Goal: Information Seeking & Learning: Learn about a topic

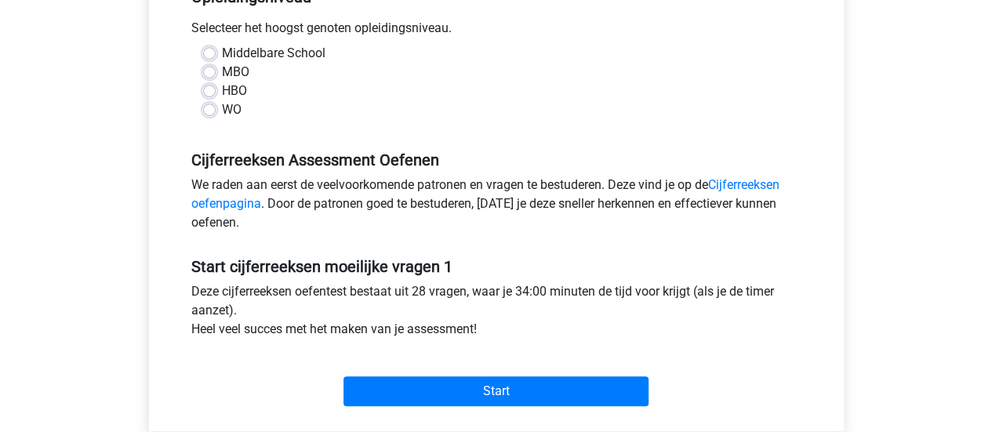
scroll to position [351, 0]
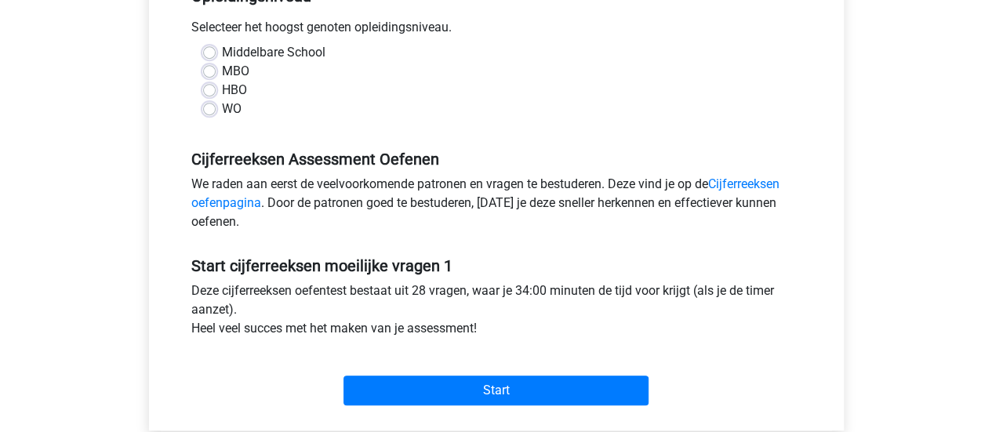
click at [216, 84] on div "HBO" at bounding box center [496, 90] width 587 height 19
click at [222, 92] on label "HBO" at bounding box center [234, 90] width 25 height 19
click at [209, 92] on input "HBO" at bounding box center [209, 89] width 13 height 16
radio input "true"
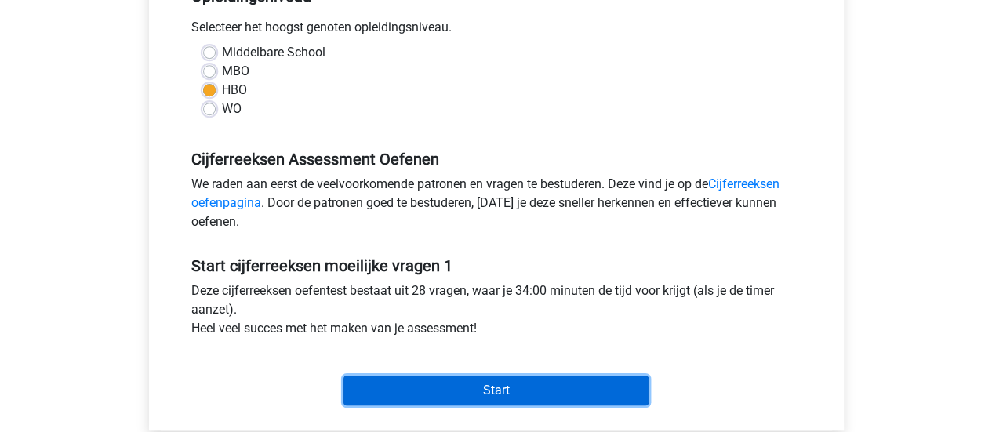
click at [532, 392] on input "Start" at bounding box center [496, 391] width 305 height 30
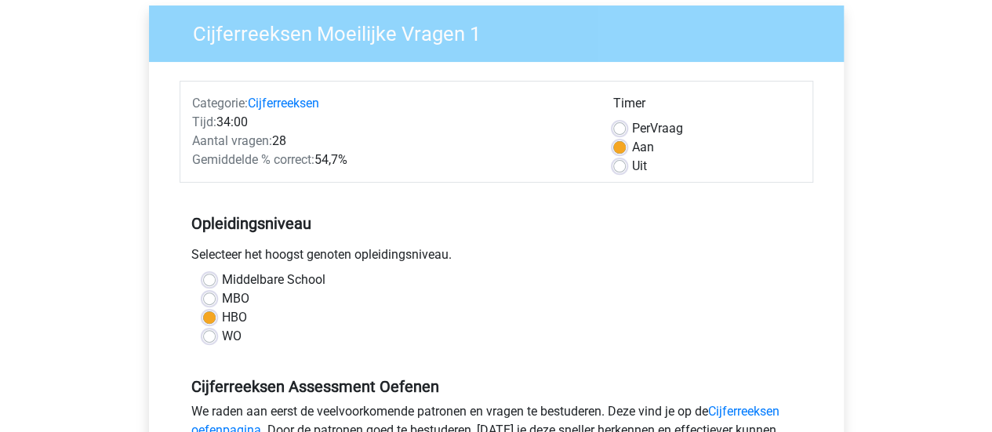
scroll to position [11, 0]
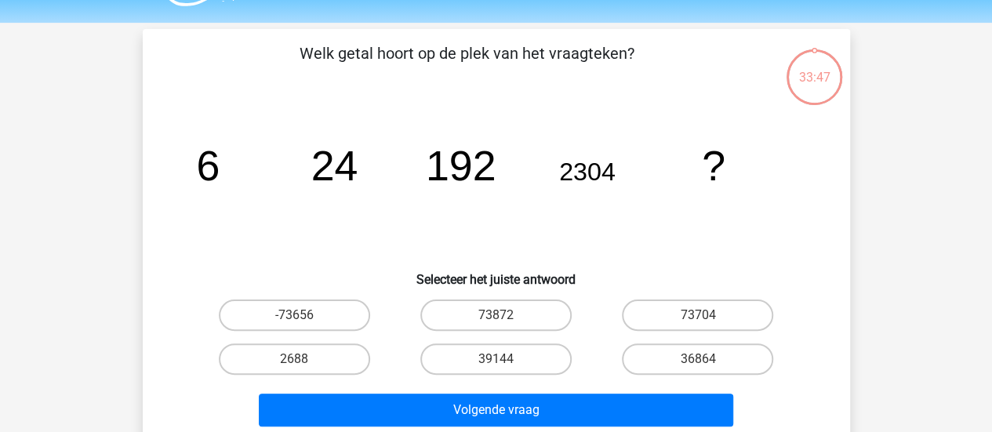
scroll to position [45, 0]
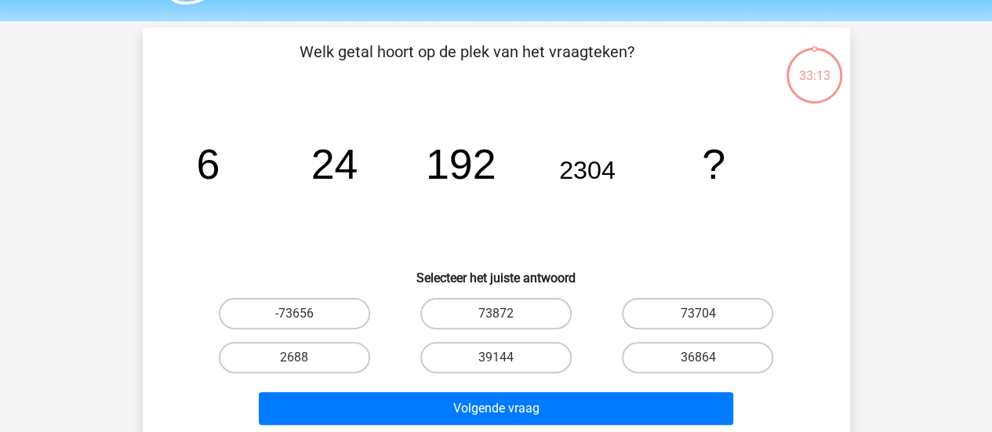
click at [703, 314] on input "73704" at bounding box center [703, 319] width 10 height 10
radio input "true"
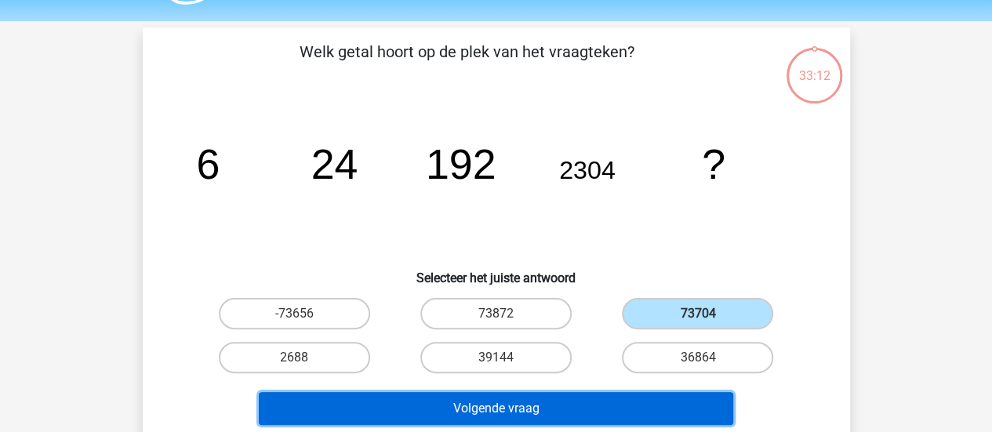
click at [640, 405] on button "Volgende vraag" at bounding box center [496, 408] width 474 height 33
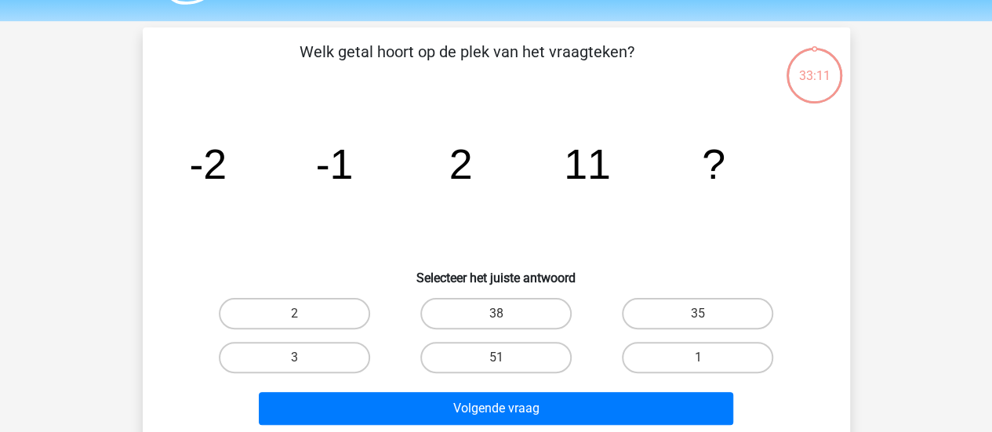
scroll to position [72, 0]
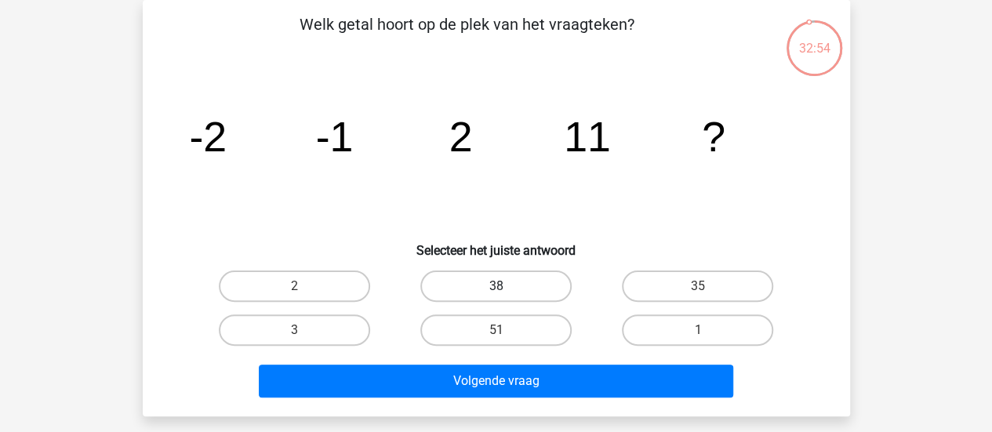
click at [557, 288] on label "38" at bounding box center [495, 286] width 151 height 31
click at [506, 288] on input "38" at bounding box center [501, 291] width 10 height 10
radio input "true"
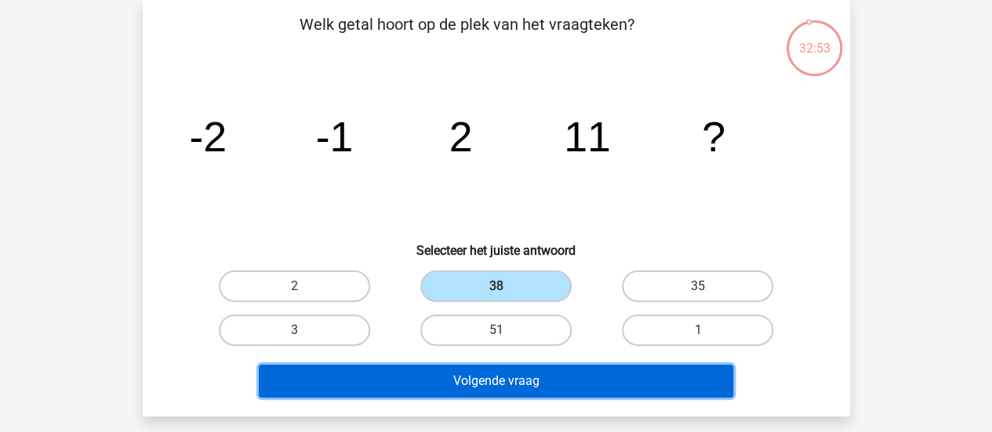
click at [556, 382] on button "Volgende vraag" at bounding box center [496, 381] width 474 height 33
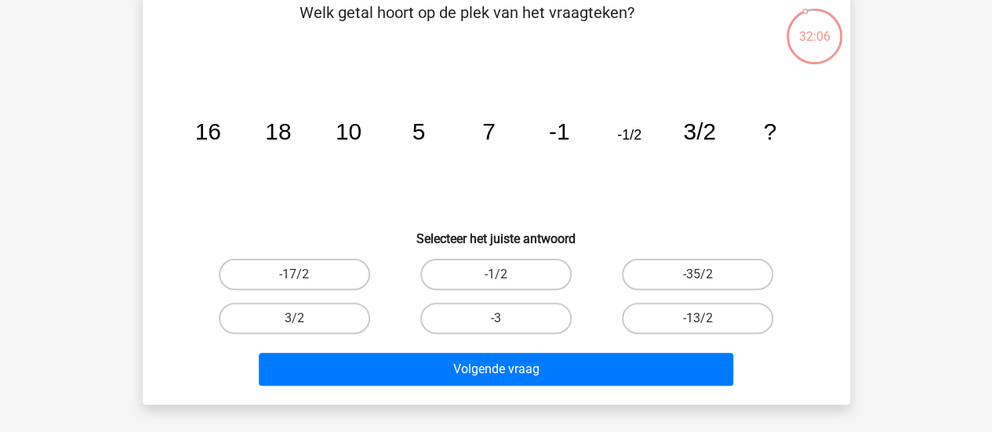
scroll to position [0, 0]
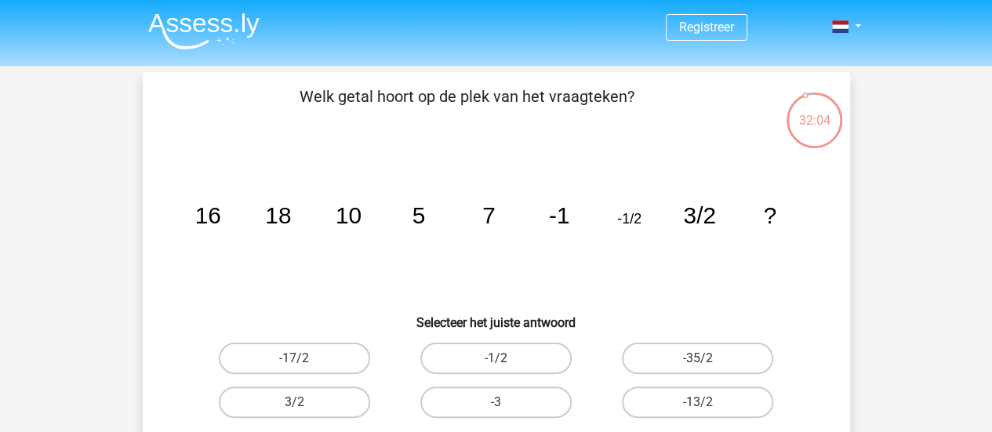
click at [820, 120] on div "32:04" at bounding box center [814, 110] width 59 height 39
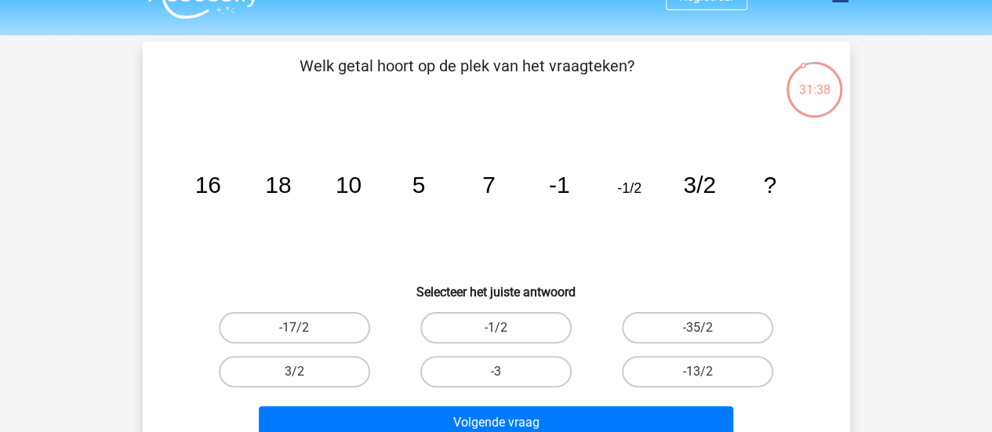
scroll to position [35, 0]
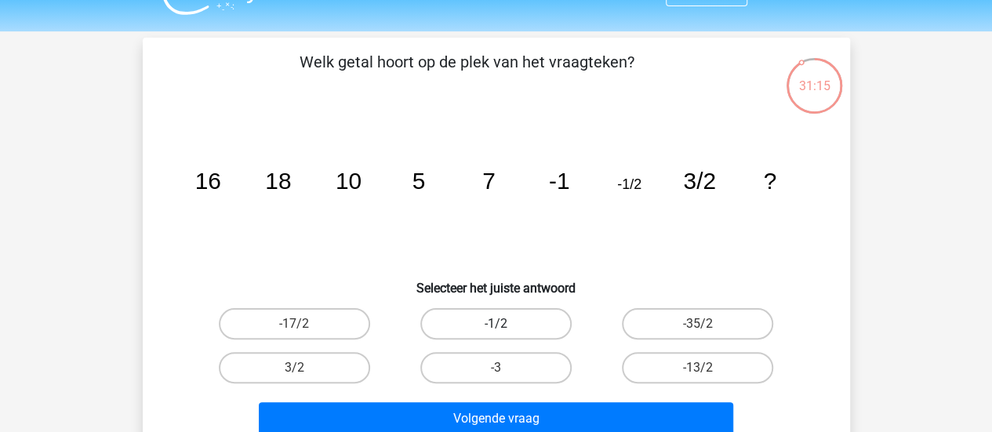
click at [513, 321] on label "-1/2" at bounding box center [495, 323] width 151 height 31
click at [506, 324] on input "-1/2" at bounding box center [501, 329] width 10 height 10
radio input "true"
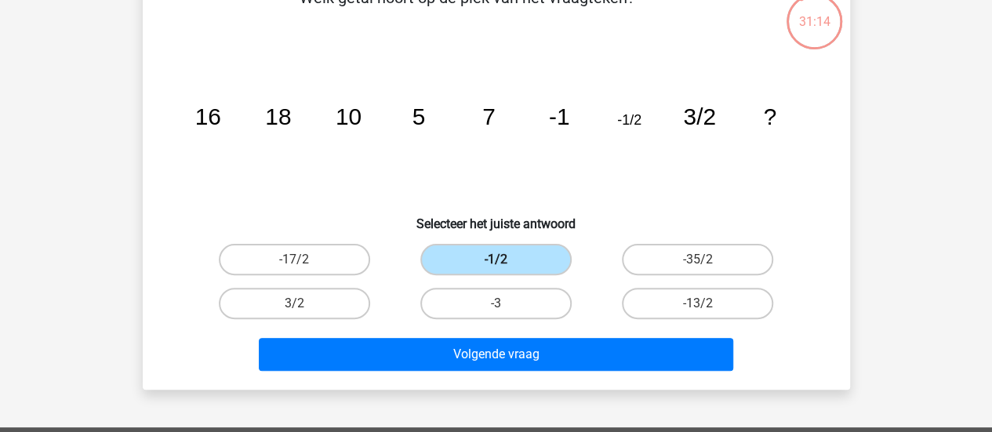
scroll to position [106, 0]
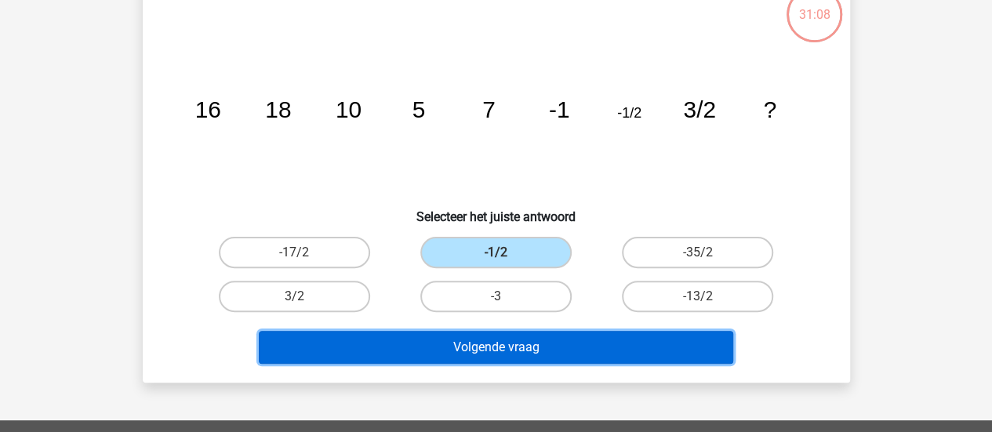
click at [514, 335] on button "Volgende vraag" at bounding box center [496, 347] width 474 height 33
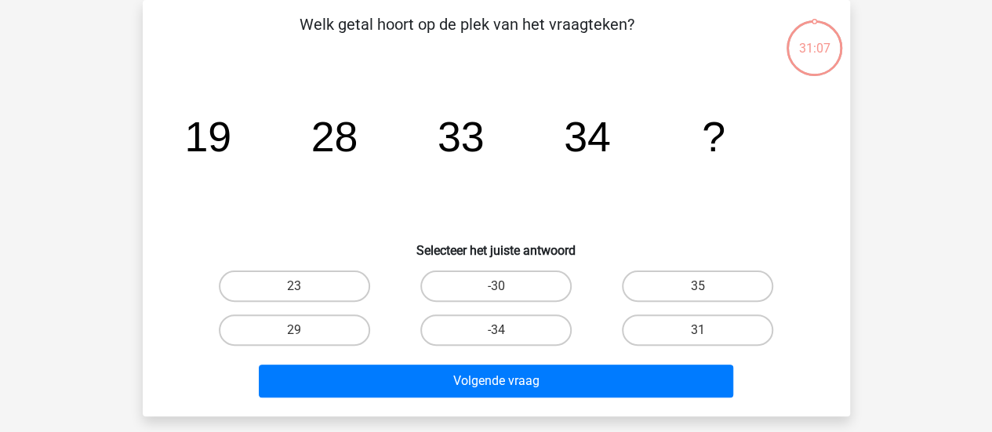
scroll to position [72, 0]
click at [631, 326] on label "31" at bounding box center [697, 329] width 151 height 31
click at [698, 330] on input "31" at bounding box center [703, 335] width 10 height 10
radio input "true"
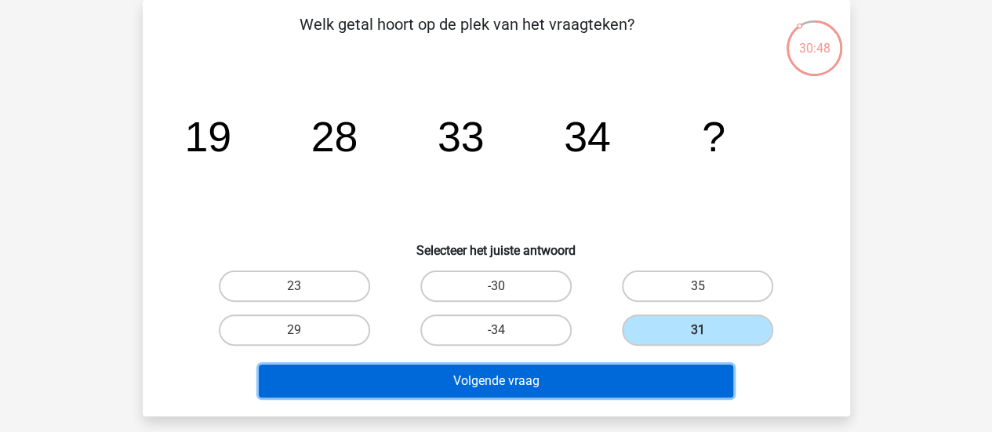
click at [582, 380] on button "Volgende vraag" at bounding box center [496, 381] width 474 height 33
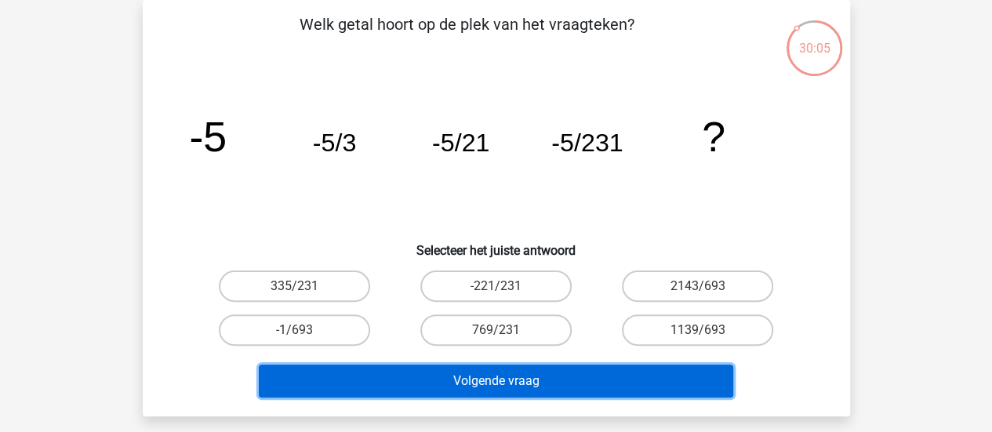
click at [654, 373] on button "Volgende vraag" at bounding box center [496, 381] width 474 height 33
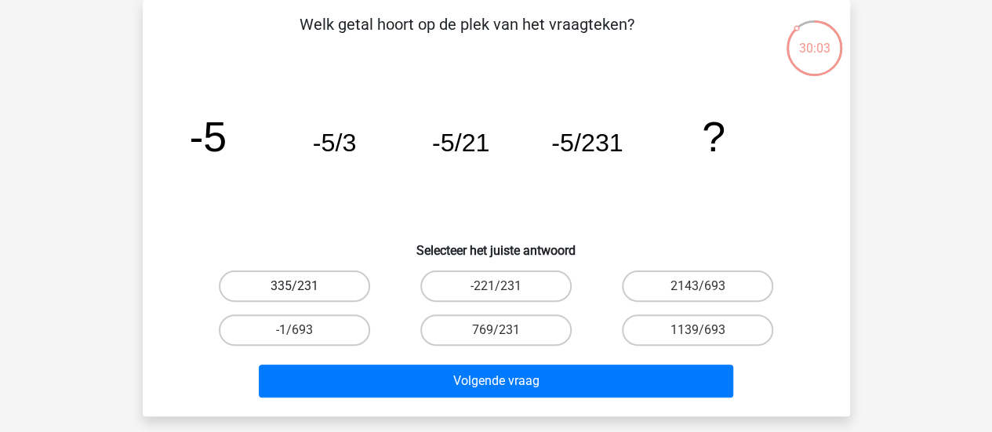
click at [367, 288] on label "335/231" at bounding box center [294, 286] width 151 height 31
click at [304, 288] on input "335/231" at bounding box center [299, 291] width 10 height 10
radio input "true"
click at [497, 293] on input "-221/231" at bounding box center [501, 291] width 10 height 10
radio input "true"
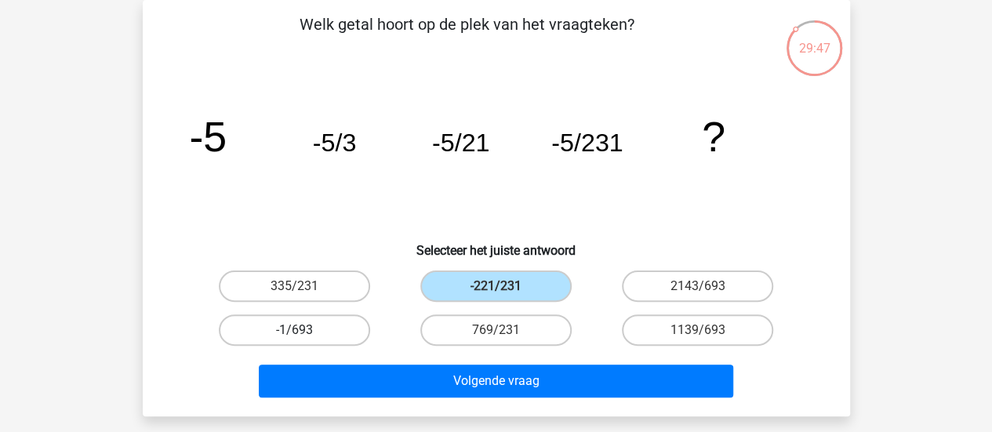
click at [314, 333] on label "-1/693" at bounding box center [294, 329] width 151 height 31
click at [304, 333] on input "-1/693" at bounding box center [299, 335] width 10 height 10
radio input "true"
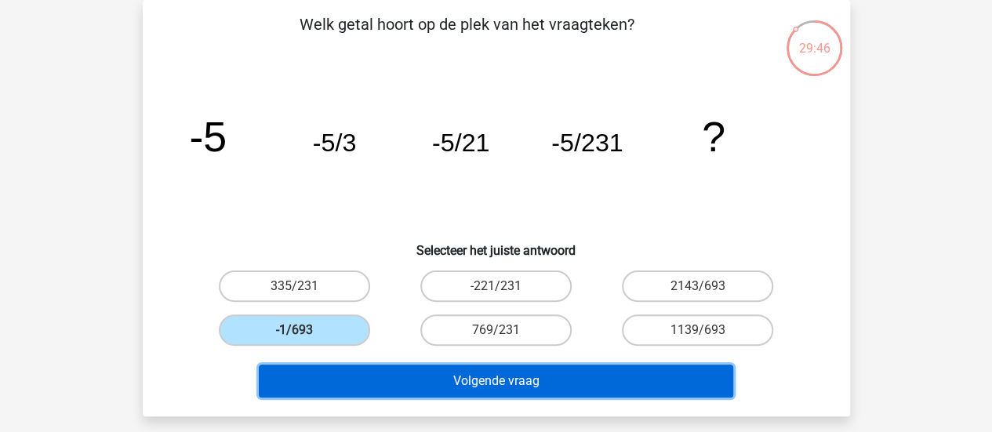
click at [395, 367] on button "Volgende vraag" at bounding box center [496, 381] width 474 height 33
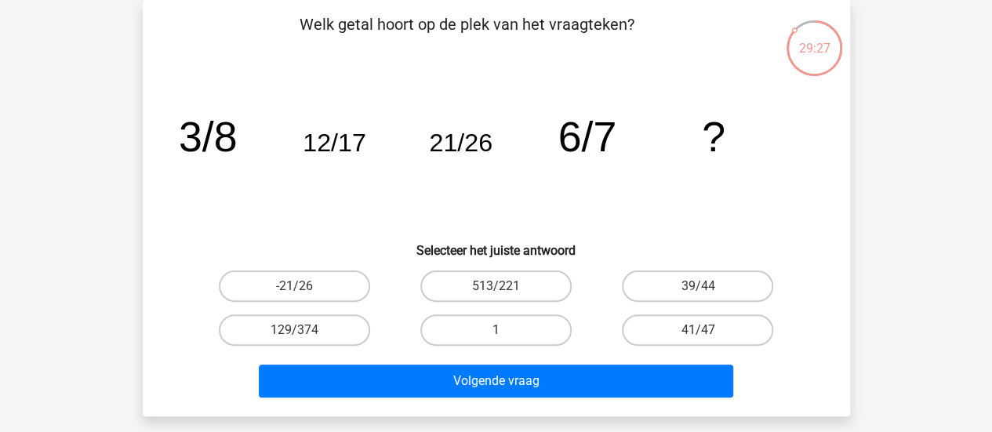
click at [505, 333] on input "1" at bounding box center [501, 335] width 10 height 10
radio input "true"
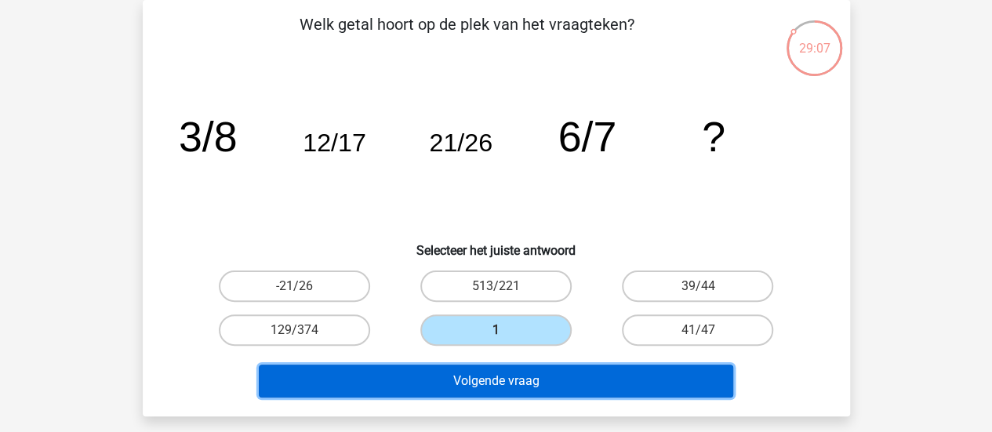
click at [529, 382] on button "Volgende vraag" at bounding box center [496, 381] width 474 height 33
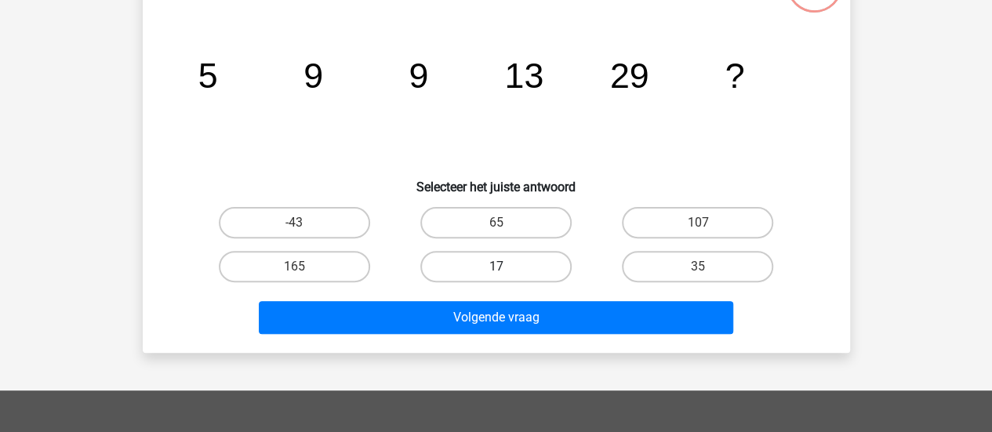
scroll to position [155, 0]
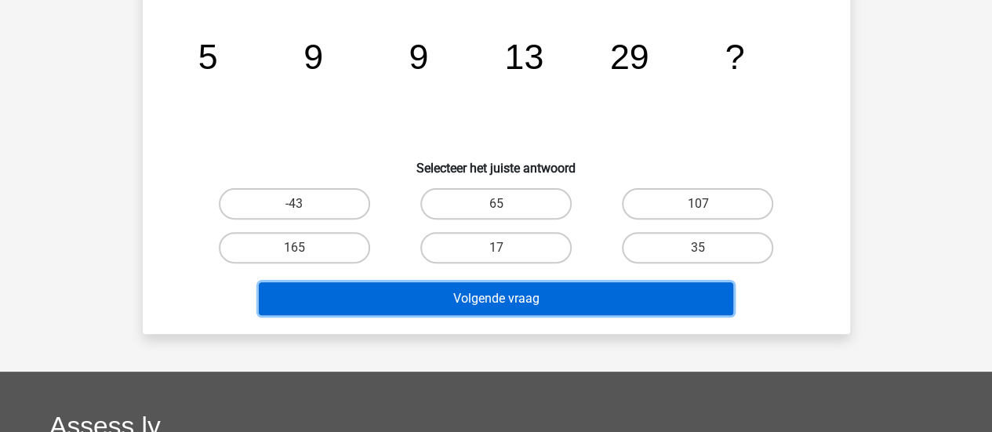
click at [578, 298] on button "Volgende vraag" at bounding box center [496, 298] width 474 height 33
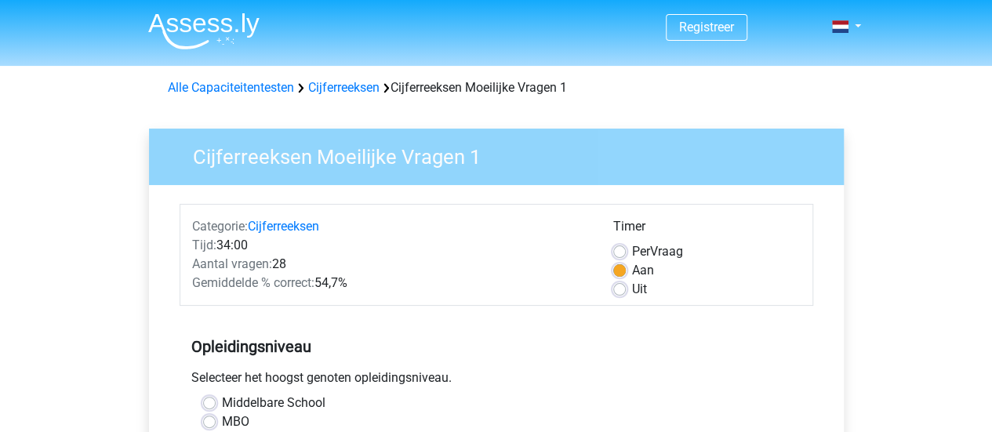
click at [621, 296] on div "Uit" at bounding box center [706, 289] width 187 height 19
click at [620, 280] on div "Uit" at bounding box center [706, 289] width 187 height 19
click at [620, 282] on div "Uit" at bounding box center [706, 289] width 187 height 19
click at [632, 288] on label "Uit" at bounding box center [639, 289] width 15 height 19
click at [620, 288] on input "Uit" at bounding box center [619, 288] width 13 height 16
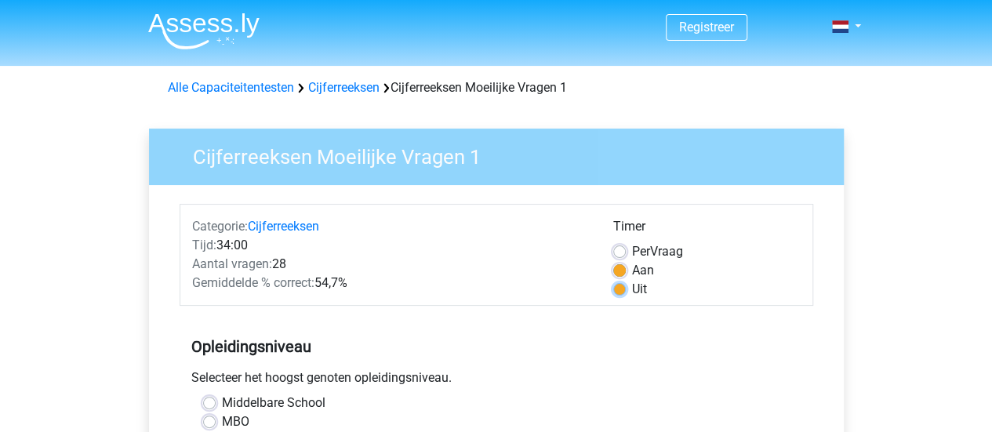
radio input "true"
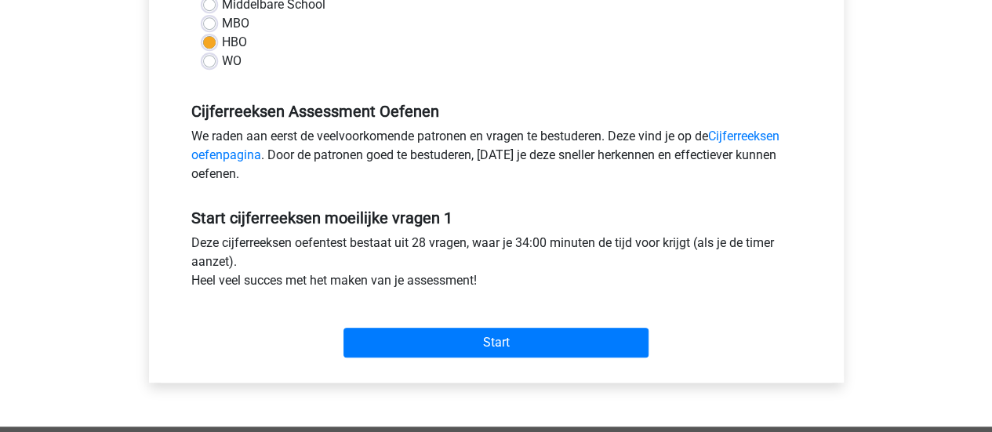
scroll to position [399, 0]
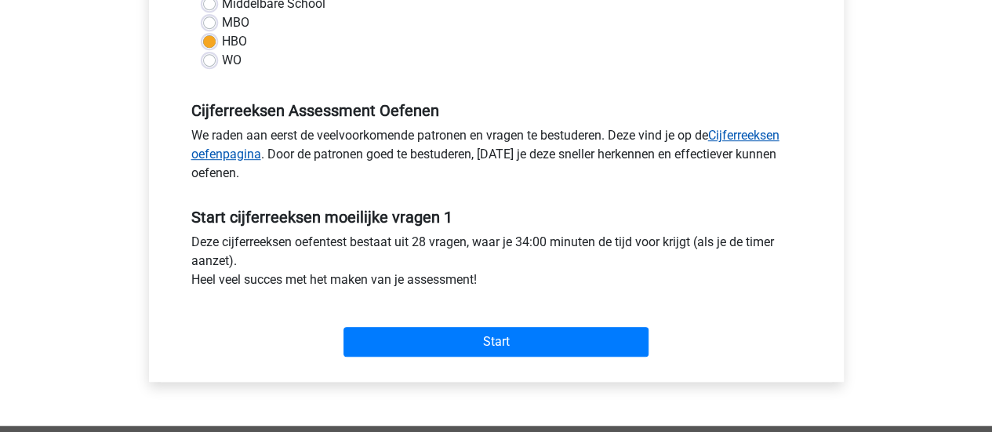
click at [215, 151] on link "Cijferreeksen oefenpagina" at bounding box center [485, 145] width 588 height 34
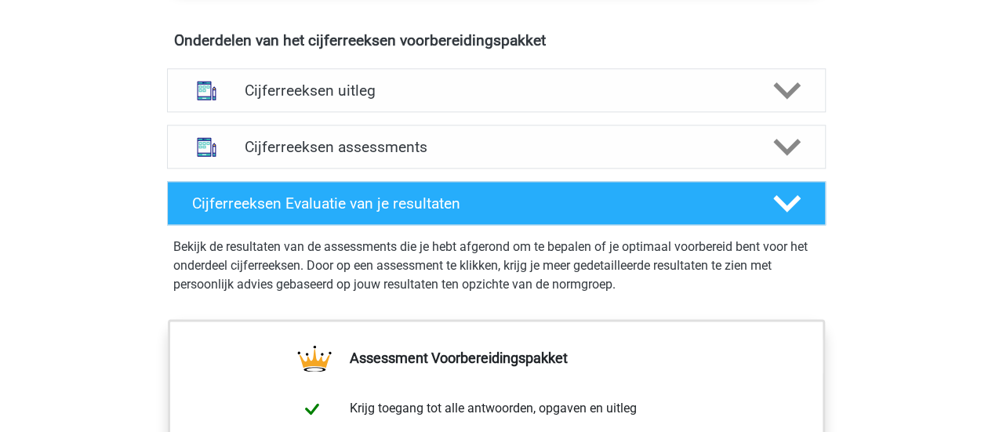
scroll to position [928, 0]
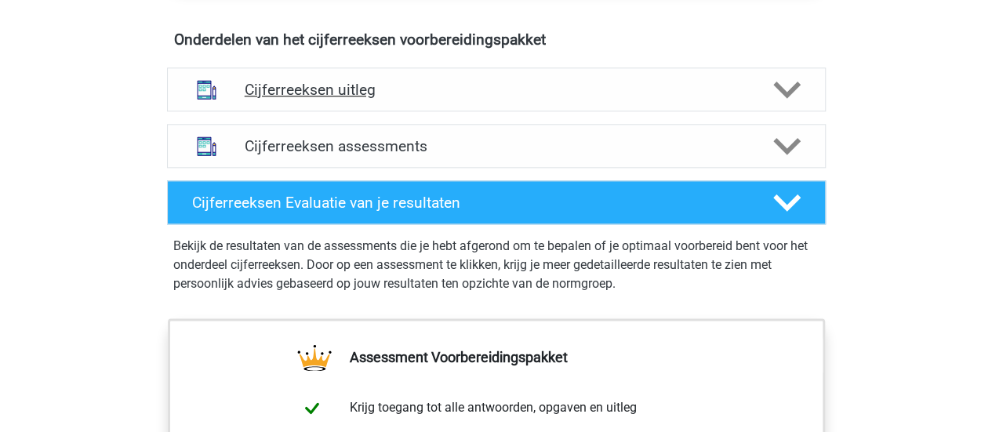
click at [456, 99] on h4 "Cijferreeksen uitleg" at bounding box center [497, 90] width 504 height 18
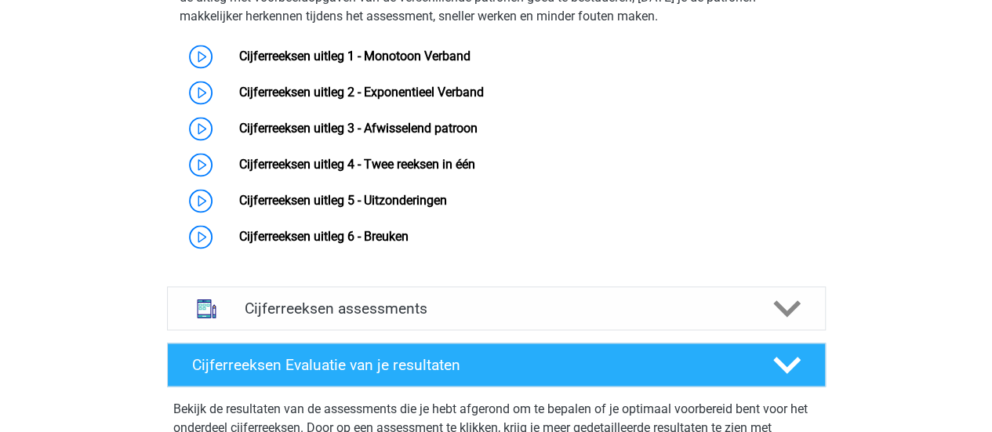
scroll to position [1083, 0]
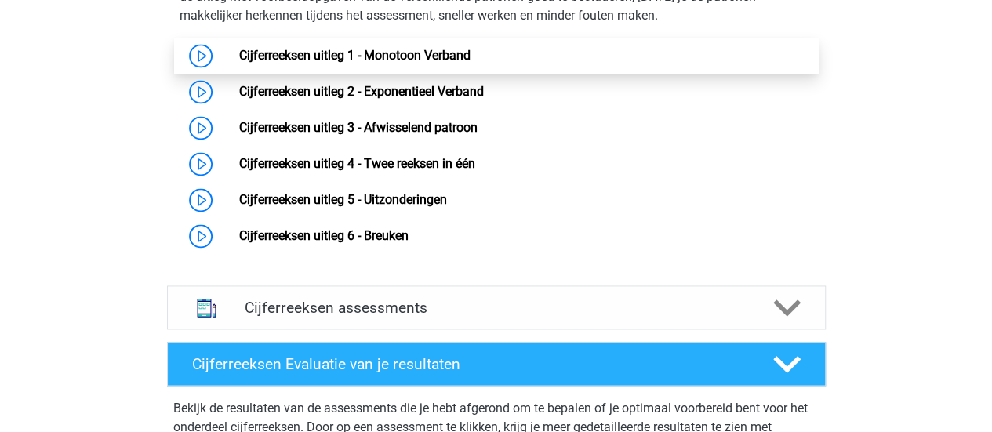
click at [422, 63] on link "Cijferreeksen uitleg 1 - Monotoon Verband" at bounding box center [354, 55] width 231 height 15
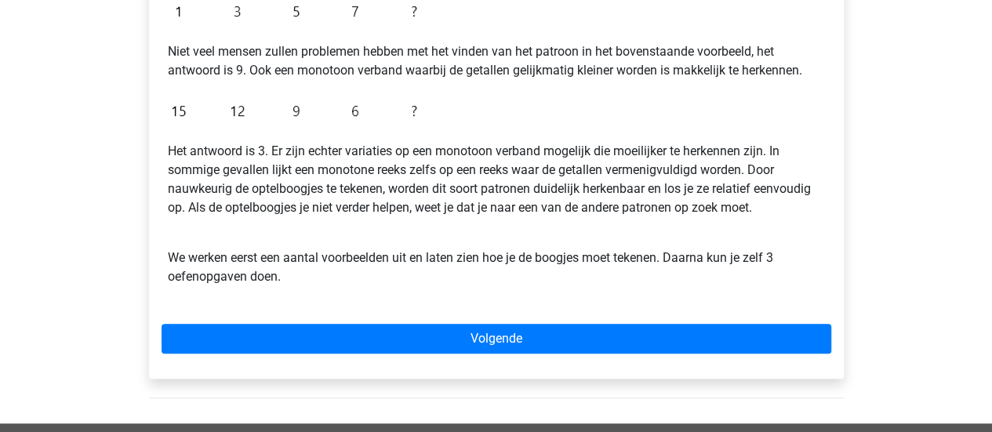
scroll to position [403, 0]
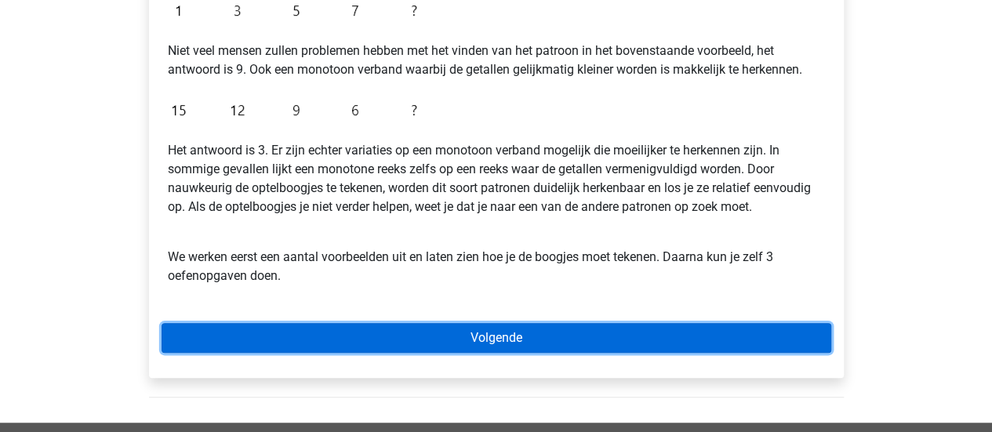
click at [482, 343] on link "Volgende" at bounding box center [497, 338] width 670 height 30
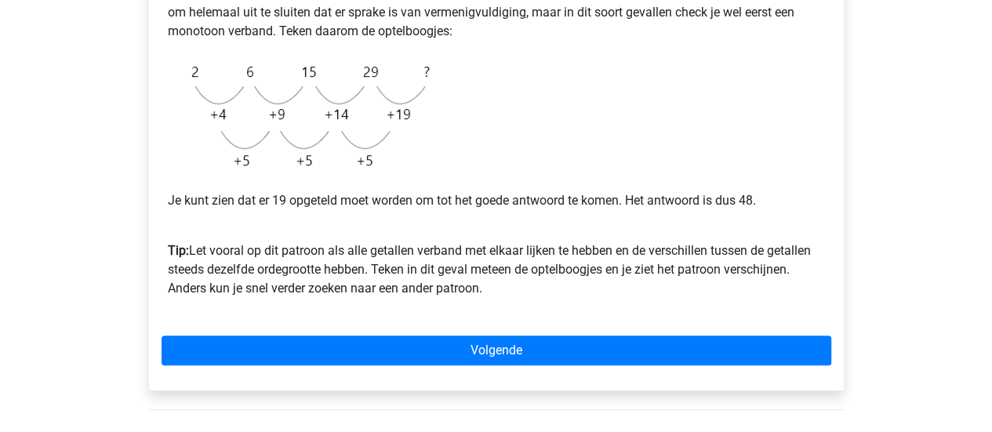
scroll to position [404, 0]
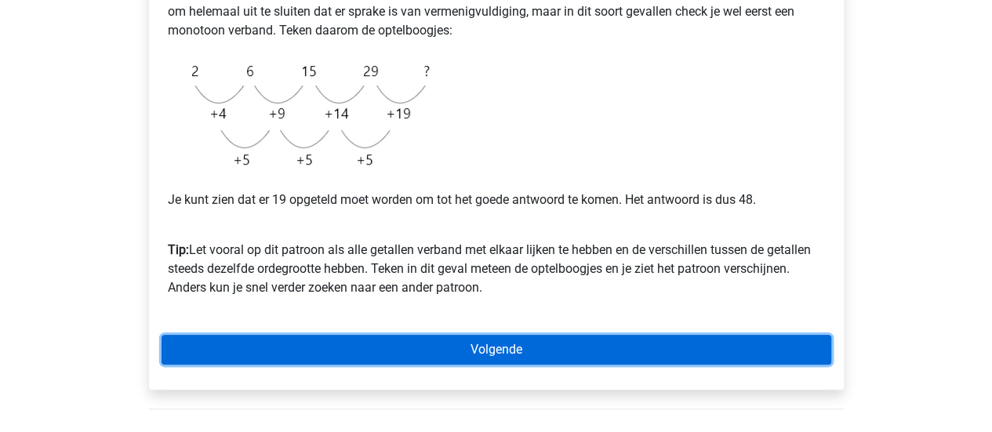
click at [482, 343] on link "Volgende" at bounding box center [497, 350] width 670 height 30
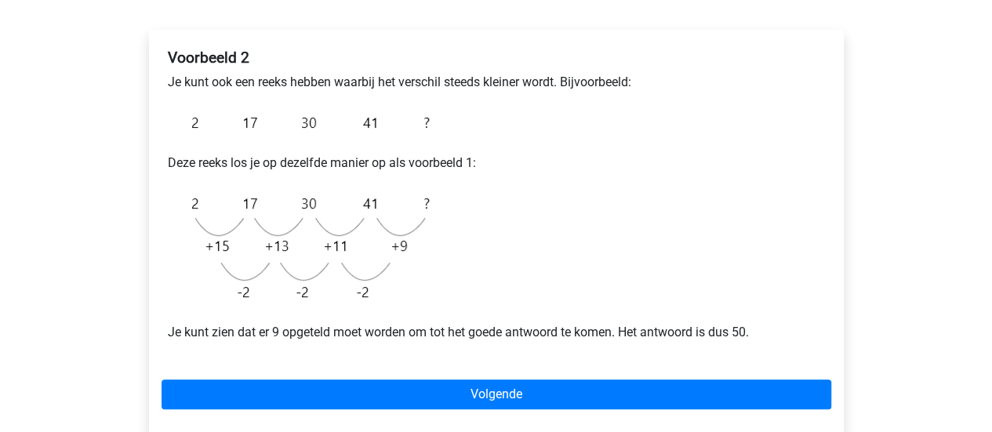
scroll to position [241, 0]
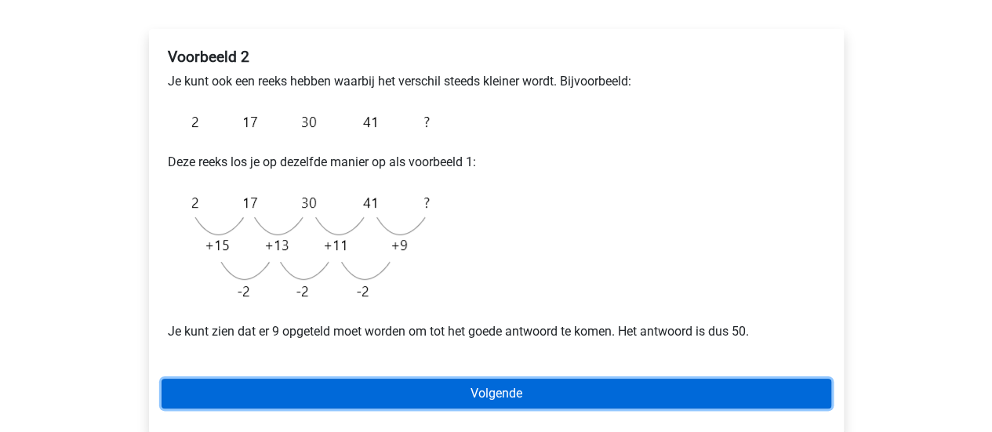
click at [485, 390] on link "Volgende" at bounding box center [497, 394] width 670 height 30
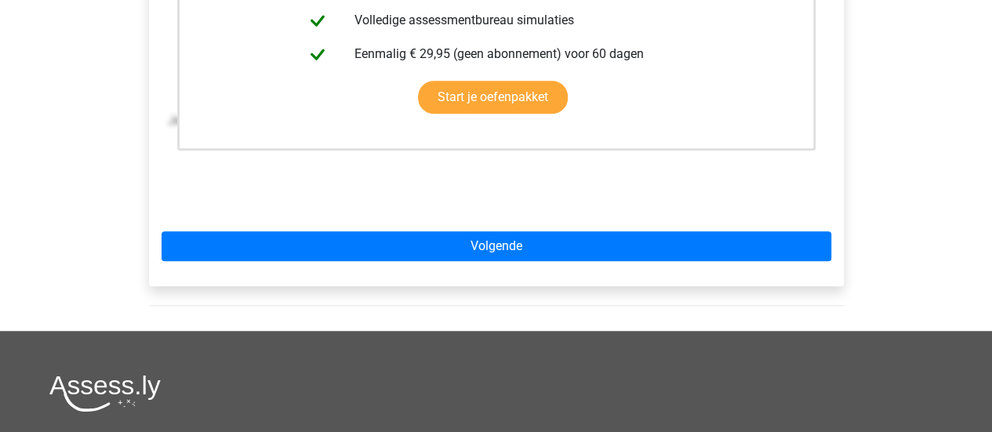
scroll to position [478, 0]
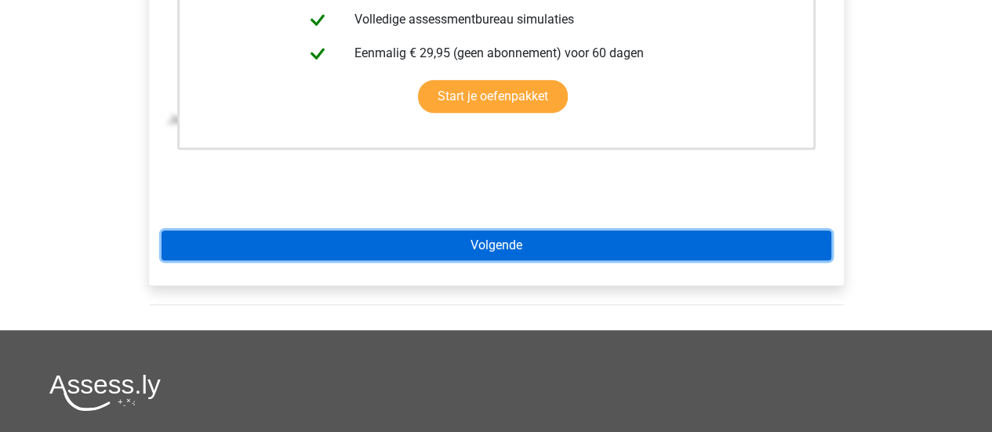
click at [758, 237] on link "Volgende" at bounding box center [497, 246] width 670 height 30
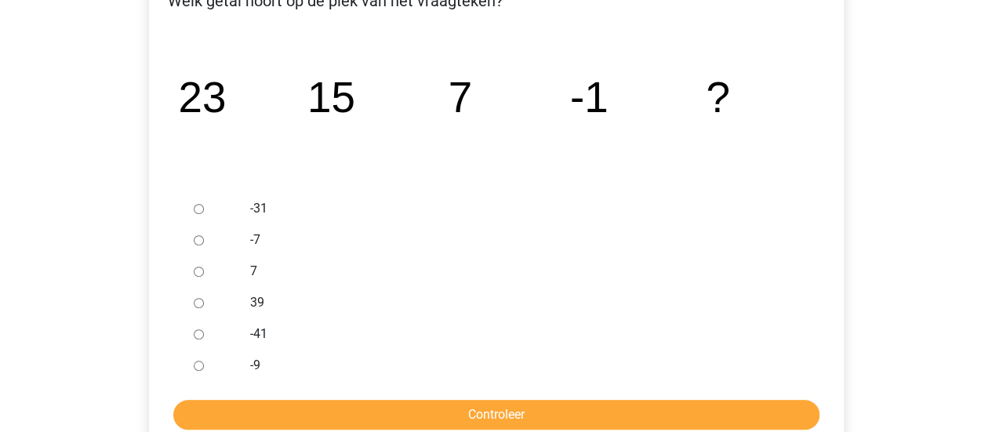
scroll to position [304, 0]
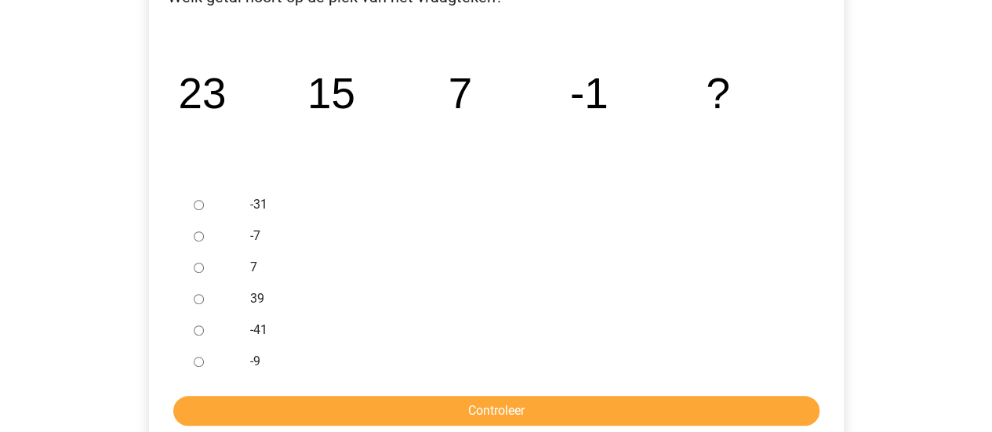
click at [194, 233] on input "-7" at bounding box center [199, 236] width 10 height 10
radio input "true"
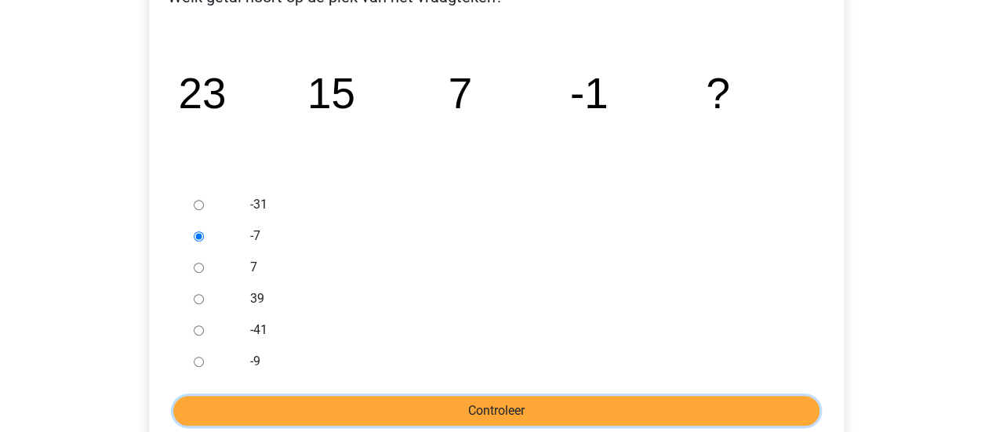
click at [491, 404] on input "Controleer" at bounding box center [496, 411] width 646 height 30
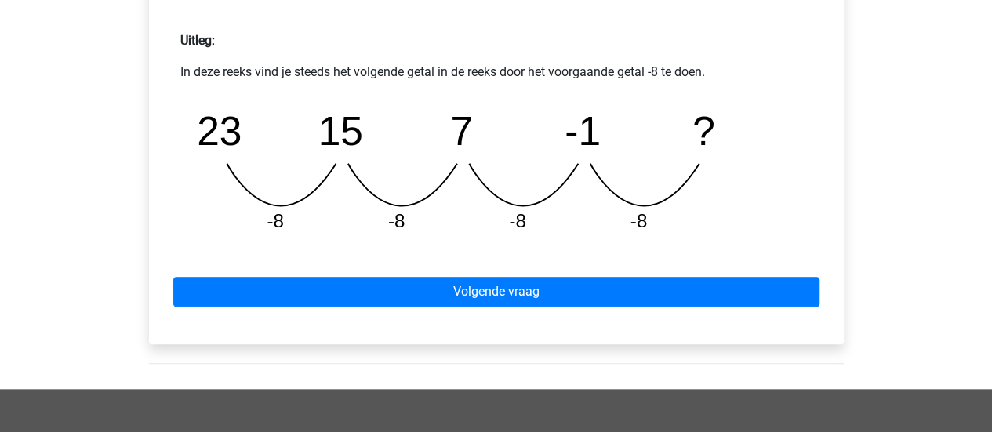
scroll to position [669, 0]
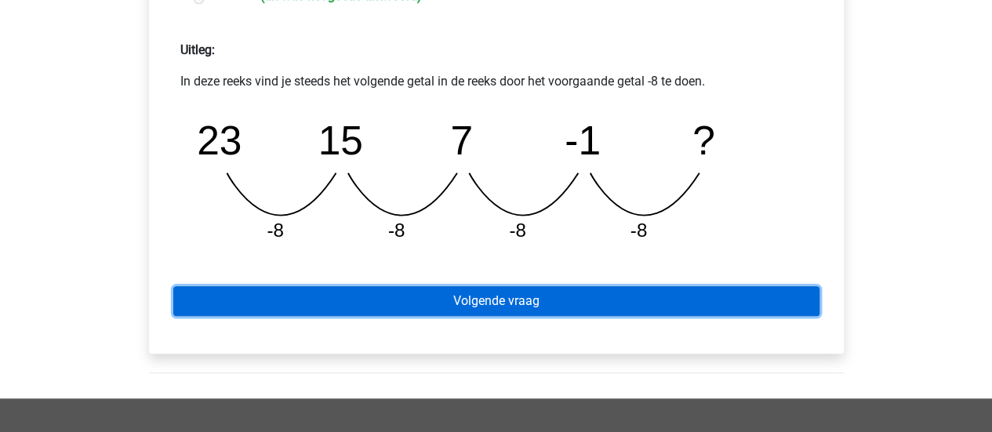
click at [464, 292] on link "Volgende vraag" at bounding box center [496, 301] width 646 height 30
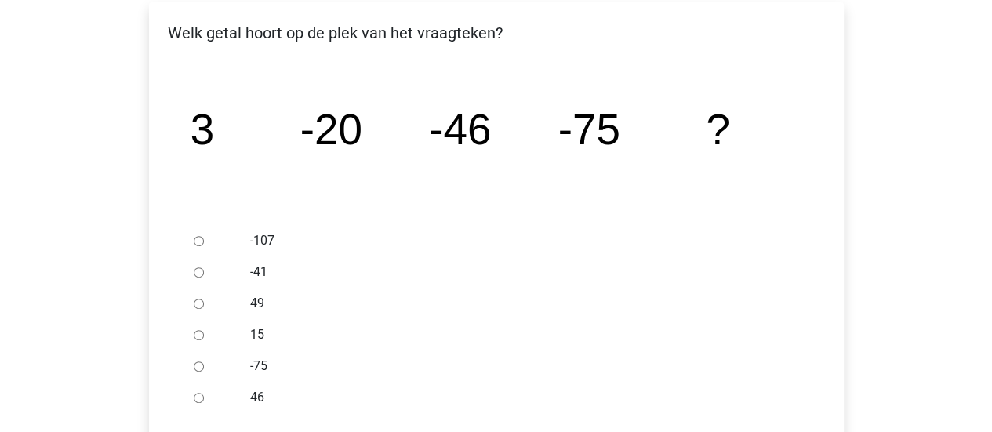
scroll to position [275, 0]
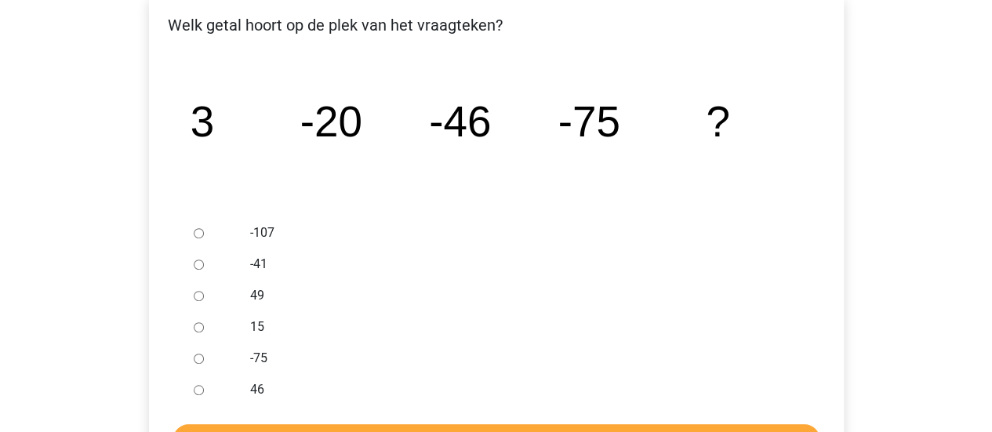
click at [199, 235] on input "-107" at bounding box center [199, 233] width 10 height 10
radio input "true"
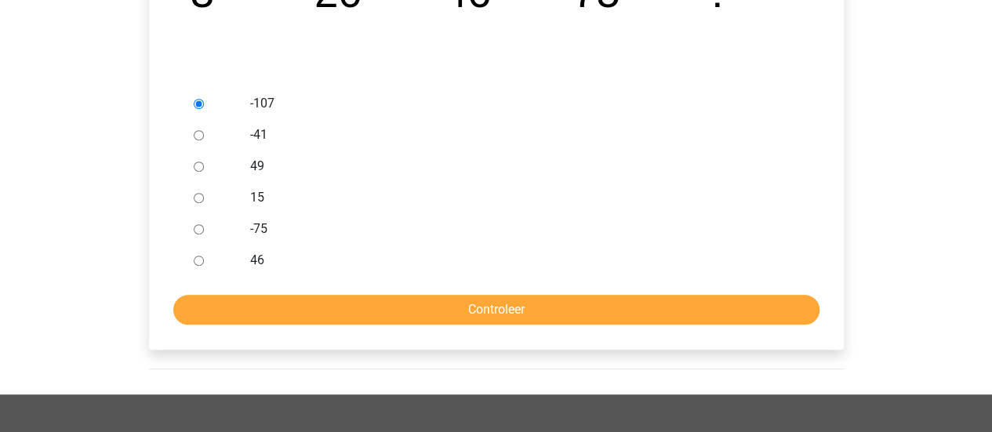
scroll to position [405, 0]
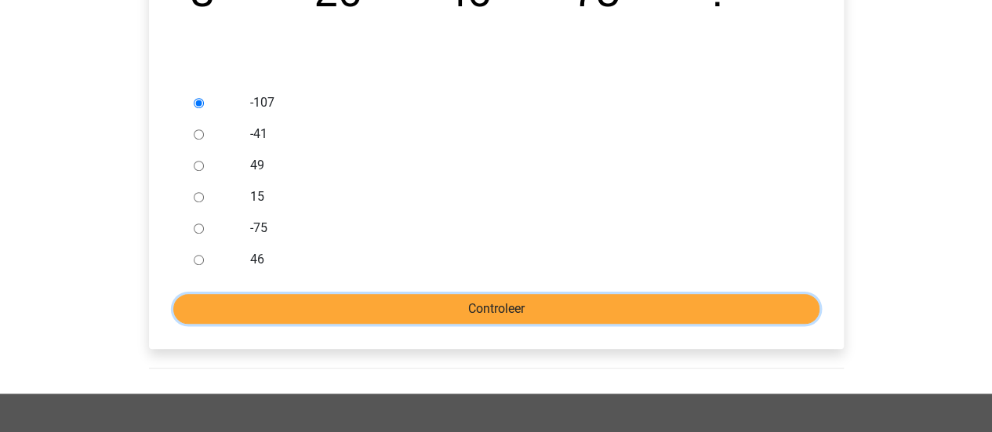
click at [602, 311] on input "Controleer" at bounding box center [496, 309] width 646 height 30
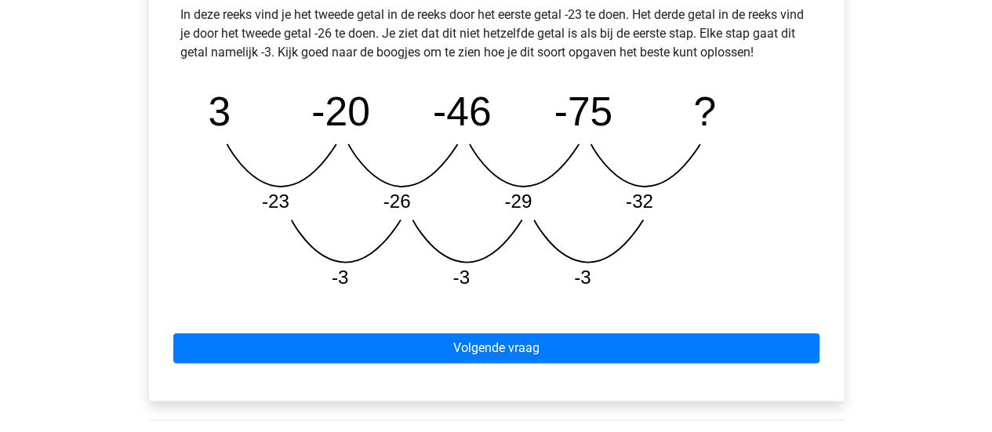
scroll to position [758, 0]
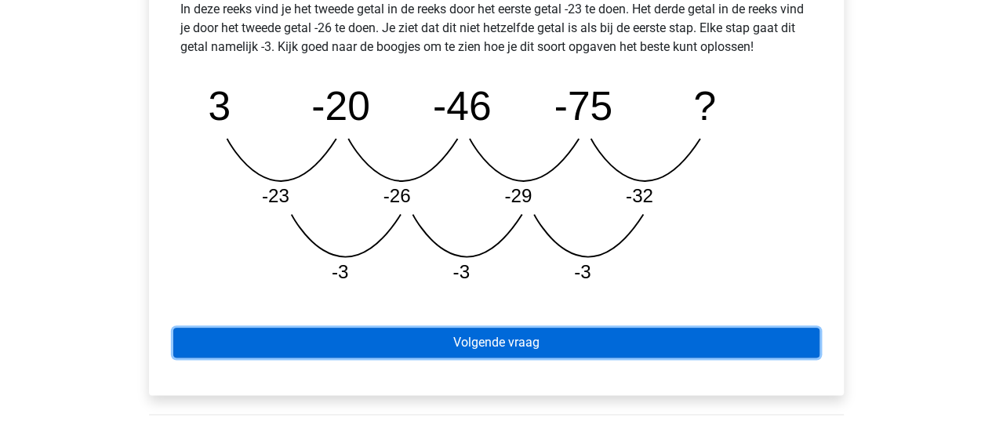
click at [604, 333] on link "Volgende vraag" at bounding box center [496, 343] width 646 height 30
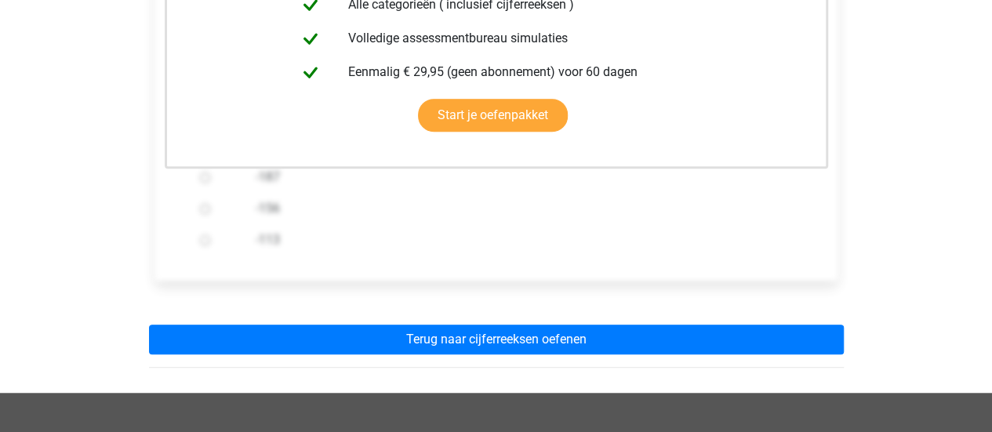
scroll to position [429, 0]
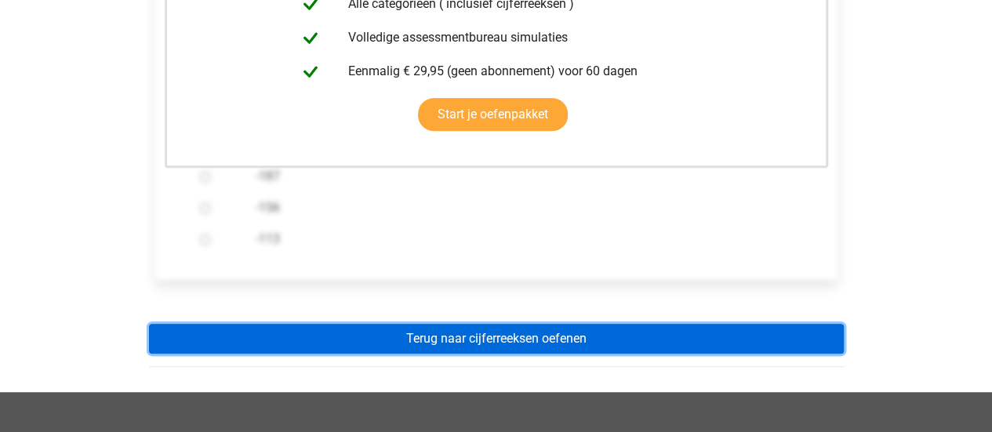
click at [604, 333] on link "Terug naar cijferreeksen oefenen" at bounding box center [496, 339] width 695 height 30
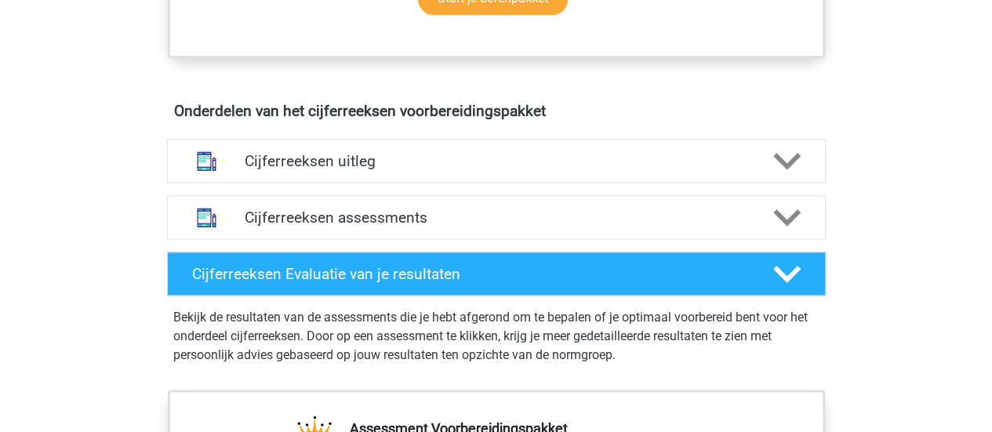
scroll to position [853, 0]
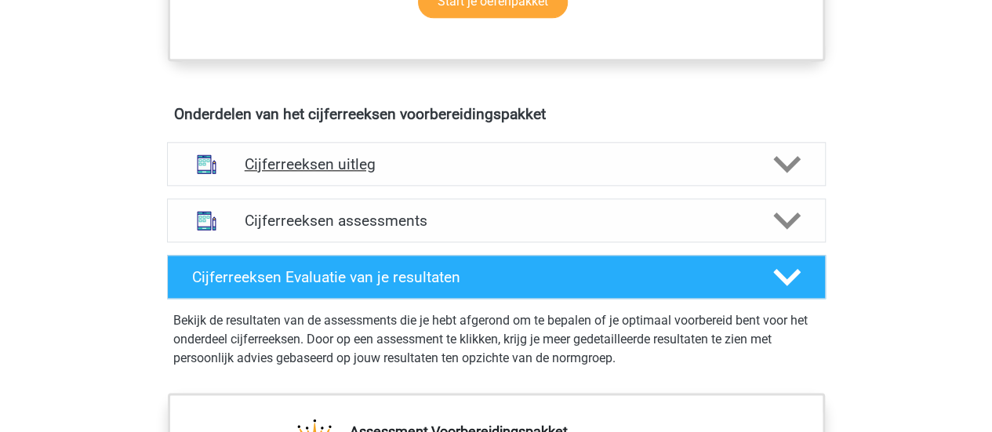
click at [558, 173] on h4 "Cijferreeksen uitleg" at bounding box center [497, 164] width 504 height 18
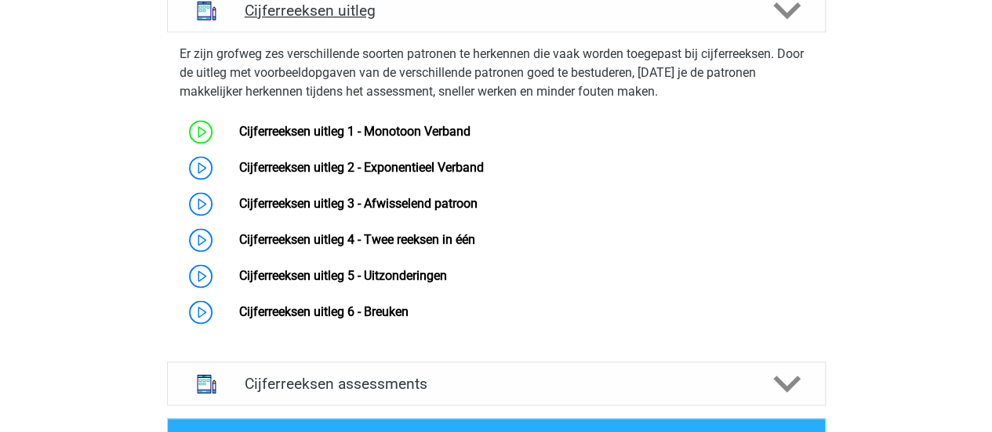
scroll to position [1045, 0]
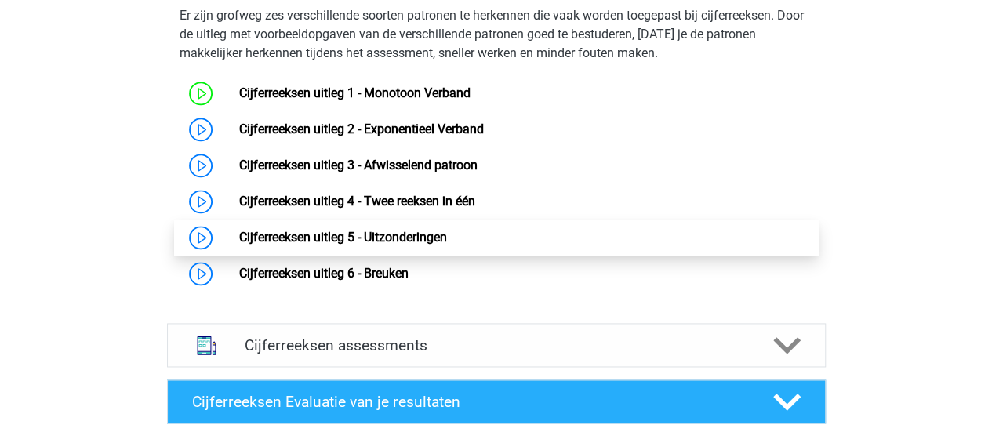
click at [447, 245] on link "Cijferreeksen uitleg 5 - Uitzonderingen" at bounding box center [343, 237] width 208 height 15
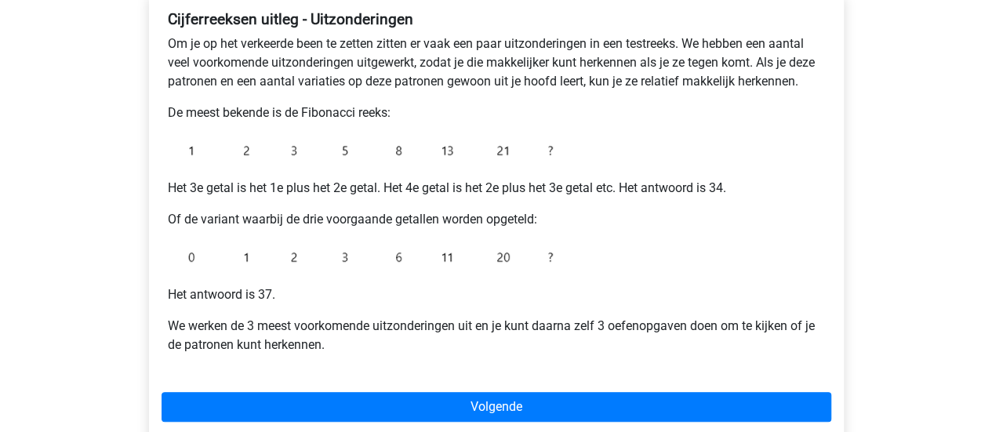
scroll to position [313, 0]
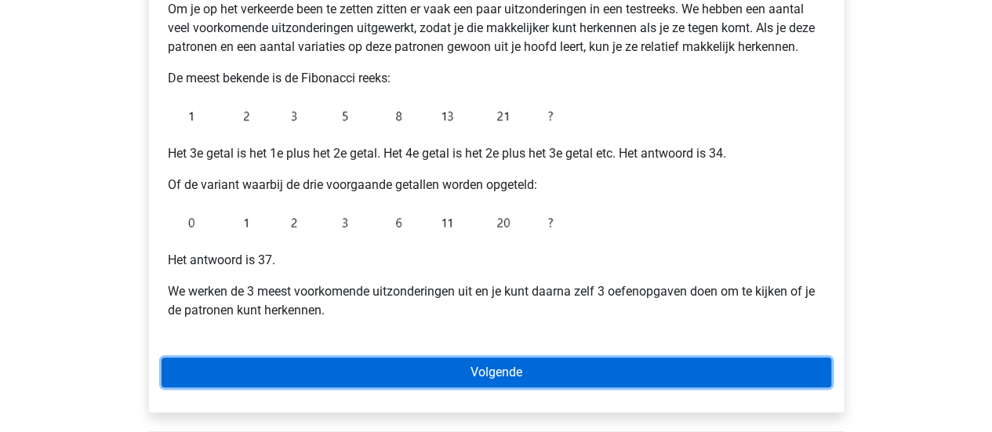
click at [486, 369] on link "Volgende" at bounding box center [497, 373] width 670 height 30
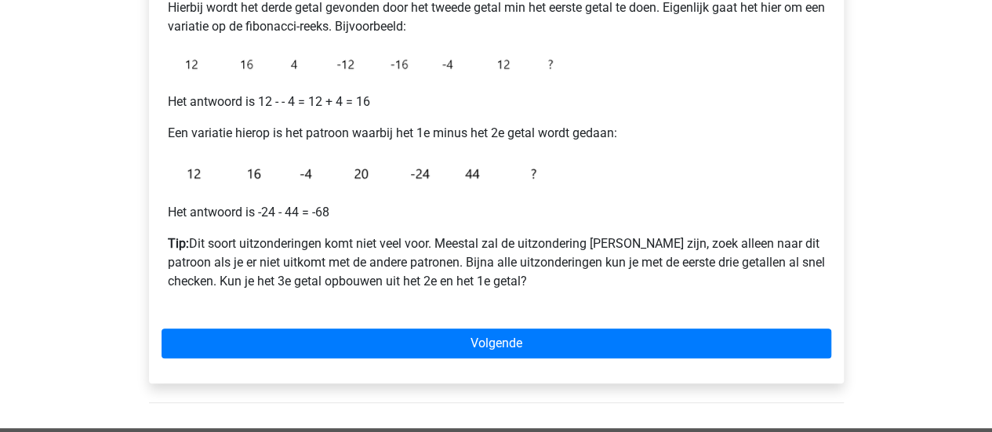
scroll to position [316, 0]
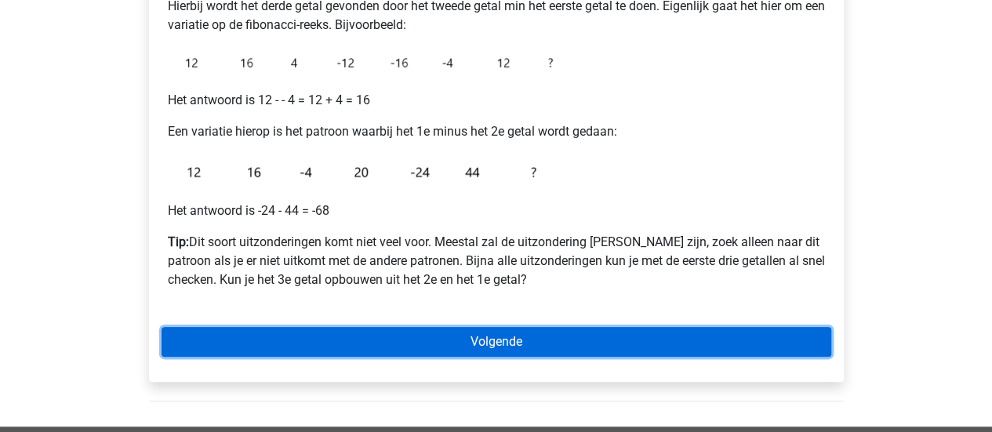
click at [330, 347] on link "Volgende" at bounding box center [497, 342] width 670 height 30
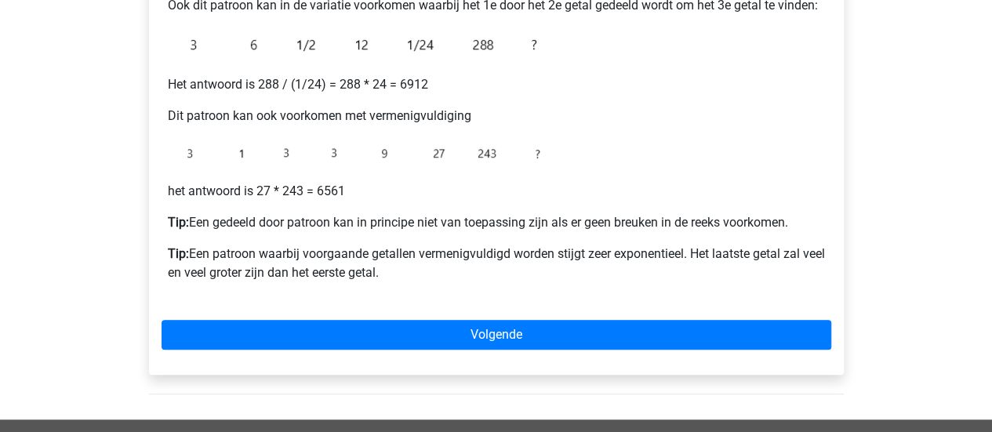
scroll to position [453, 0]
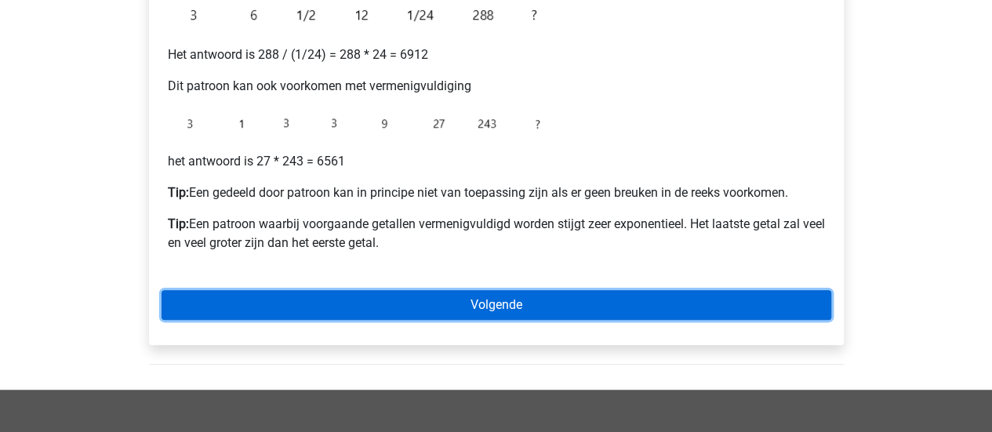
click at [430, 296] on link "Volgende" at bounding box center [497, 305] width 670 height 30
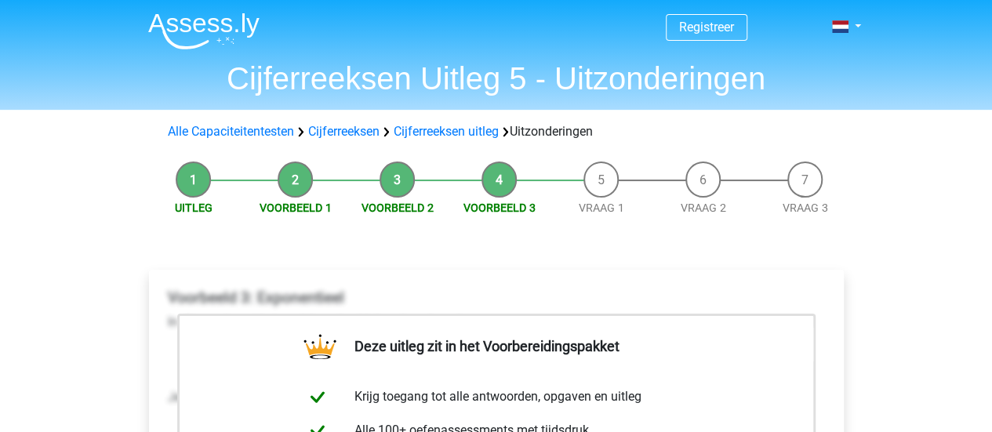
click at [595, 194] on li "Vraag 1" at bounding box center [602, 189] width 102 height 55
click at [594, 211] on link "Vraag 1" at bounding box center [601, 208] width 45 height 13
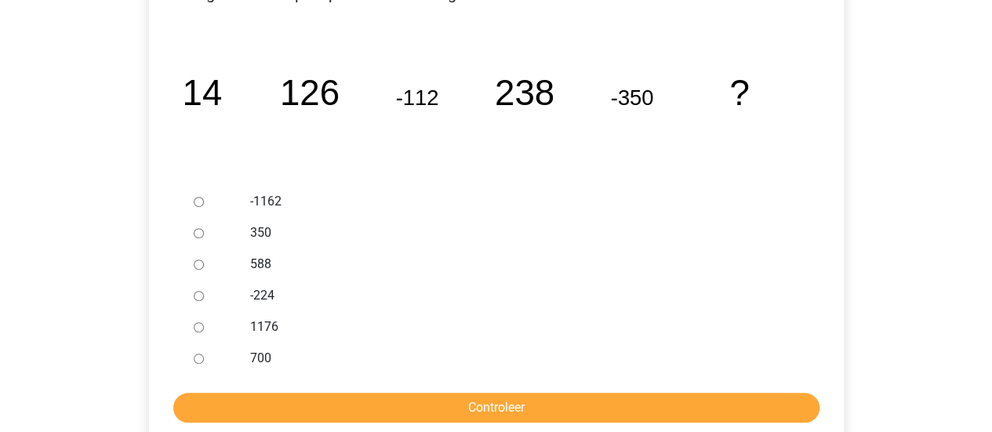
scroll to position [307, 0]
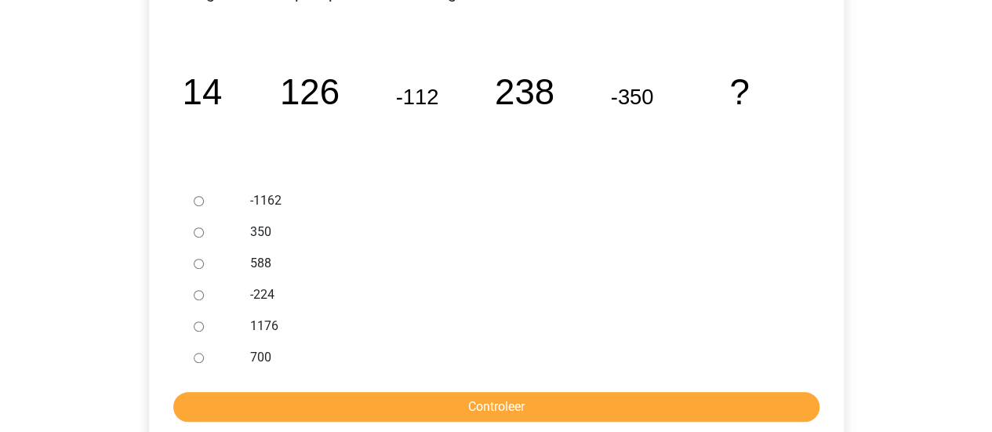
click at [196, 261] on input "588" at bounding box center [199, 264] width 10 height 10
radio input "true"
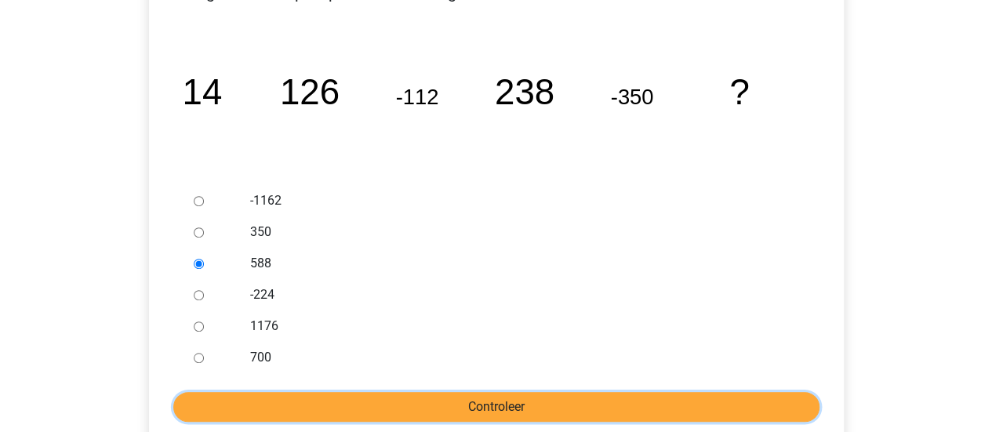
click at [430, 398] on input "Controleer" at bounding box center [496, 407] width 646 height 30
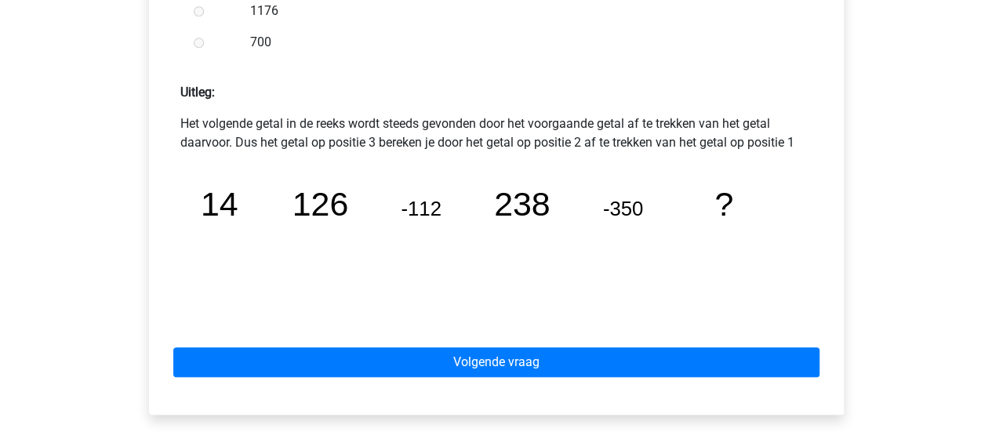
scroll to position [650, 0]
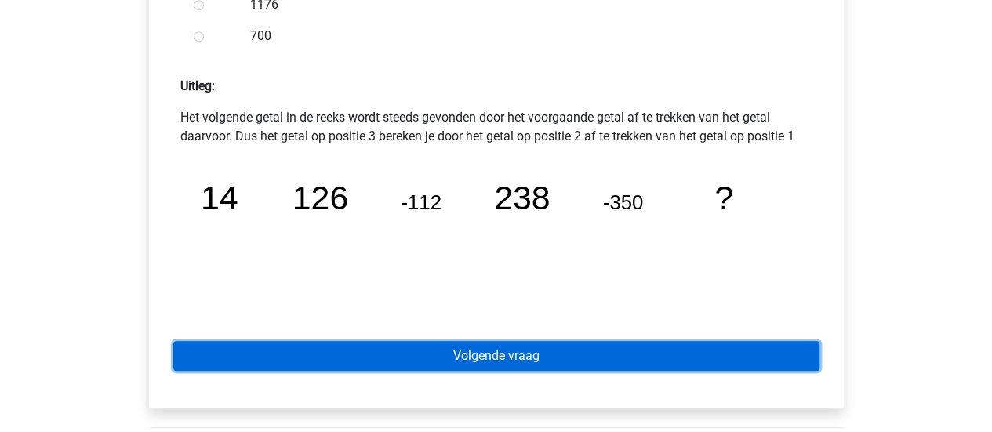
click at [496, 357] on link "Volgende vraag" at bounding box center [496, 356] width 646 height 30
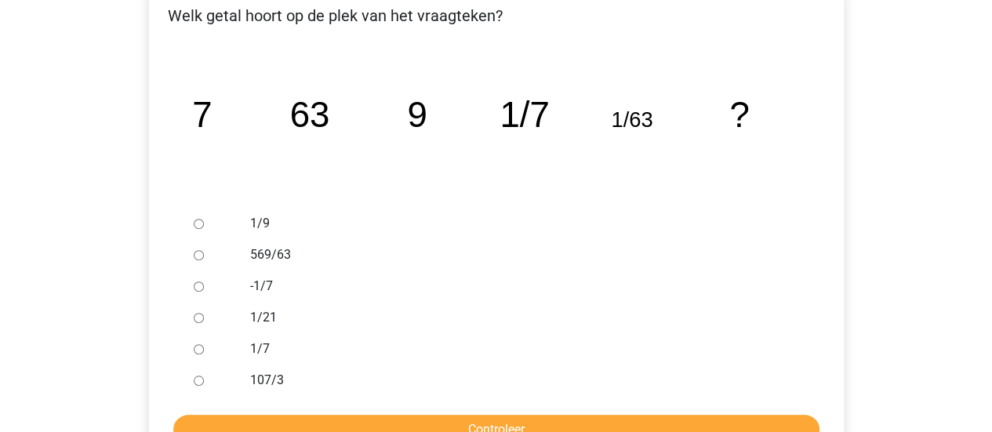
scroll to position [284, 0]
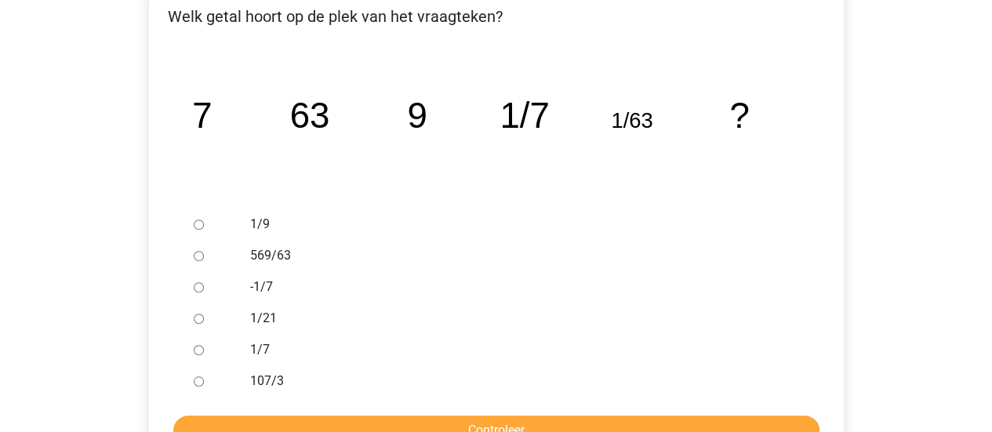
click at [202, 222] on input "1/9" at bounding box center [199, 225] width 10 height 10
radio input "true"
click at [202, 222] on input "1/9" at bounding box center [199, 225] width 10 height 10
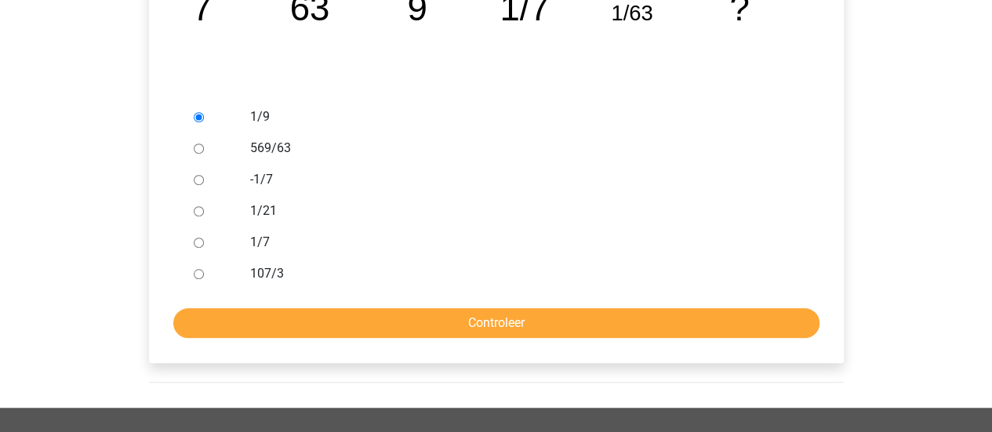
scroll to position [392, 0]
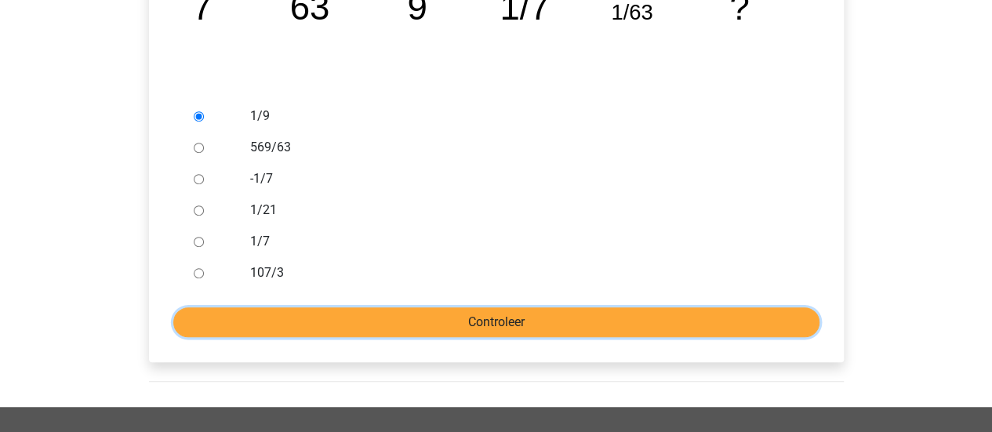
click at [369, 317] on input "Controleer" at bounding box center [496, 322] width 646 height 30
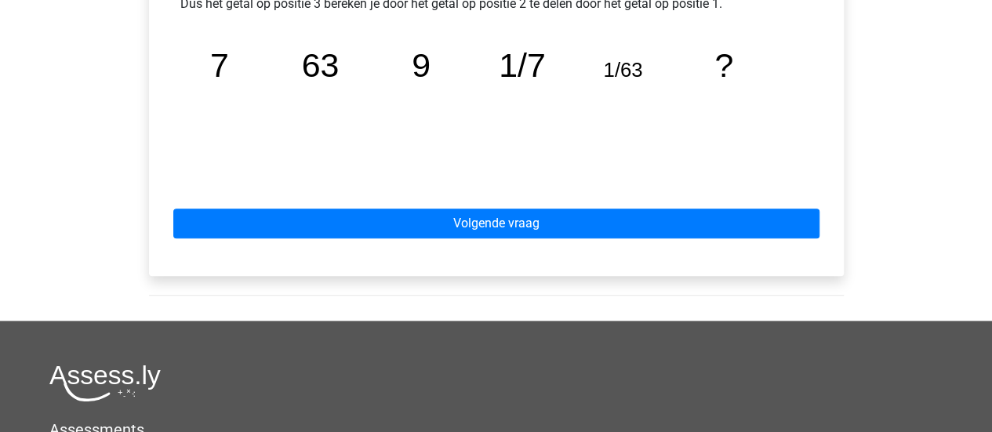
scroll to position [764, 0]
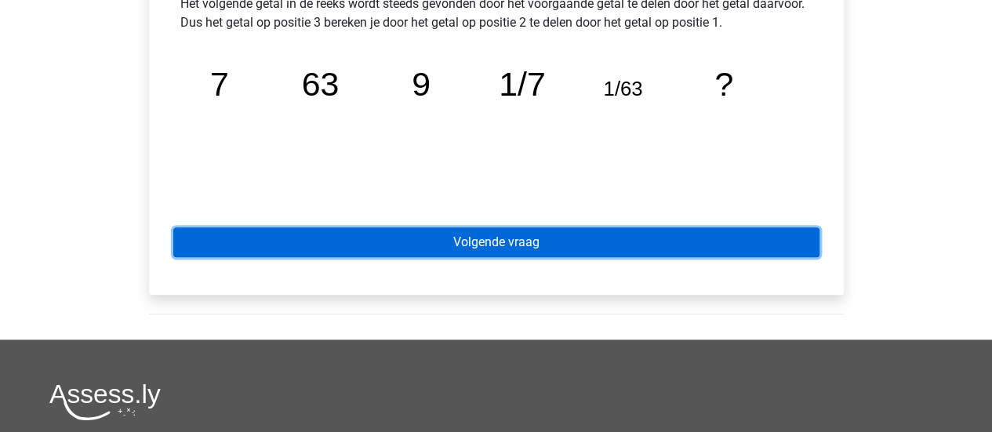
click at [429, 249] on link "Volgende vraag" at bounding box center [496, 242] width 646 height 30
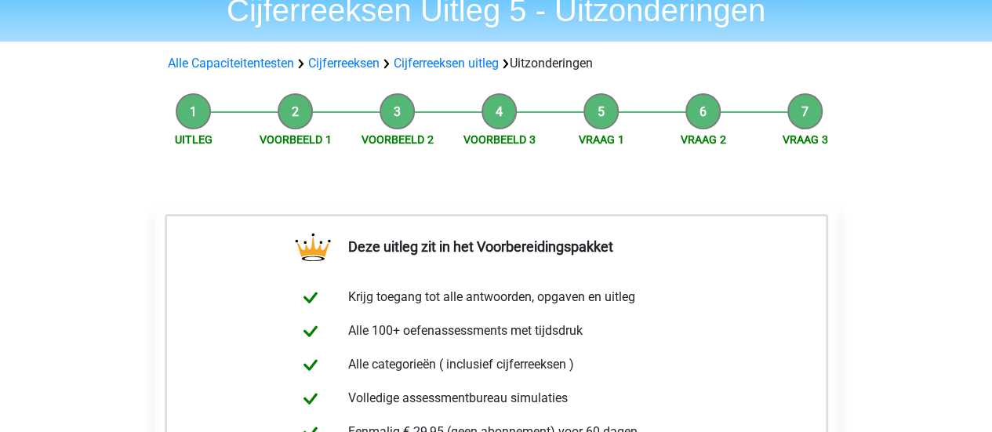
scroll to position [38, 0]
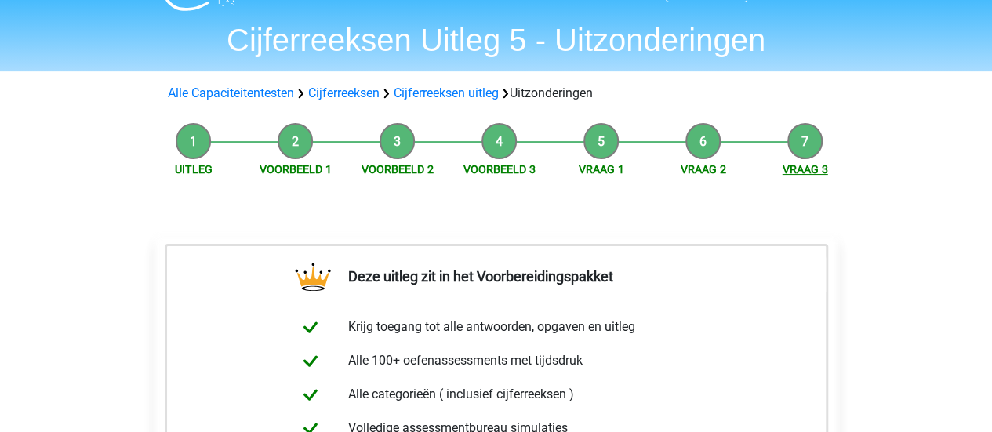
click at [811, 171] on link "Vraag 3" at bounding box center [805, 169] width 45 height 13
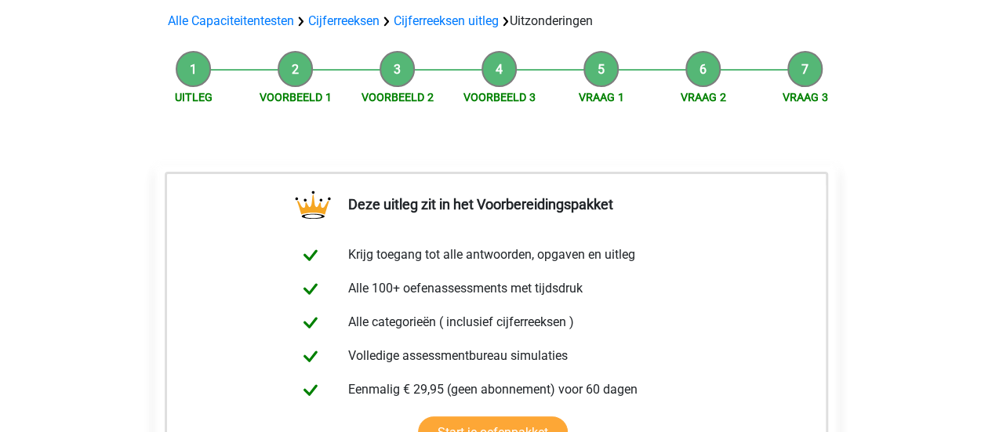
scroll to position [102, 0]
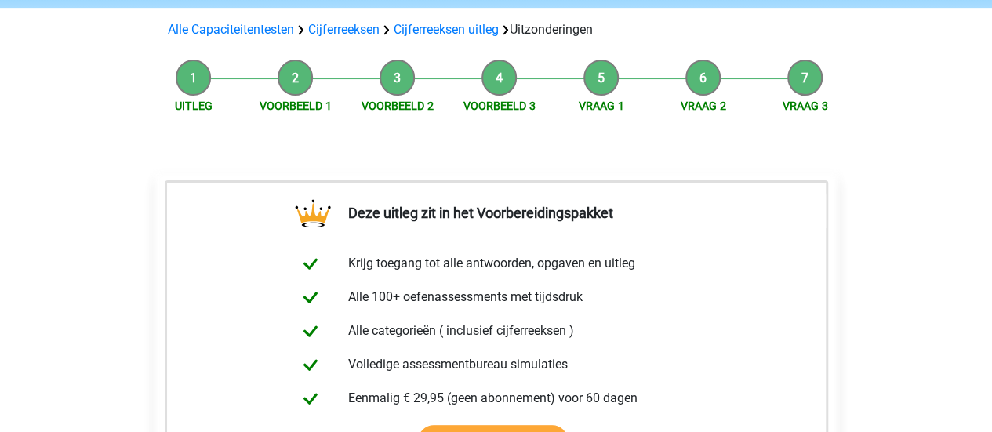
click at [595, 98] on span "Vraag 1" at bounding box center [602, 106] width 102 height 16
click at [595, 105] on link "Vraag 1" at bounding box center [601, 106] width 45 height 13
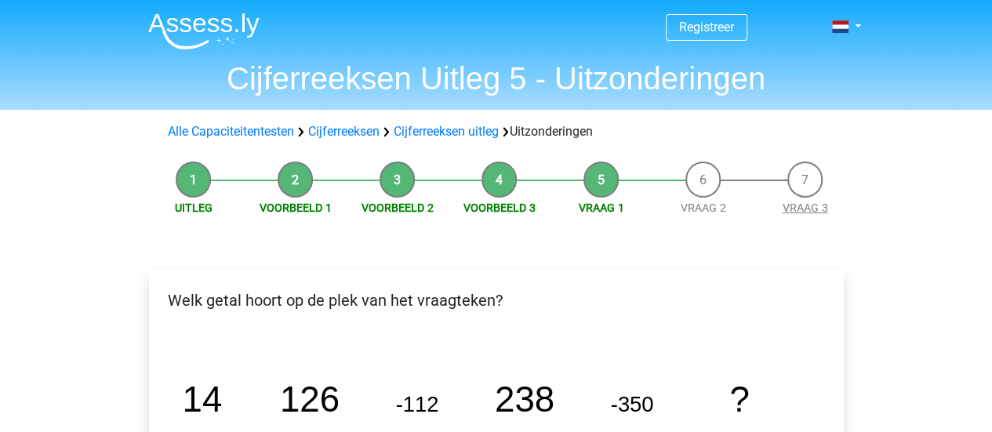
click at [809, 211] on link "Vraag 3" at bounding box center [805, 208] width 45 height 13
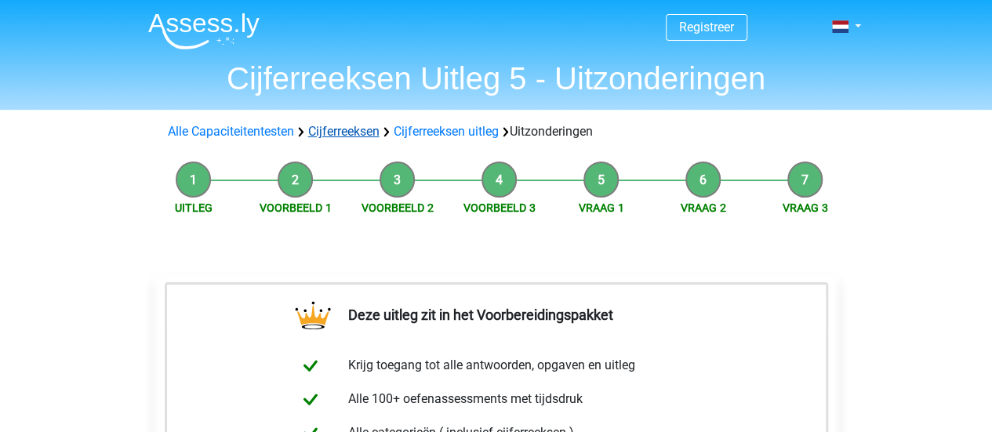
click at [354, 134] on link "Cijferreeksen" at bounding box center [343, 131] width 71 height 15
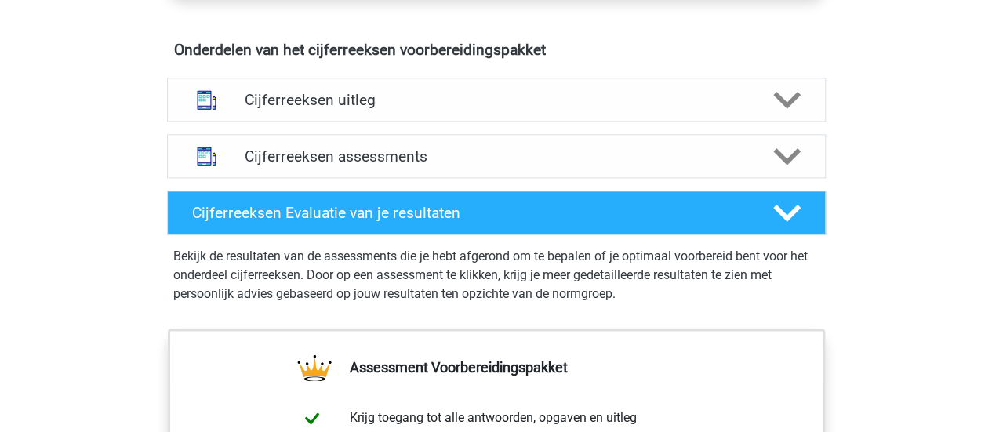
scroll to position [917, 0]
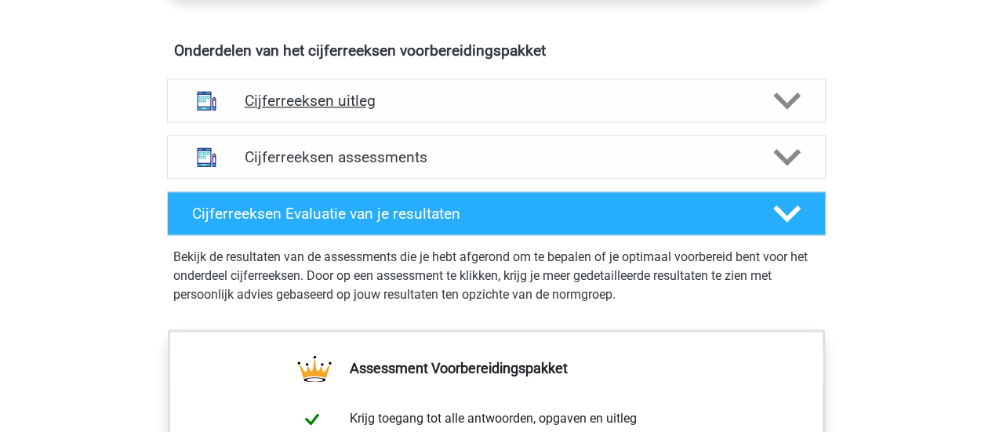
click at [354, 110] on h4 "Cijferreeksen uitleg" at bounding box center [497, 101] width 504 height 18
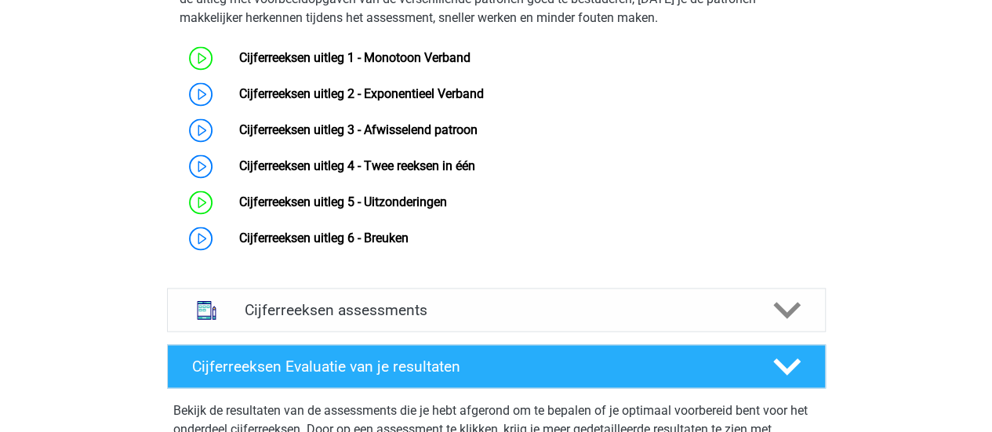
scroll to position [1080, 0]
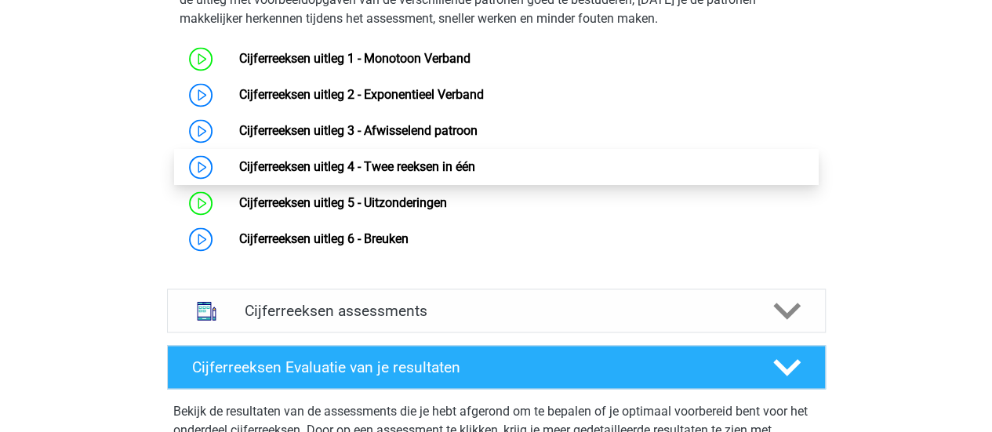
click at [386, 174] on link "Cijferreeksen uitleg 4 - Twee reeksen in één" at bounding box center [357, 166] width 236 height 15
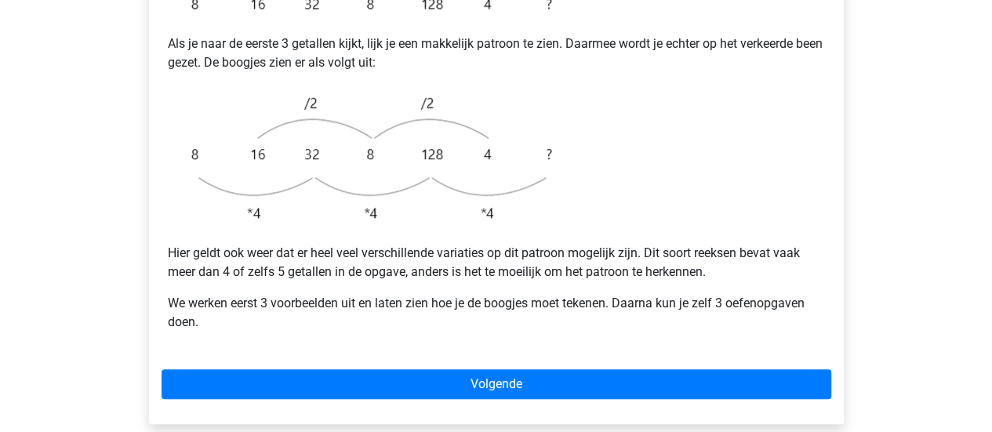
scroll to position [442, 0]
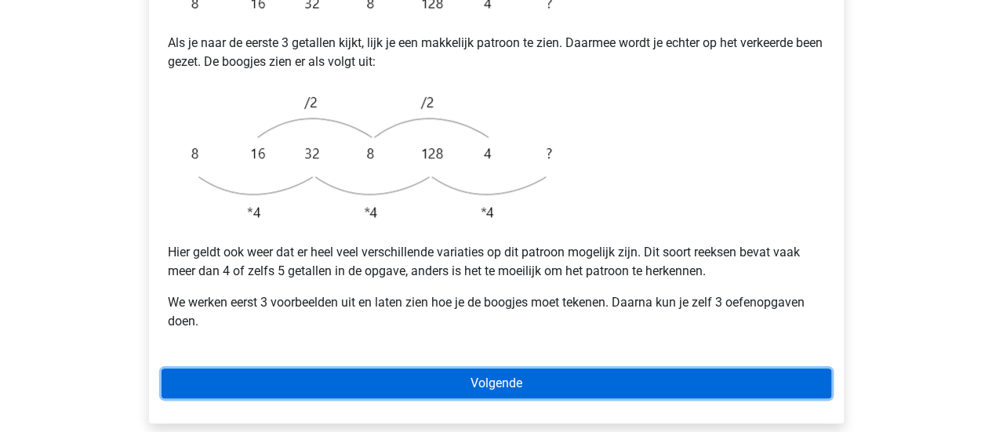
click at [513, 369] on link "Volgende" at bounding box center [497, 384] width 670 height 30
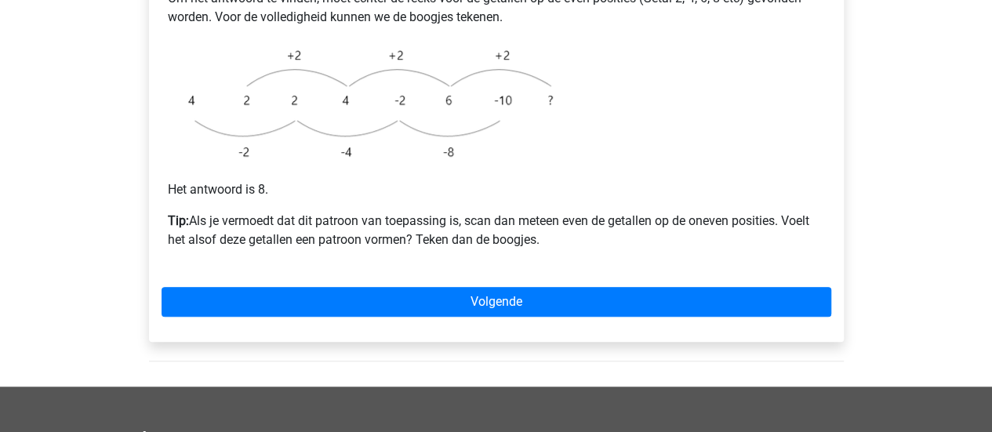
scroll to position [480, 0]
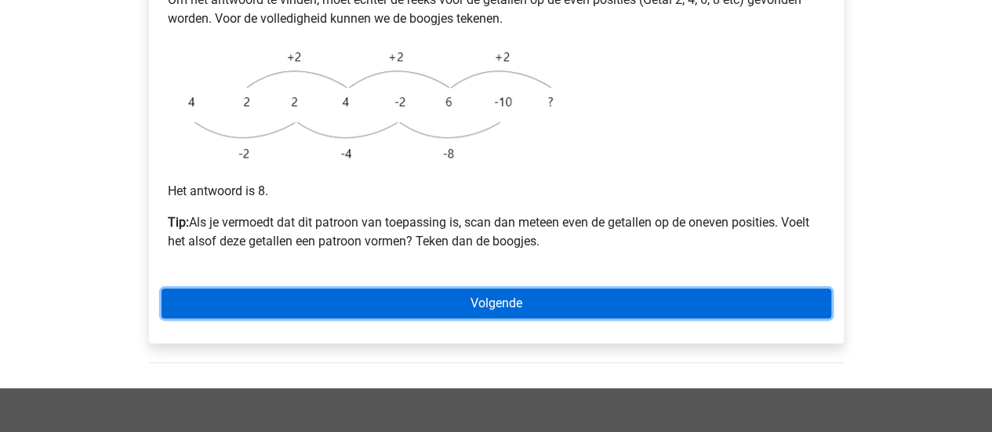
click at [521, 289] on link "Volgende" at bounding box center [497, 304] width 670 height 30
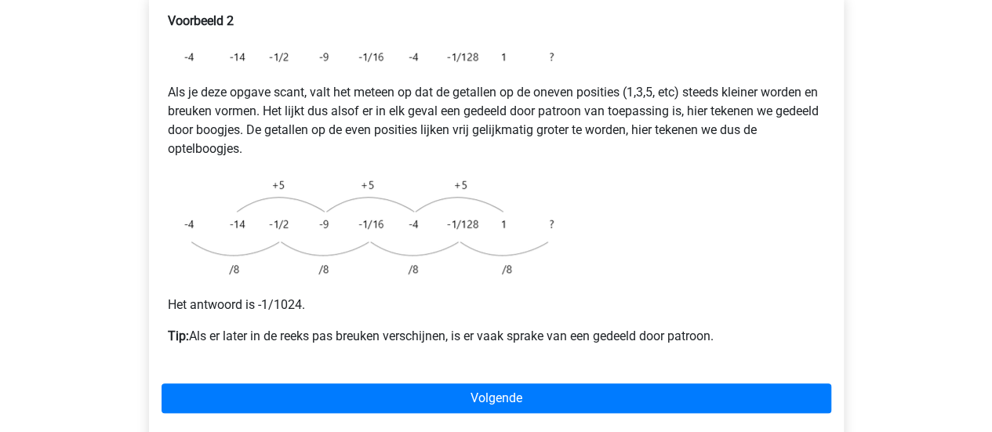
scroll to position [315, 0]
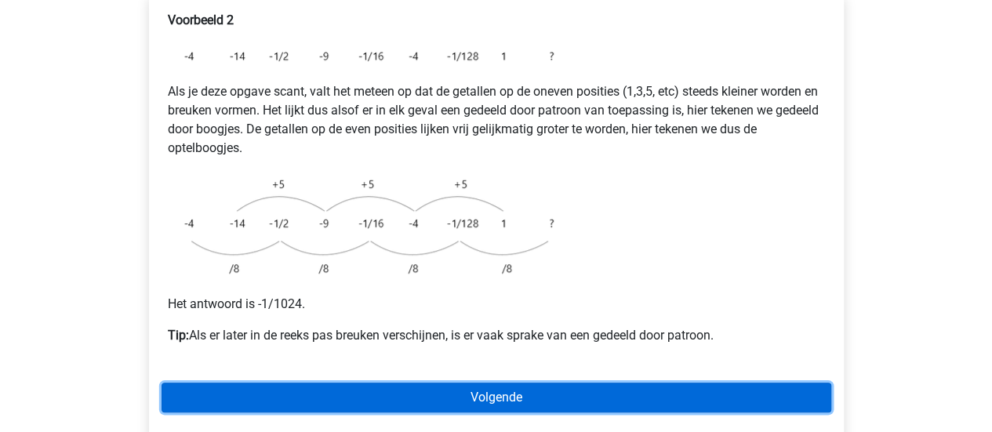
click at [538, 383] on link "Volgende" at bounding box center [497, 398] width 670 height 30
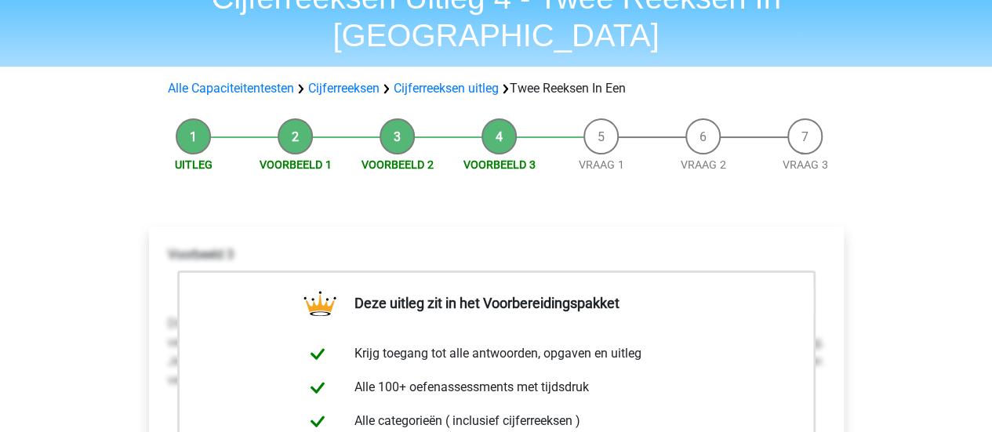
scroll to position [80, 0]
click at [599, 159] on link "Vraag 1" at bounding box center [601, 165] width 45 height 13
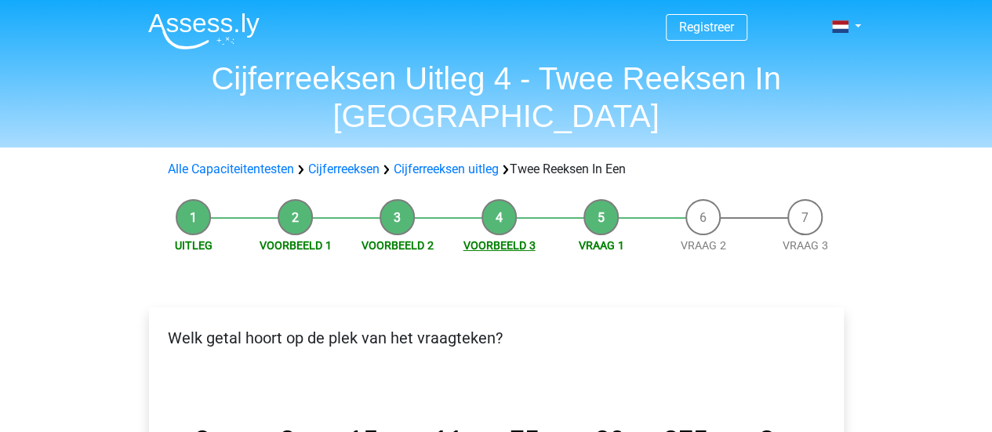
click at [511, 239] on link "Voorbeeld 3" at bounding box center [500, 245] width 72 height 13
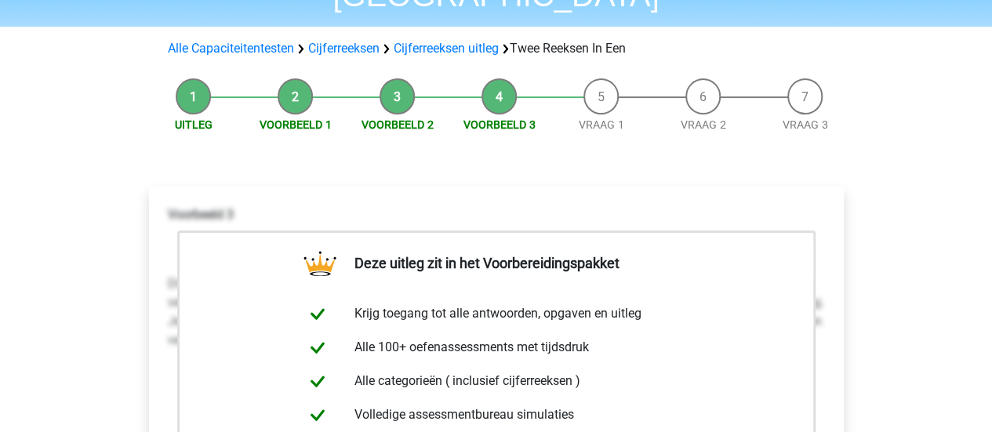
scroll to position [108, 0]
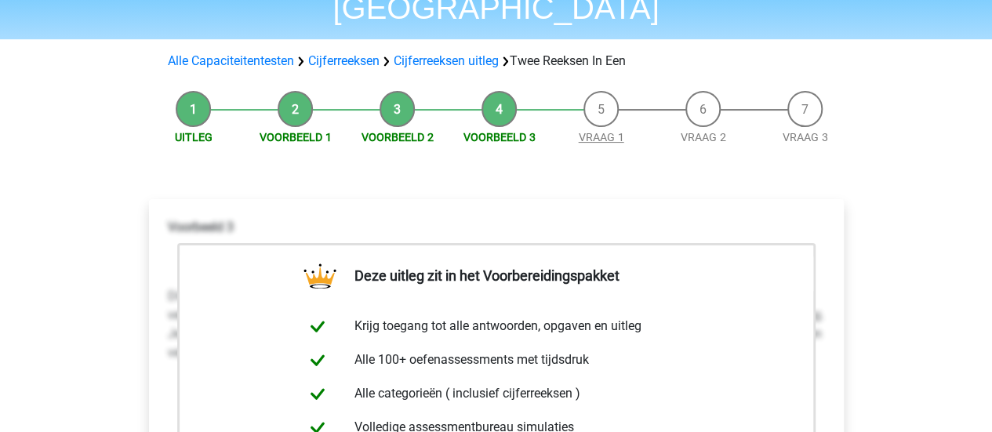
click at [599, 131] on link "Vraag 1" at bounding box center [601, 137] width 45 height 13
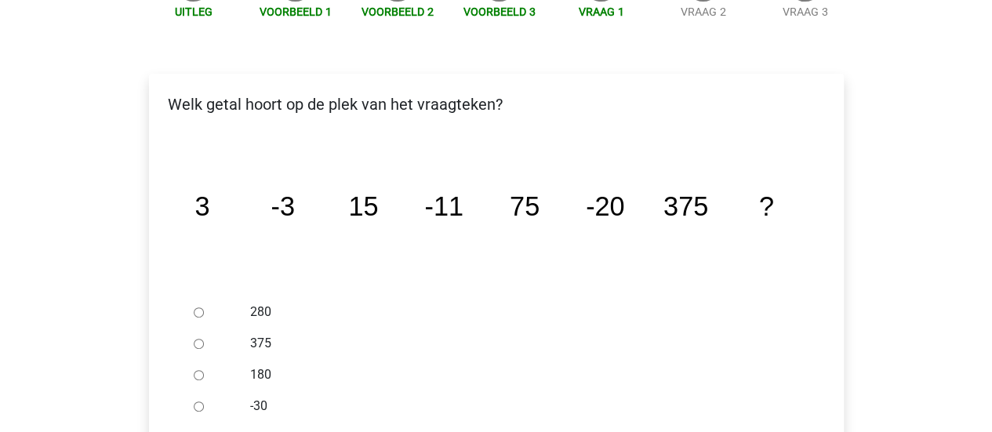
scroll to position [238, 0]
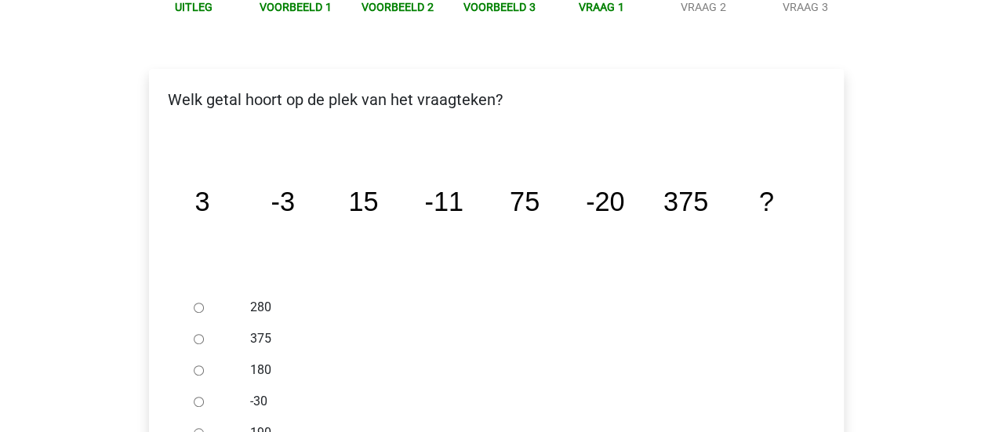
click at [199, 397] on input "-30" at bounding box center [199, 402] width 10 height 10
radio input "true"
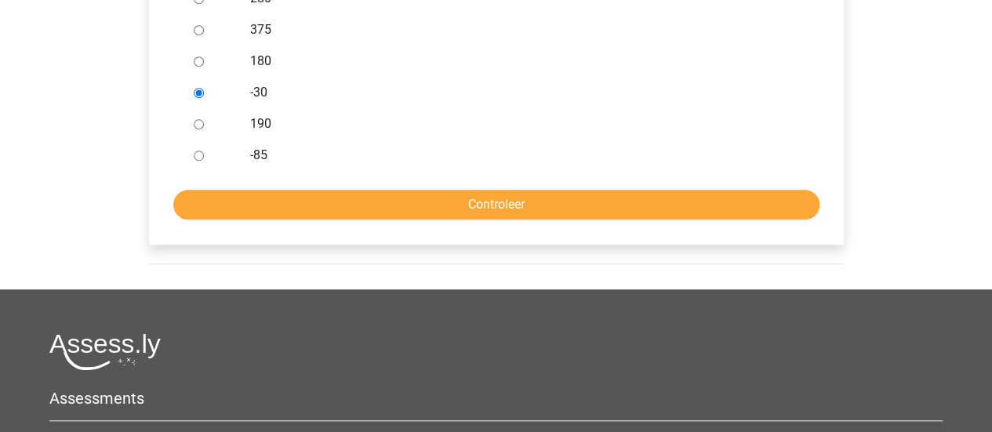
scroll to position [583, 0]
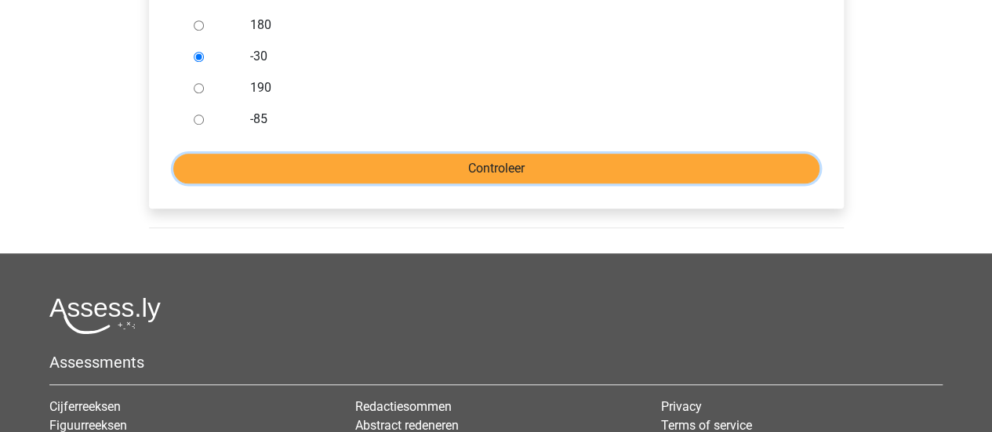
click at [427, 154] on input "Controleer" at bounding box center [496, 169] width 646 height 30
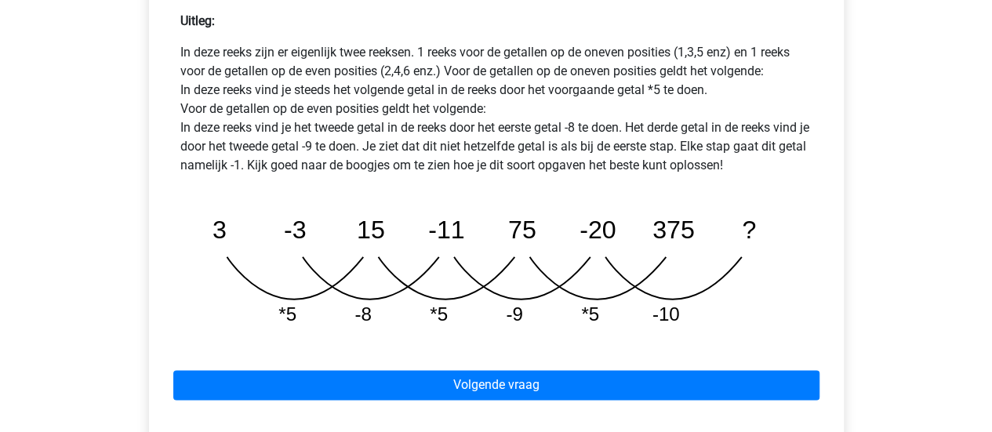
scroll to position [755, 0]
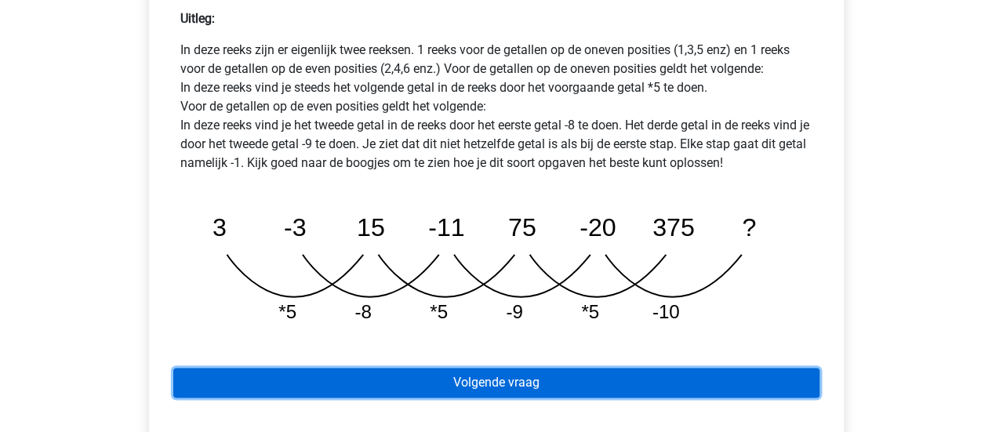
click at [555, 368] on link "Volgende vraag" at bounding box center [496, 383] width 646 height 30
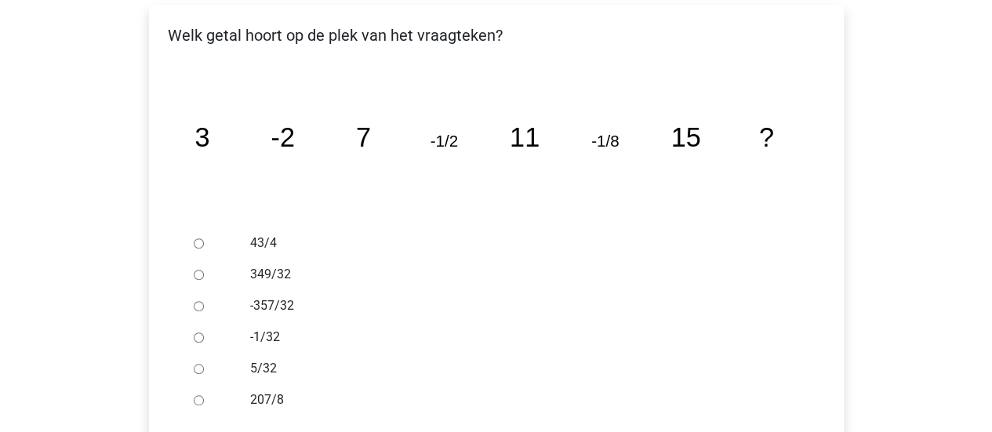
scroll to position [304, 0]
click at [194, 332] on input "-1/32" at bounding box center [199, 337] width 10 height 10
radio input "true"
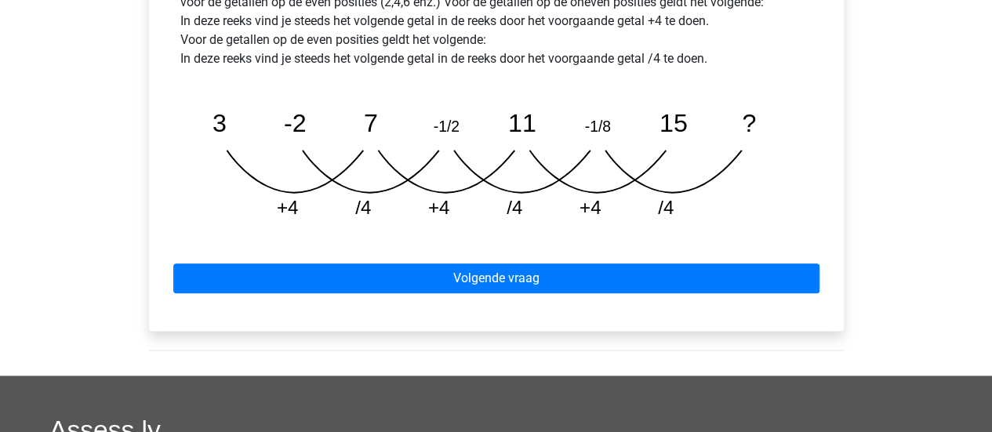
scroll to position [832, 0]
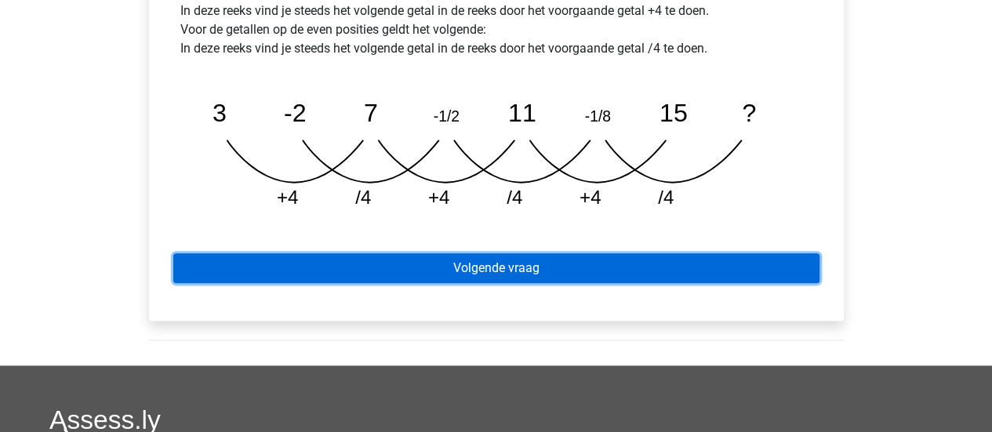
click at [536, 253] on link "Volgende vraag" at bounding box center [496, 268] width 646 height 30
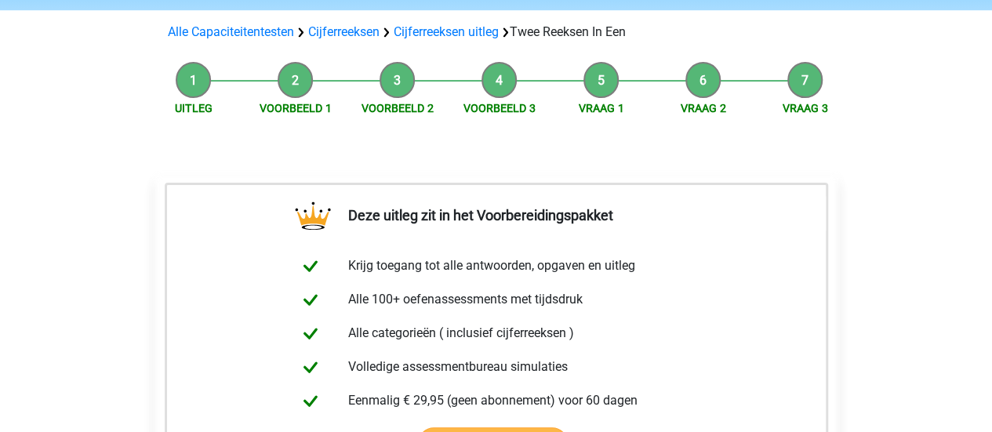
scroll to position [135, 0]
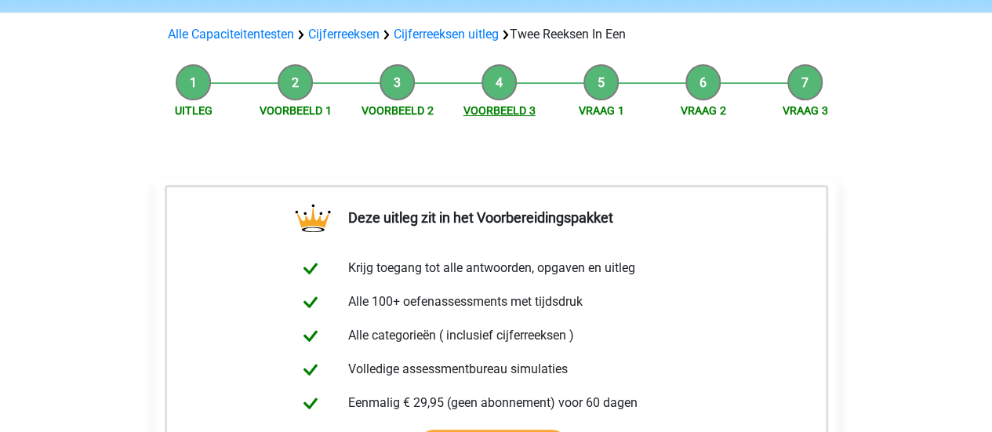
click at [502, 104] on link "Voorbeeld 3" at bounding box center [500, 110] width 72 height 13
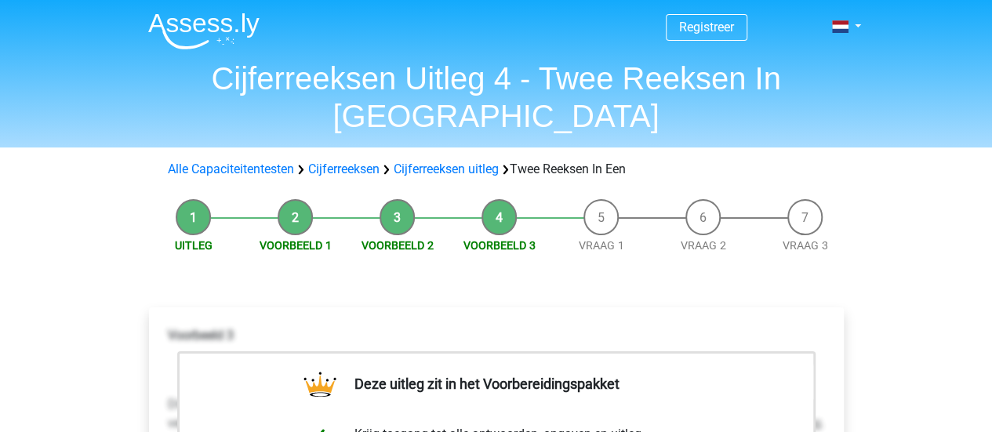
click at [410, 239] on link "Voorbeeld 2" at bounding box center [398, 245] width 72 height 13
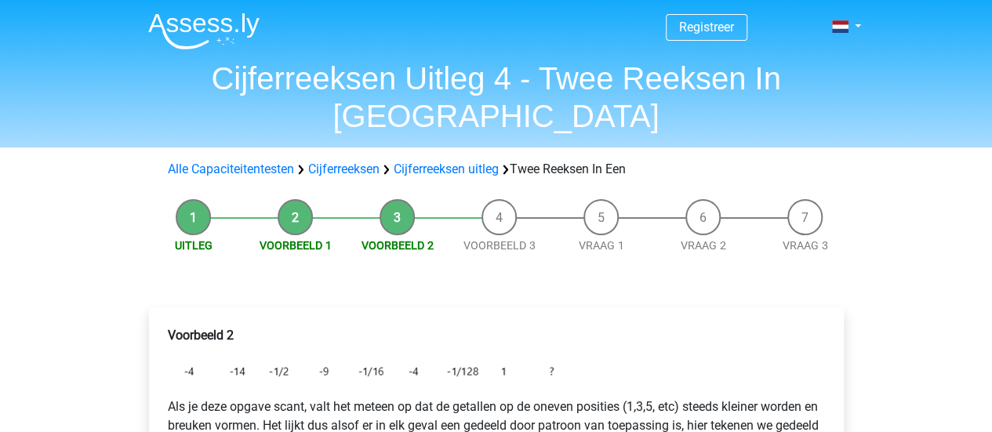
click at [509, 239] on link "Voorbeeld 3" at bounding box center [500, 245] width 72 height 13
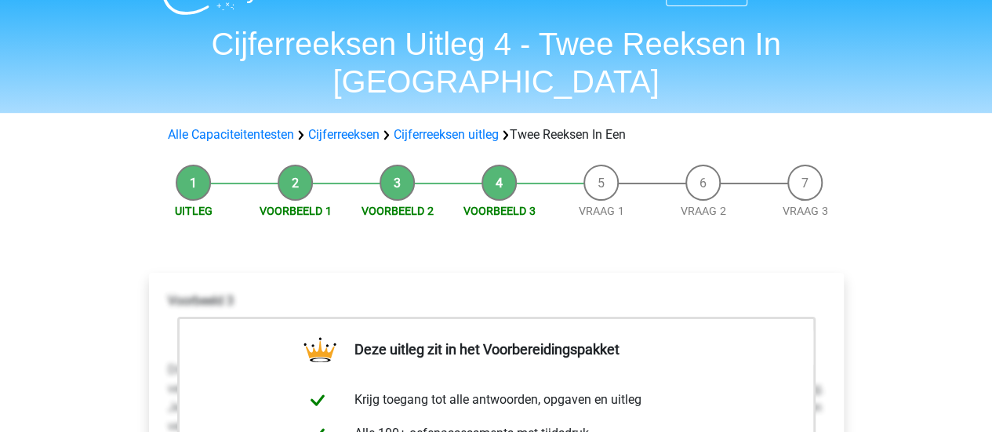
scroll to position [26, 0]
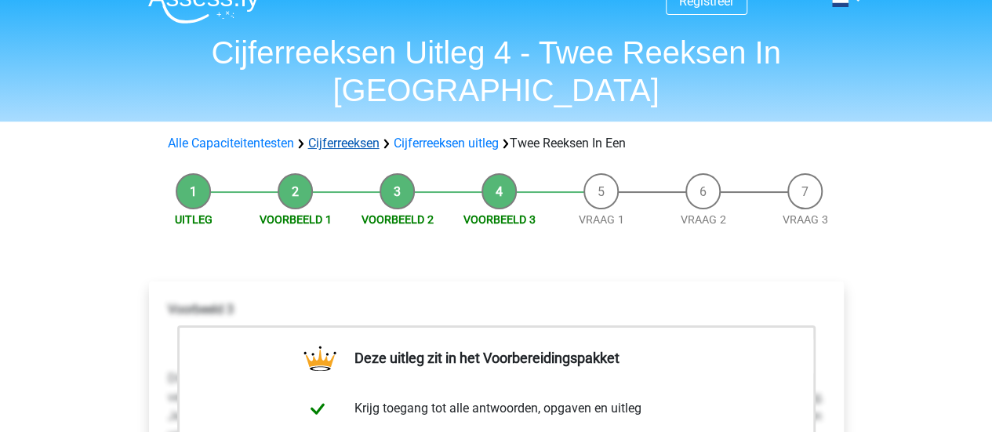
click at [344, 136] on link "Cijferreeksen" at bounding box center [343, 143] width 71 height 15
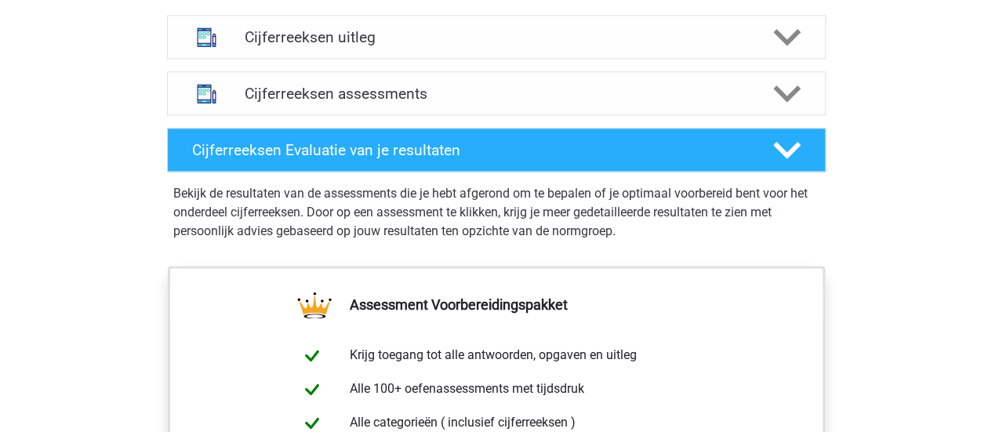
scroll to position [987, 0]
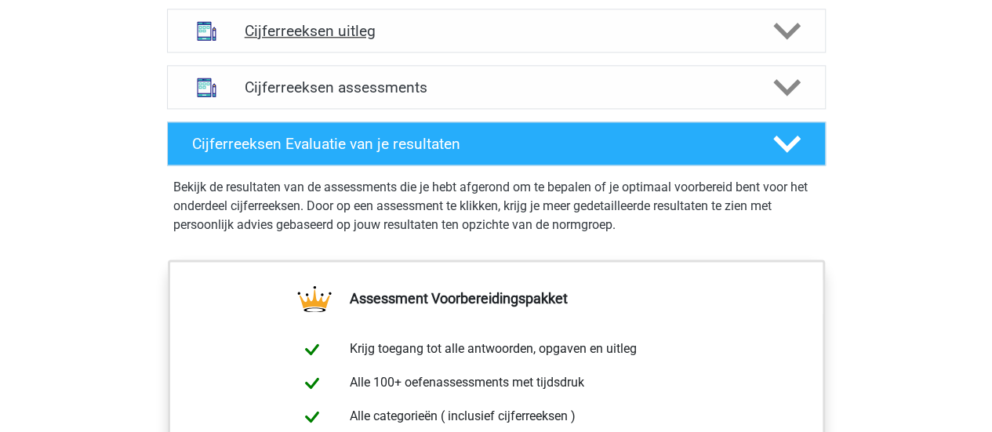
click at [337, 40] on h4 "Cijferreeksen uitleg" at bounding box center [497, 31] width 504 height 18
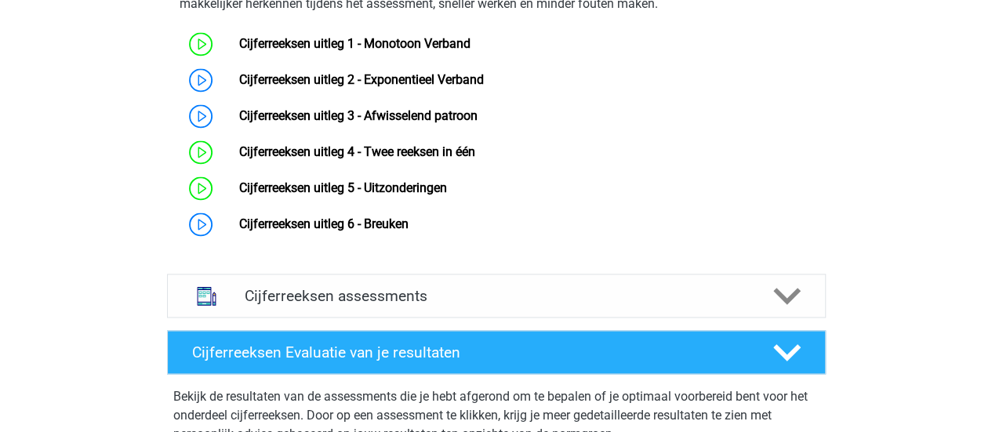
scroll to position [1100, 0]
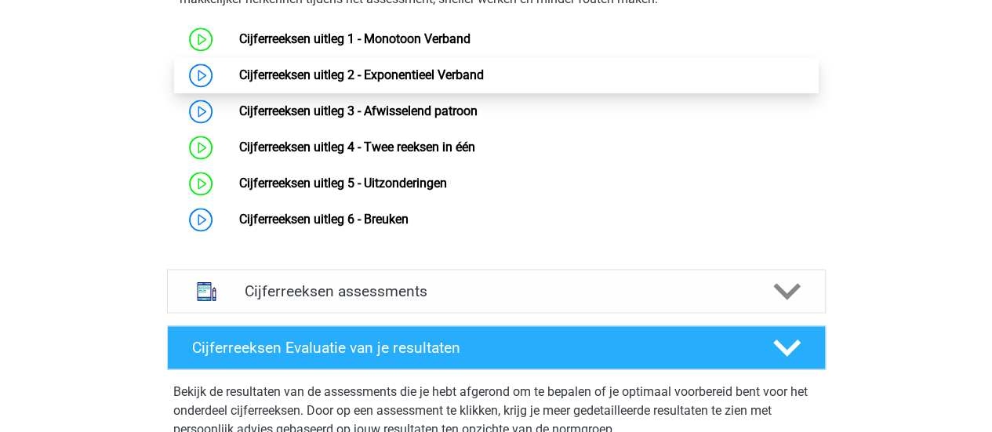
click at [398, 82] on link "Cijferreeksen uitleg 2 - Exponentieel Verband" at bounding box center [361, 74] width 245 height 15
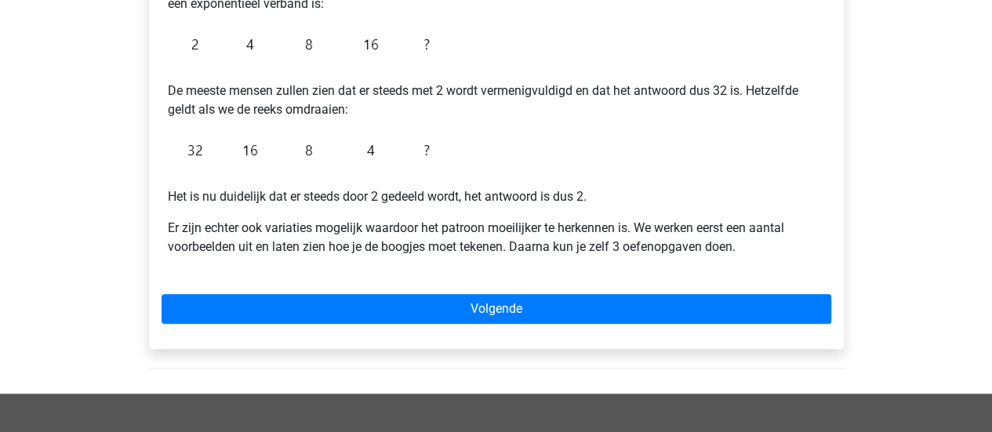
scroll to position [378, 0]
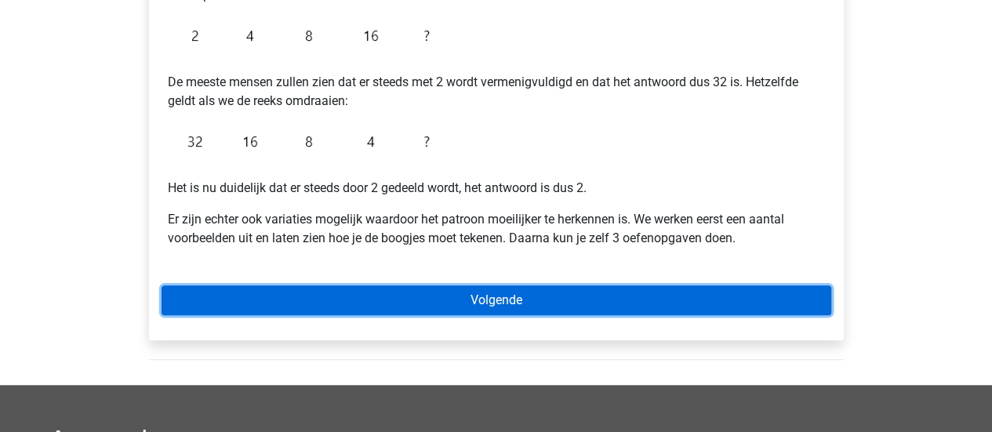
click at [504, 294] on link "Volgende" at bounding box center [497, 300] width 670 height 30
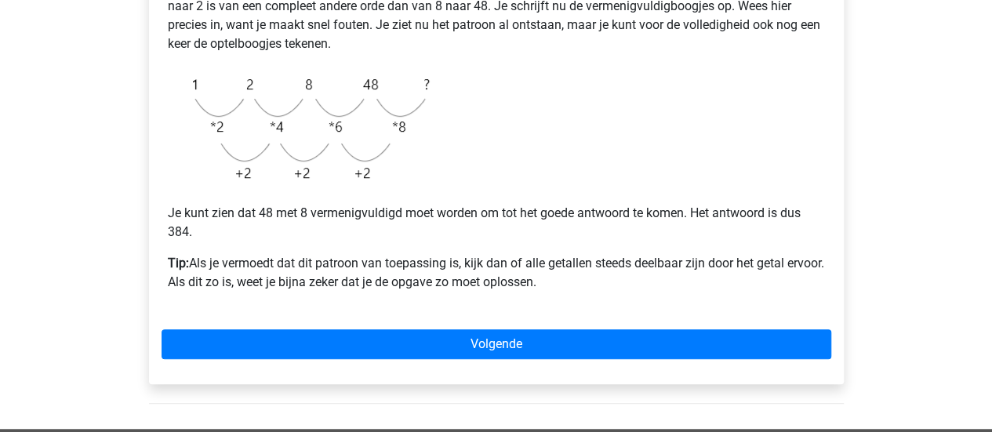
scroll to position [396, 0]
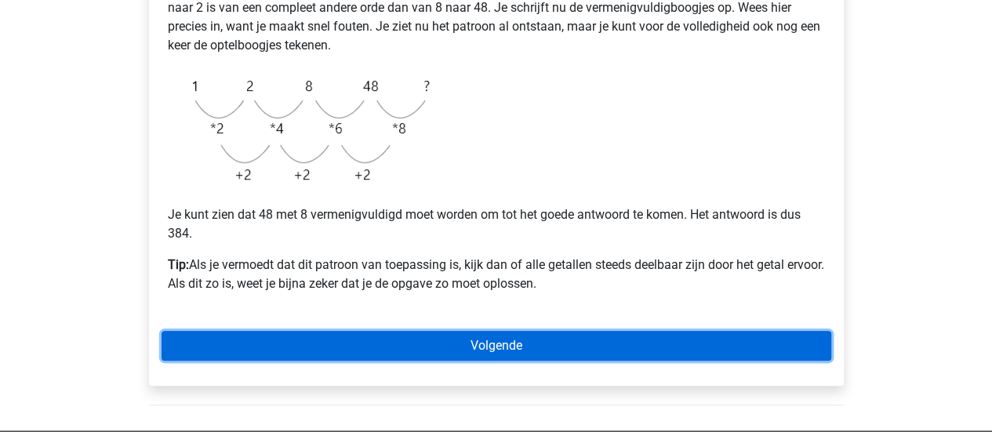
click at [485, 343] on link "Volgende" at bounding box center [497, 346] width 670 height 30
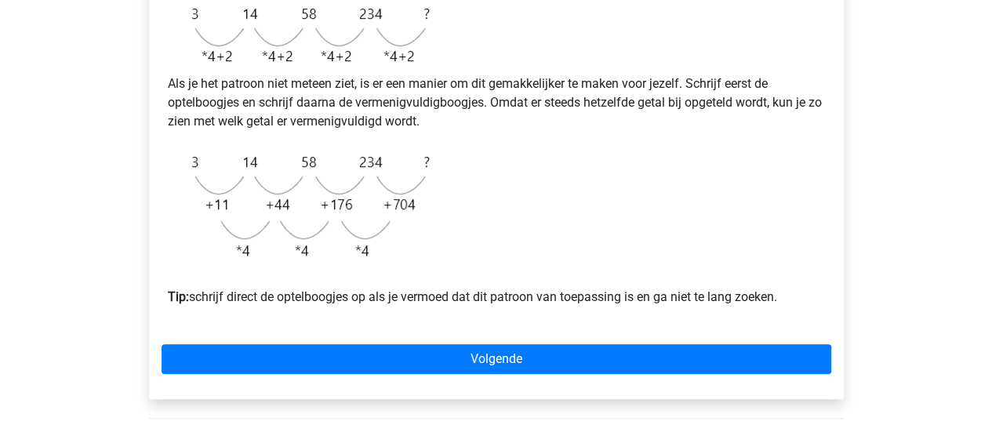
scroll to position [450, 0]
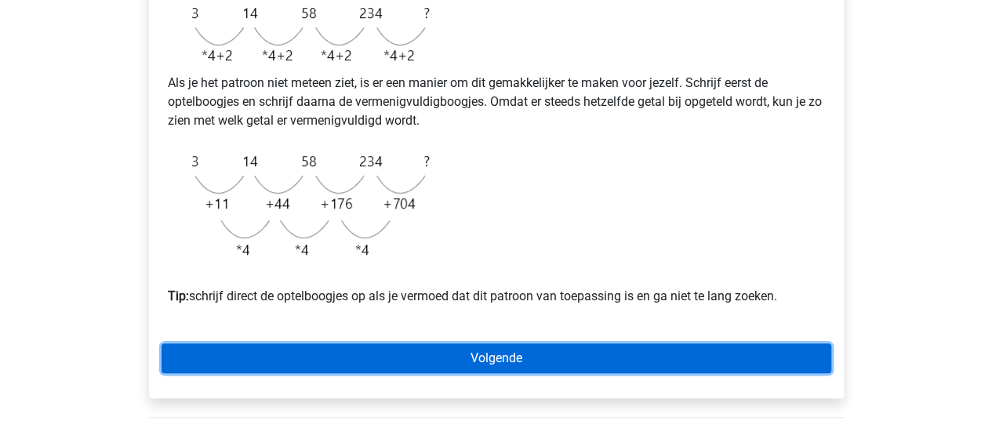
click at [522, 373] on link "Volgende" at bounding box center [497, 359] width 670 height 30
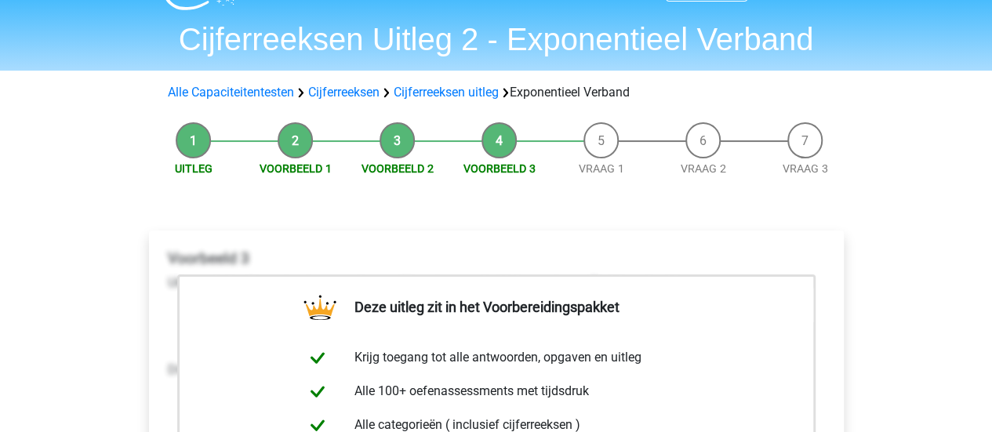
scroll to position [38, 0]
click at [591, 171] on link "Vraag 1" at bounding box center [601, 169] width 45 height 13
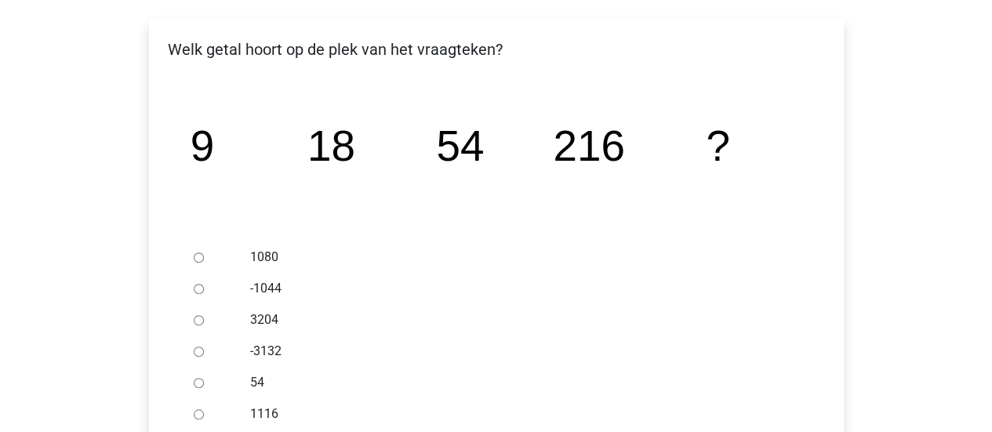
scroll to position [264, 0]
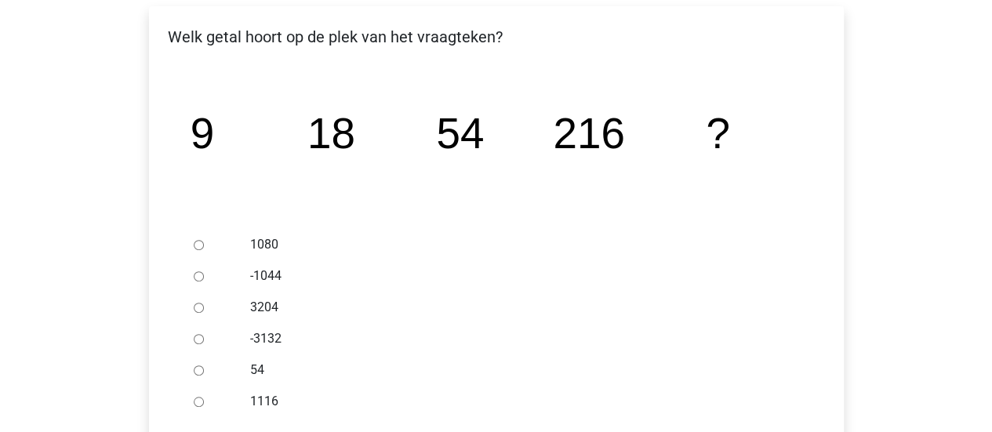
click at [195, 247] on input "1080" at bounding box center [199, 245] width 10 height 10
radio input "true"
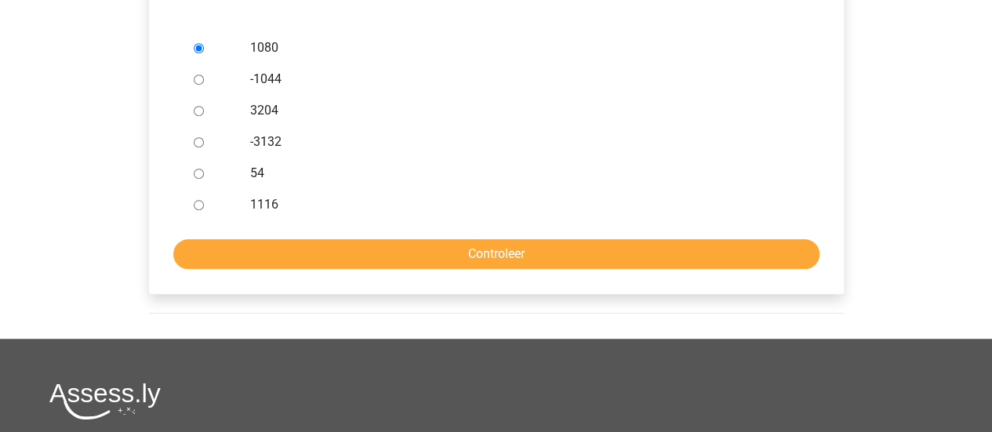
scroll to position [461, 0]
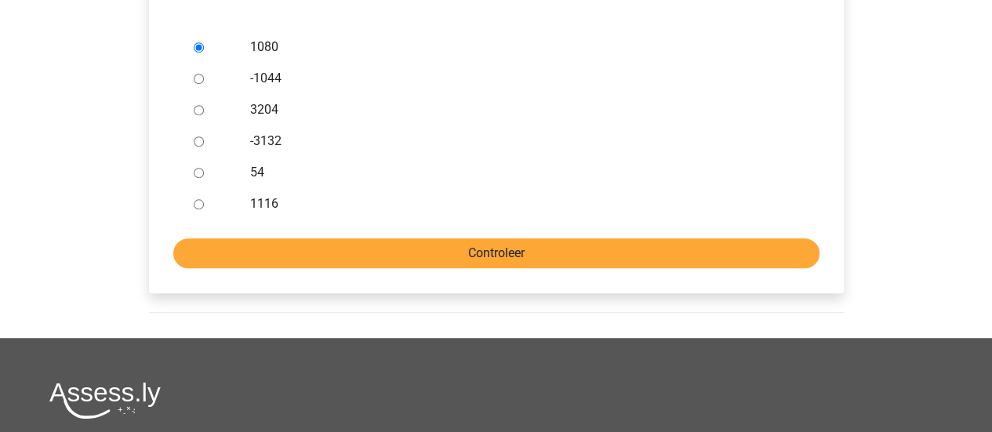
click at [525, 238] on form "1080 -1044 3204 -3132 54 1116 Controleer" at bounding box center [497, 149] width 670 height 237
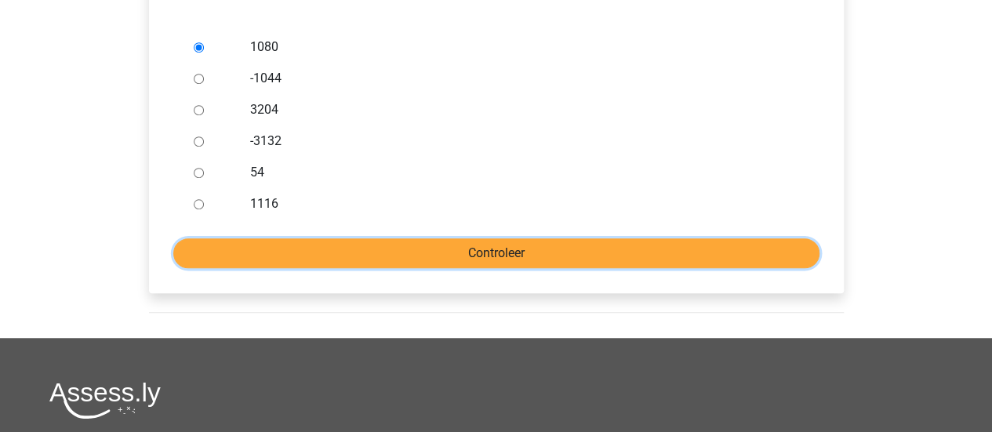
click at [526, 244] on input "Controleer" at bounding box center [496, 253] width 646 height 30
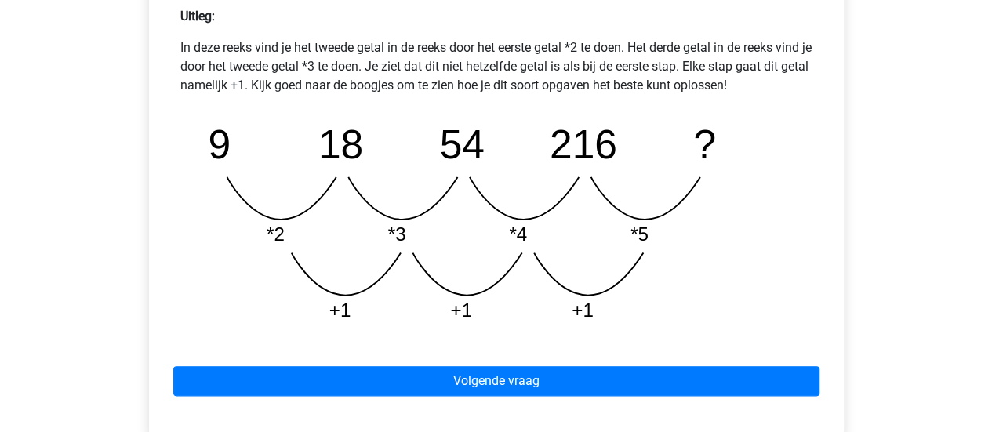
scroll to position [838, 0]
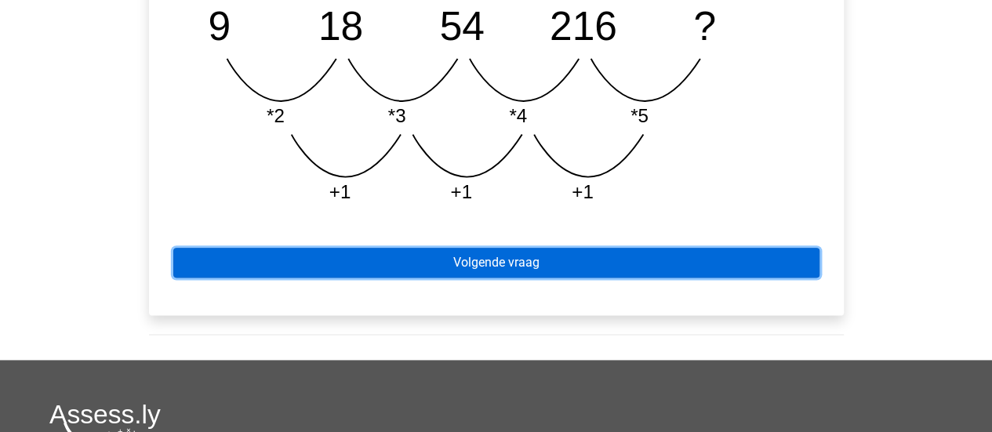
click at [532, 260] on link "Volgende vraag" at bounding box center [496, 263] width 646 height 30
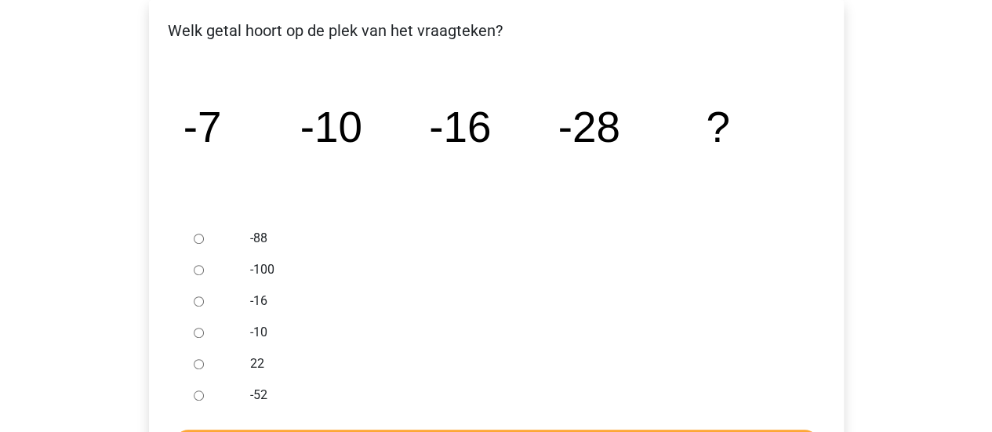
scroll to position [272, 0]
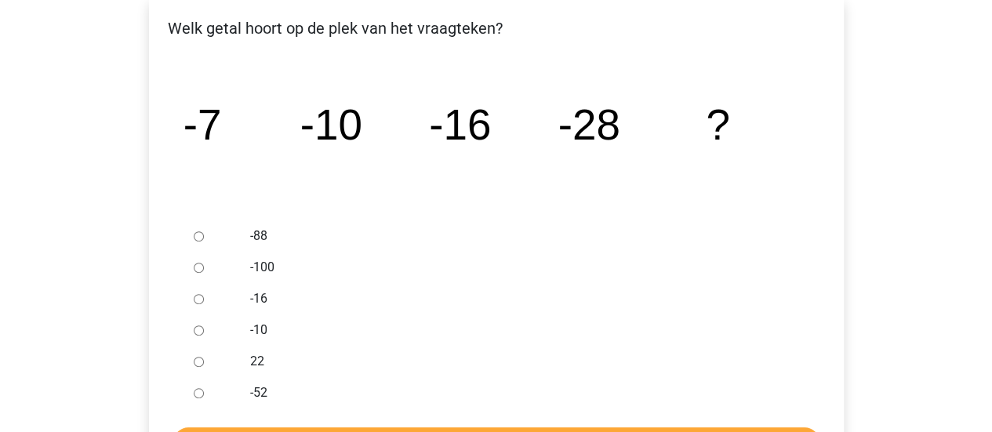
click at [194, 395] on input "-52" at bounding box center [199, 393] width 10 height 10
radio input "true"
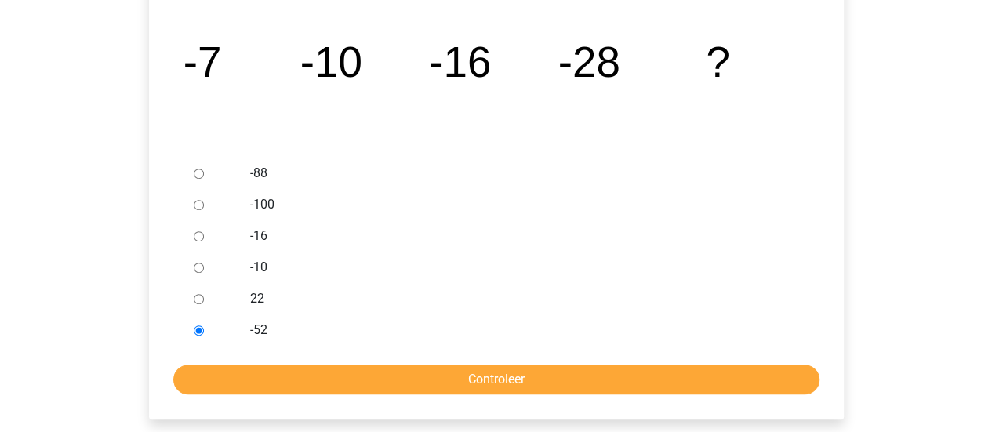
scroll to position [332, 0]
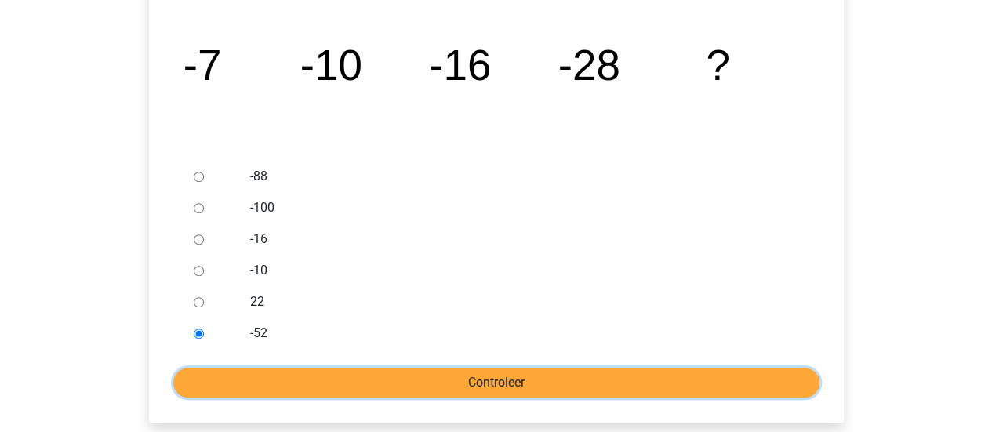
click at [227, 377] on input "Controleer" at bounding box center [496, 383] width 646 height 30
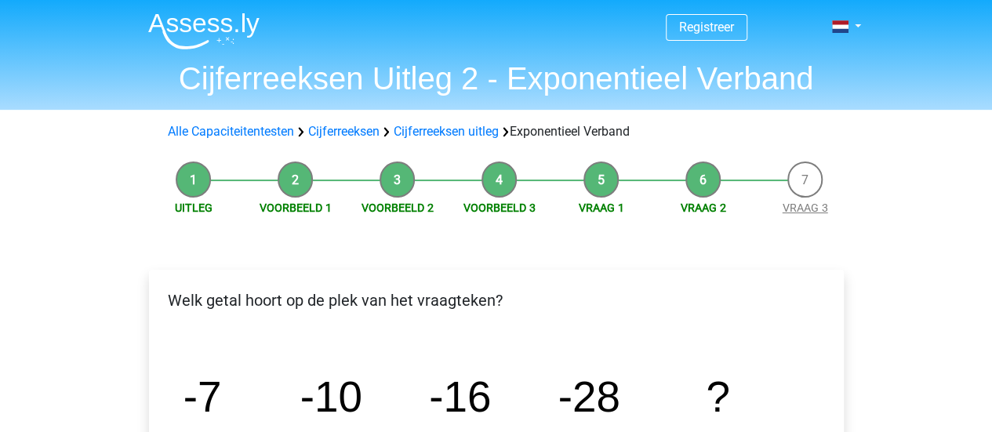
click at [798, 204] on link "Vraag 3" at bounding box center [805, 208] width 45 height 13
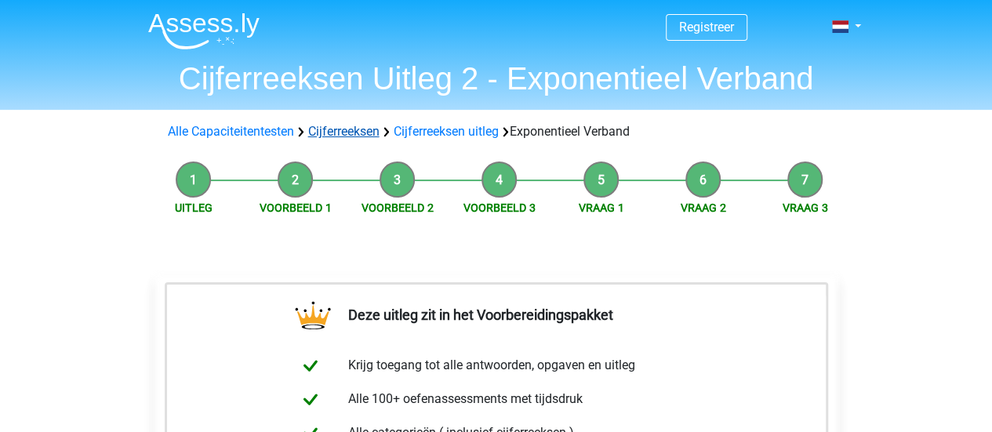
click at [351, 133] on link "Cijferreeksen" at bounding box center [343, 131] width 71 height 15
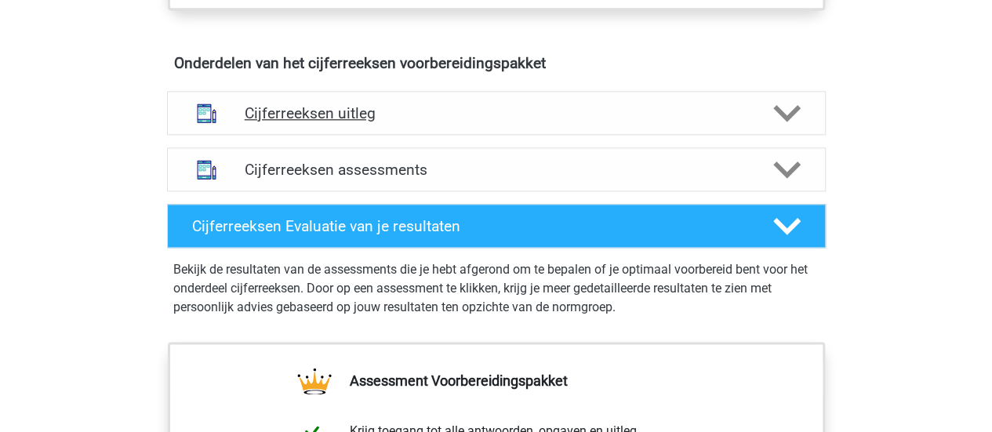
scroll to position [905, 0]
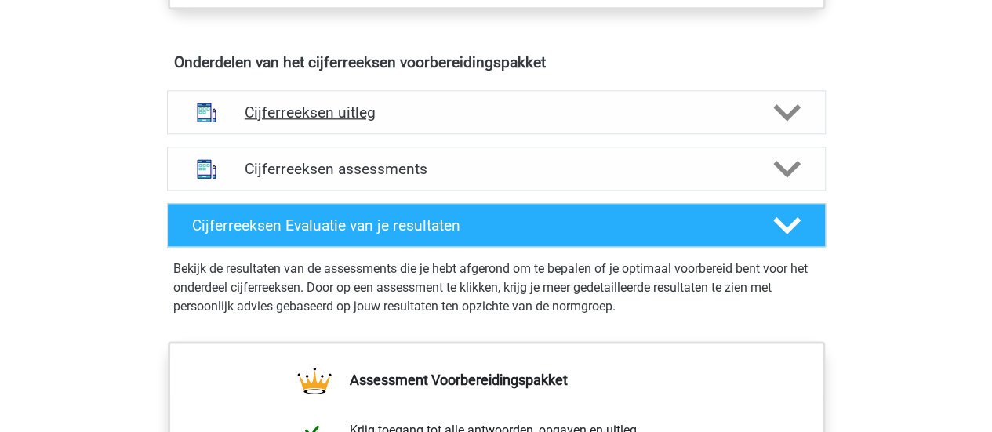
click at [357, 122] on h4 "Cijferreeksen uitleg" at bounding box center [497, 113] width 504 height 18
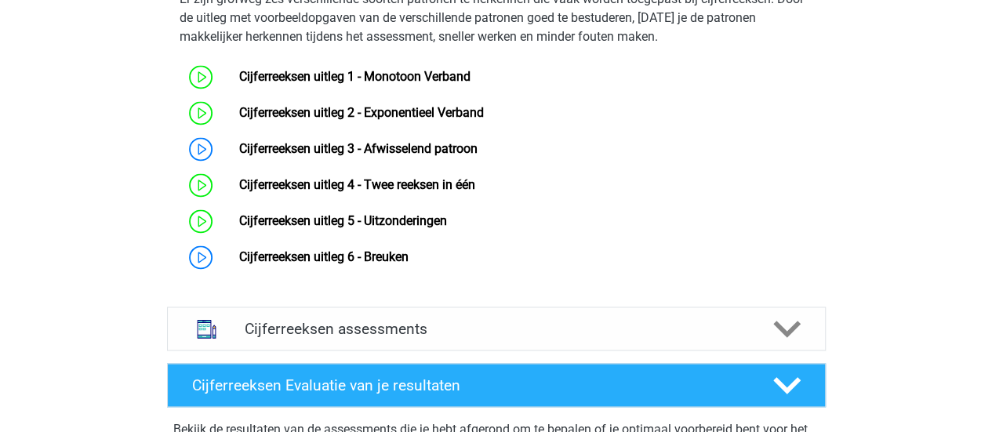
scroll to position [1076, 0]
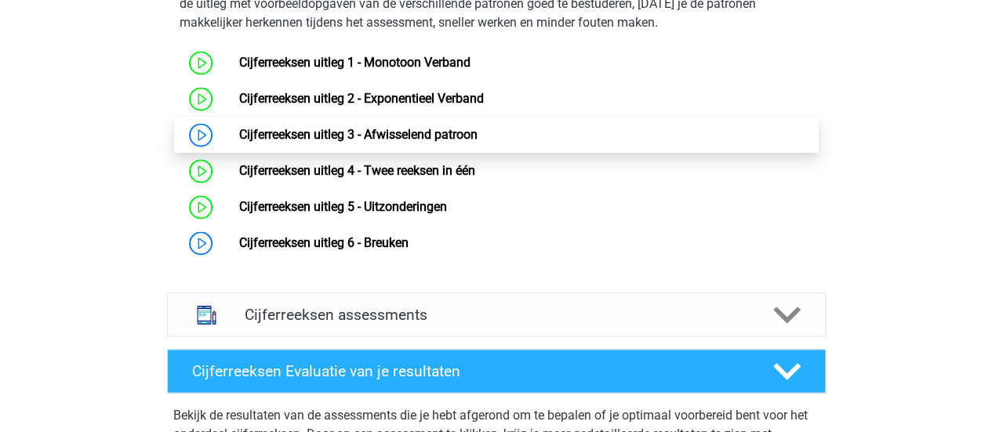
click at [368, 142] on link "Cijferreeksen uitleg 3 - Afwisselend patroon" at bounding box center [358, 134] width 238 height 15
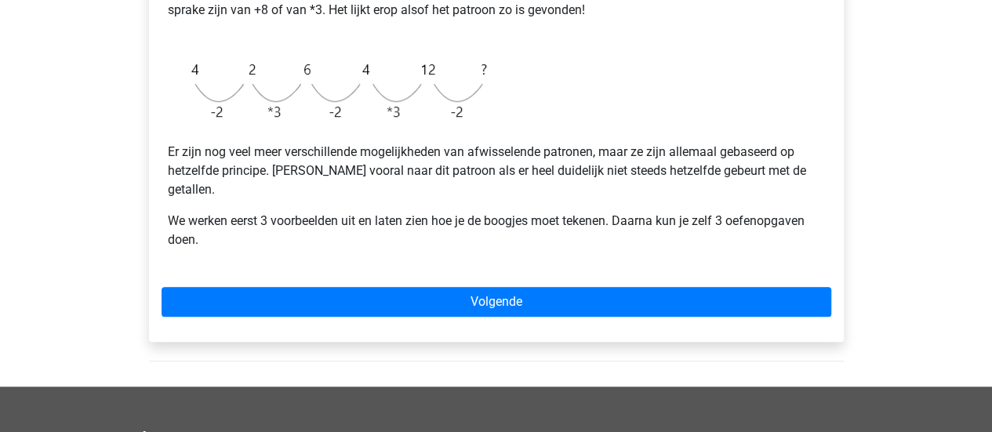
scroll to position [471, 0]
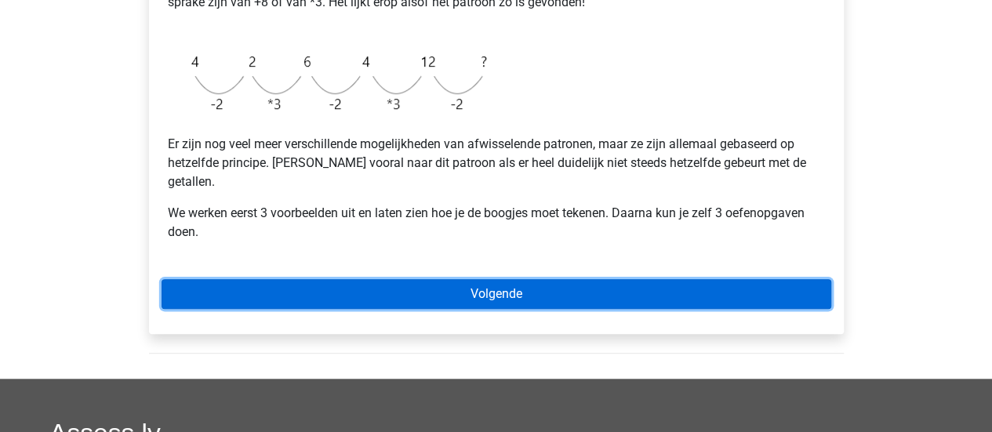
click at [445, 279] on link "Volgende" at bounding box center [497, 294] width 670 height 30
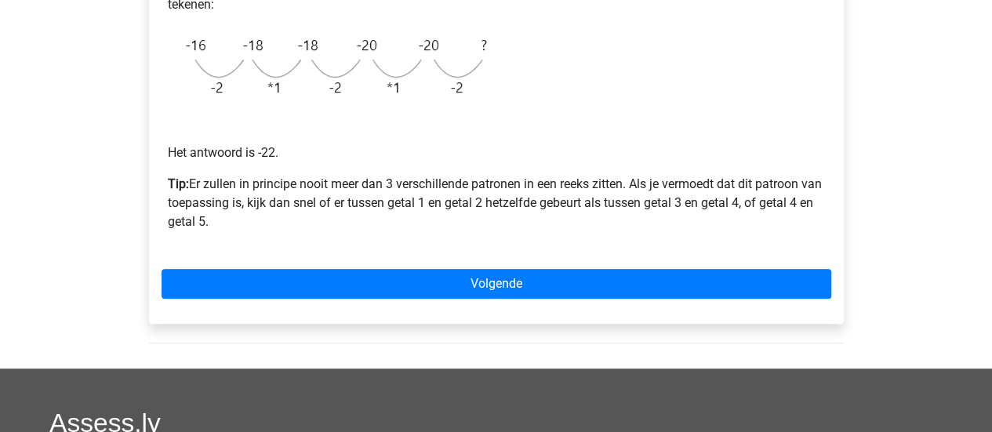
scroll to position [431, 0]
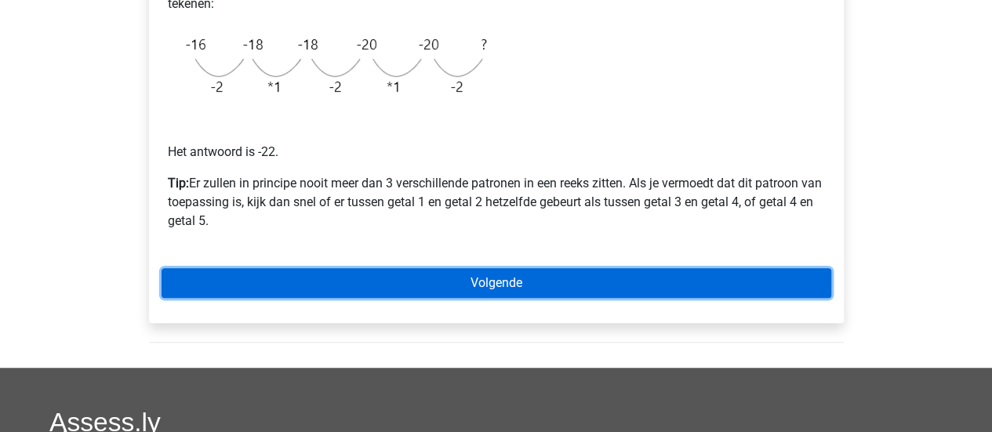
click at [450, 279] on link "Volgende" at bounding box center [497, 283] width 670 height 30
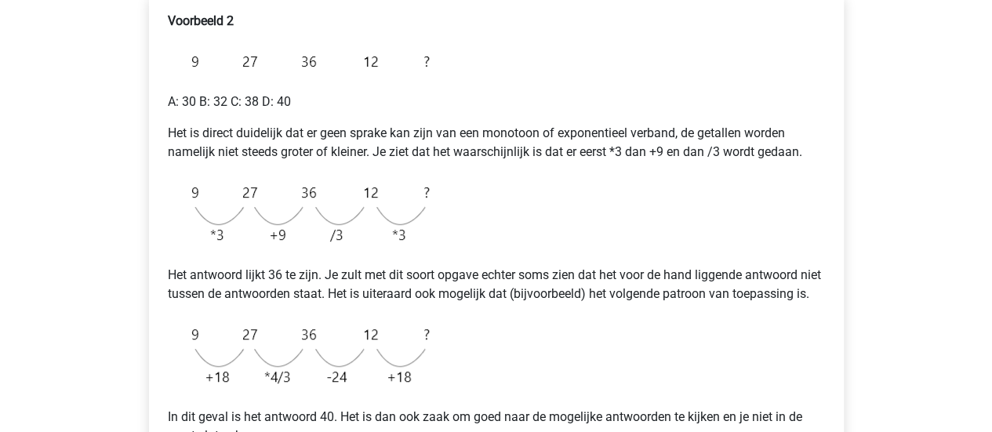
scroll to position [275, 0]
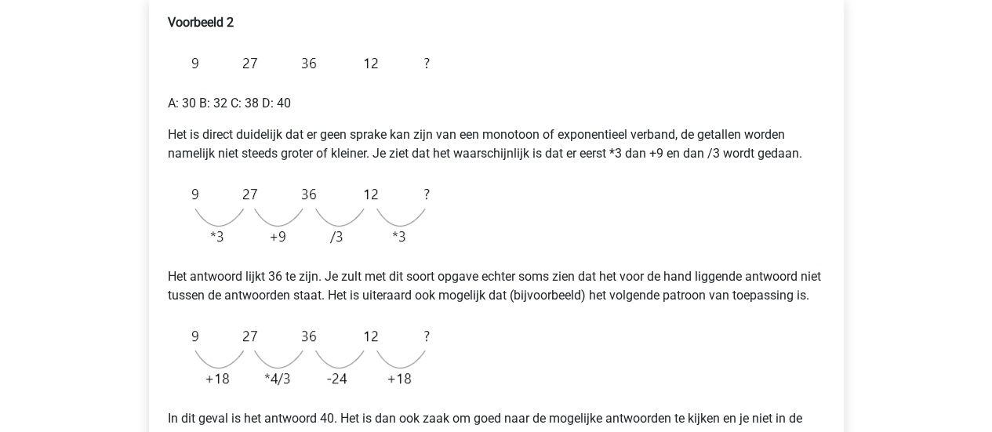
click at [507, 296] on p "Het antwoord lijkt 36 te zijn. Je zult met dit soort opgave echter soms zien da…" at bounding box center [496, 286] width 657 height 38
click at [569, 170] on div "Voorbeeld 2 A: 30 B: 32 C: 38 D: 40 Het is direct duidelijk dat er geen sprake …" at bounding box center [497, 236] width 670 height 459
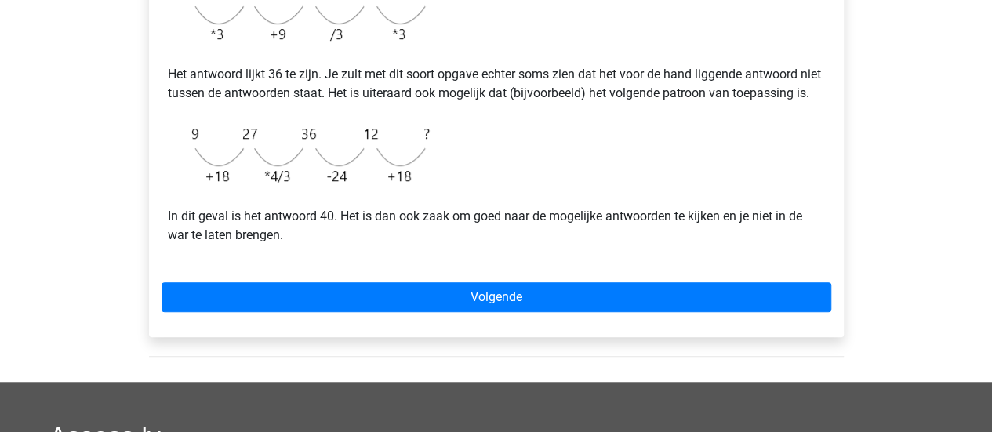
scroll to position [478, 0]
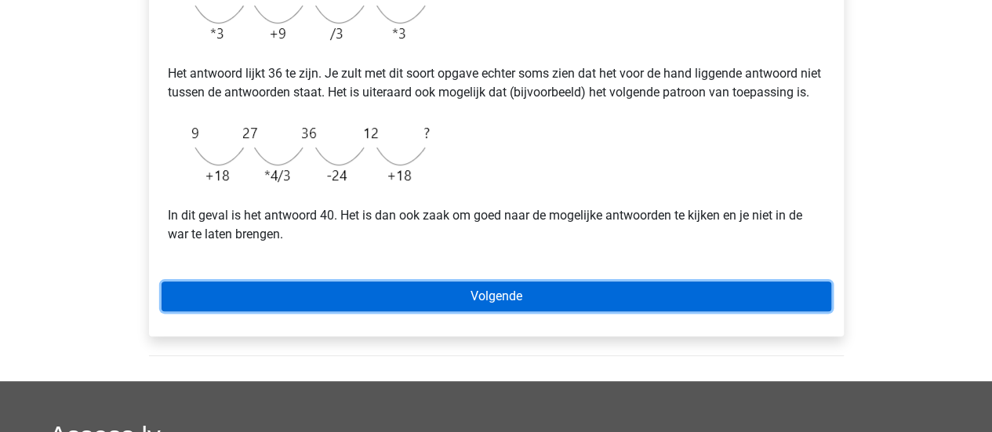
click at [527, 311] on link "Volgende" at bounding box center [497, 297] width 670 height 30
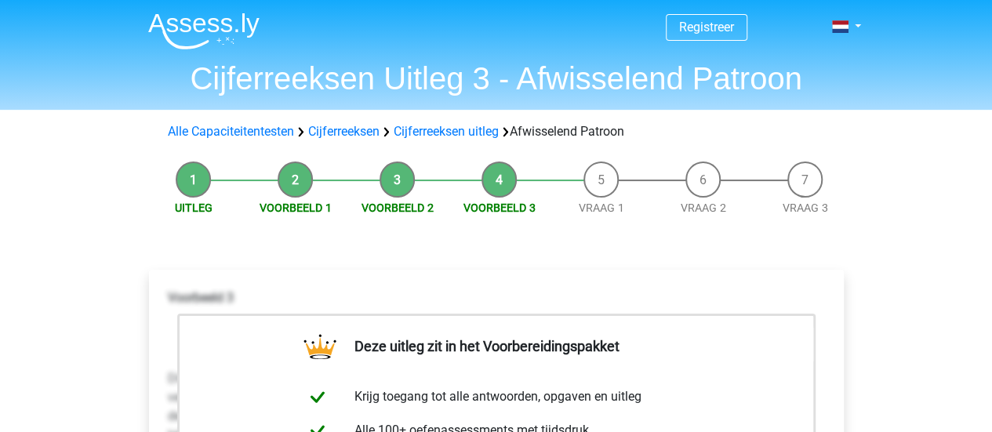
scroll to position [23, 0]
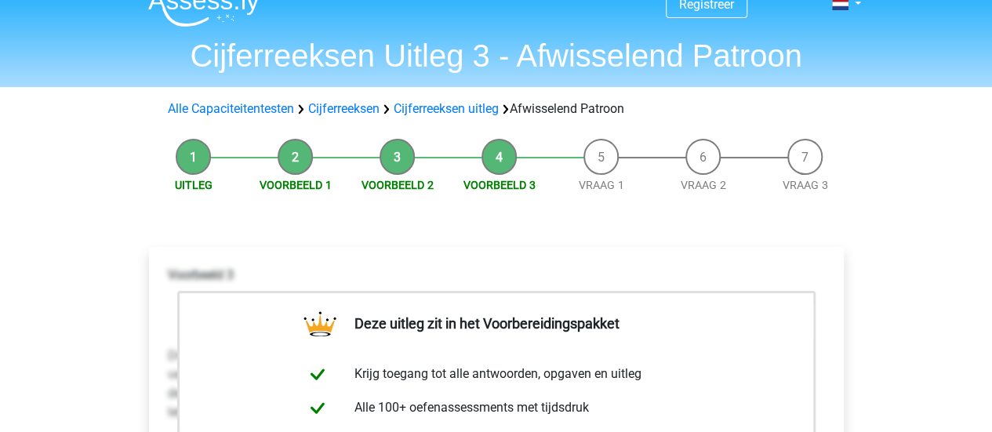
click at [600, 161] on li "Vraag 1" at bounding box center [602, 166] width 102 height 55
click at [600, 189] on link "Vraag 1" at bounding box center [601, 185] width 45 height 13
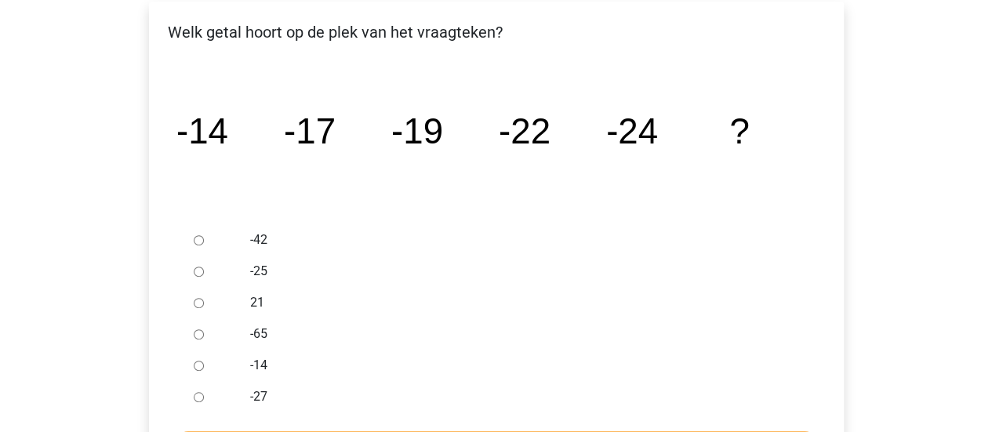
scroll to position [277, 0]
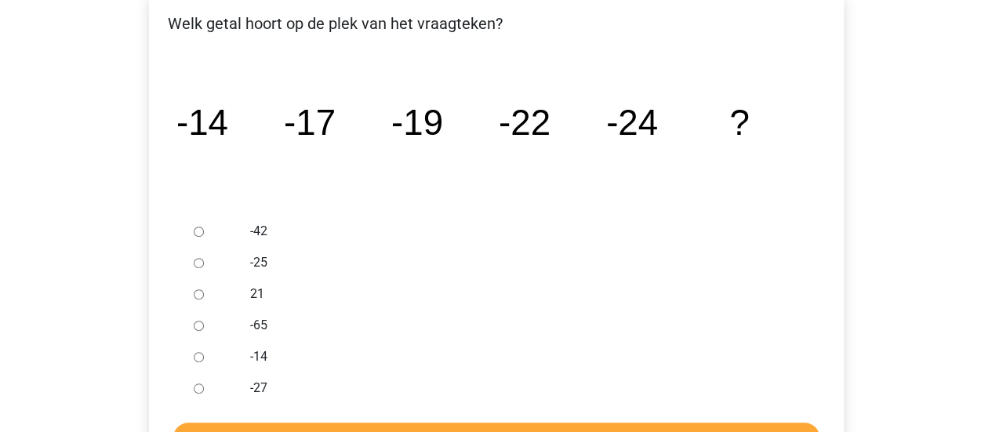
click at [194, 386] on input "-27" at bounding box center [199, 389] width 10 height 10
radio input "true"
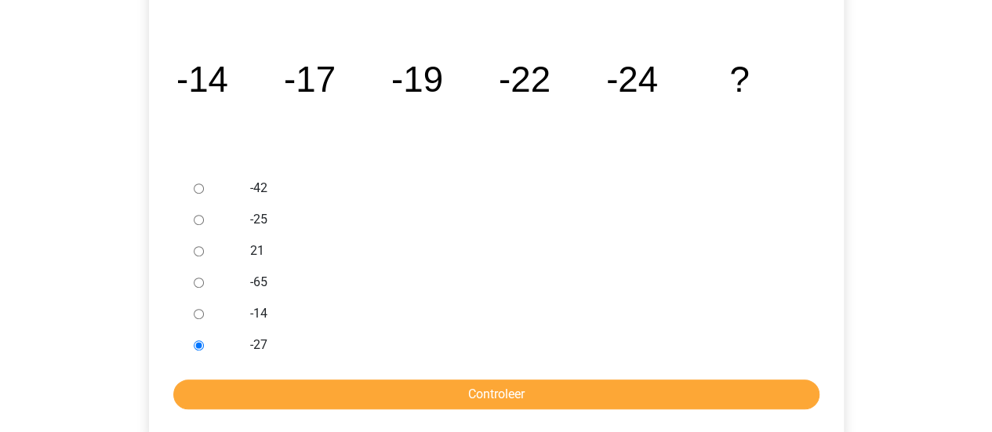
scroll to position [321, 0]
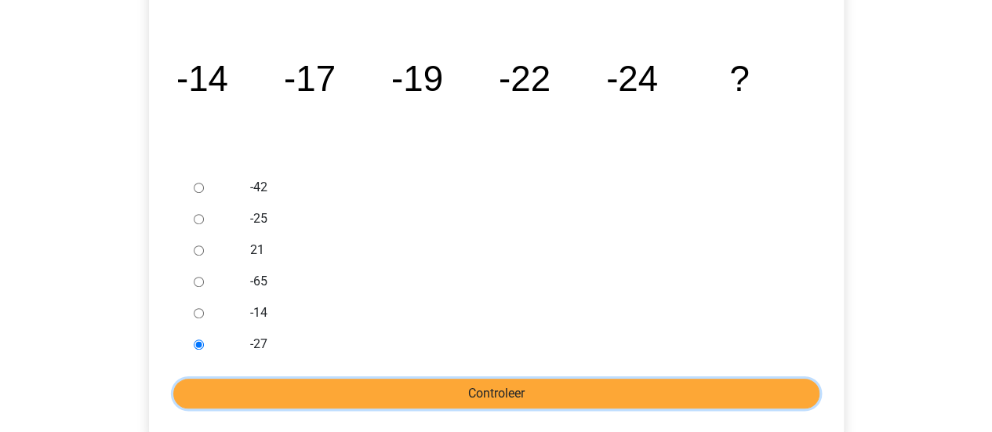
click at [205, 387] on input "Controleer" at bounding box center [496, 394] width 646 height 30
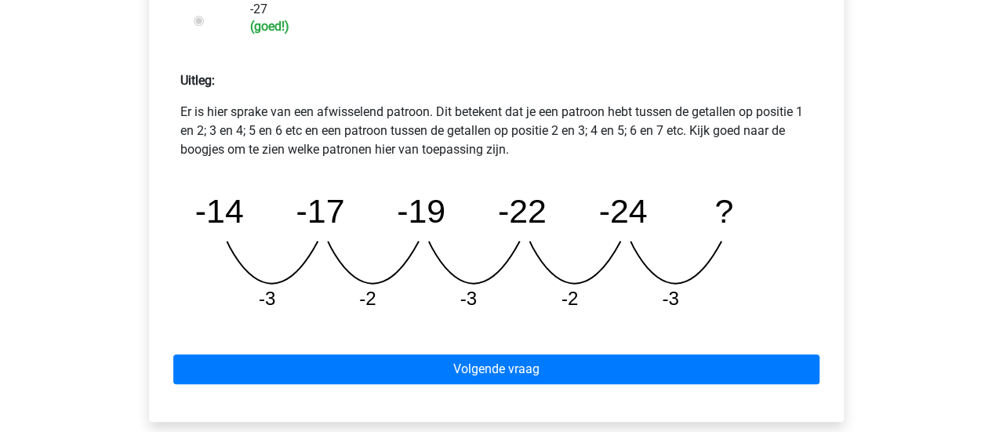
scroll to position [660, 0]
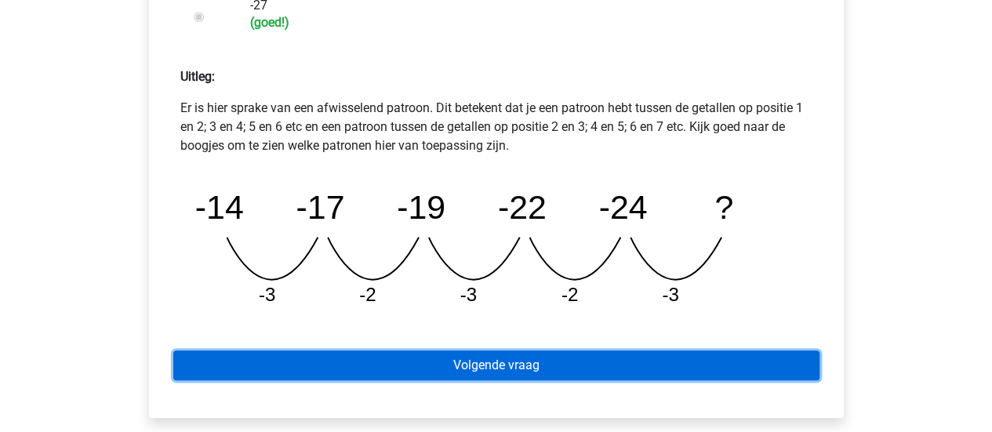
click at [229, 358] on link "Volgende vraag" at bounding box center [496, 366] width 646 height 30
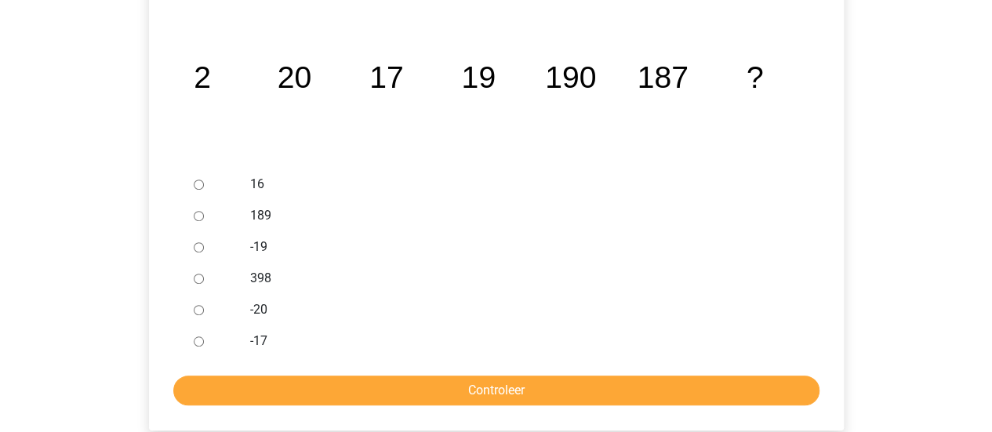
scroll to position [325, 0]
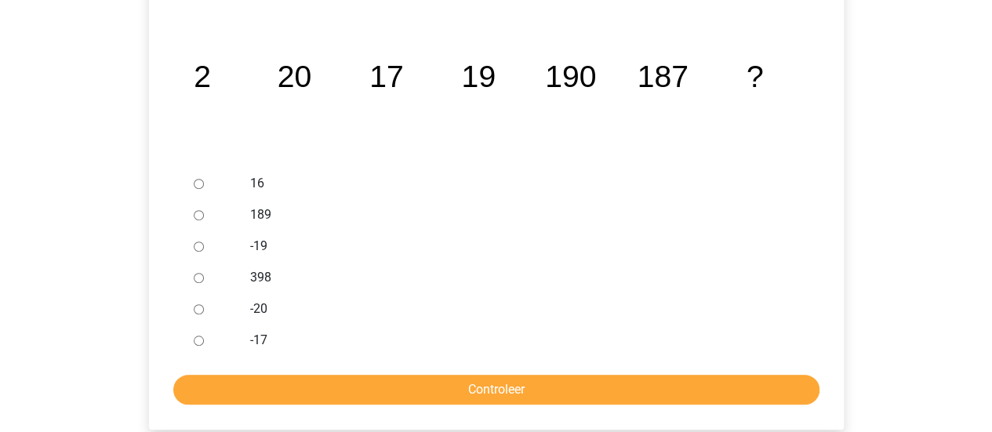
click at [202, 214] on input "189" at bounding box center [199, 215] width 10 height 10
radio input "true"
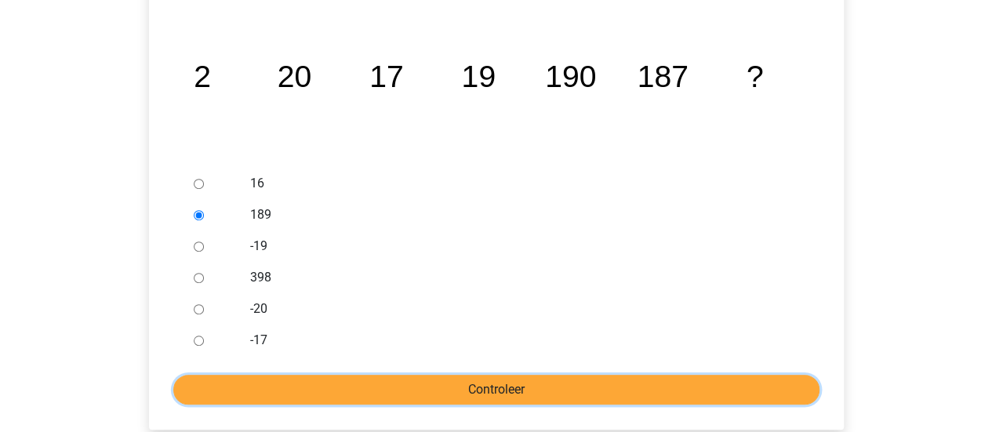
click at [347, 386] on input "Controleer" at bounding box center [496, 390] width 646 height 30
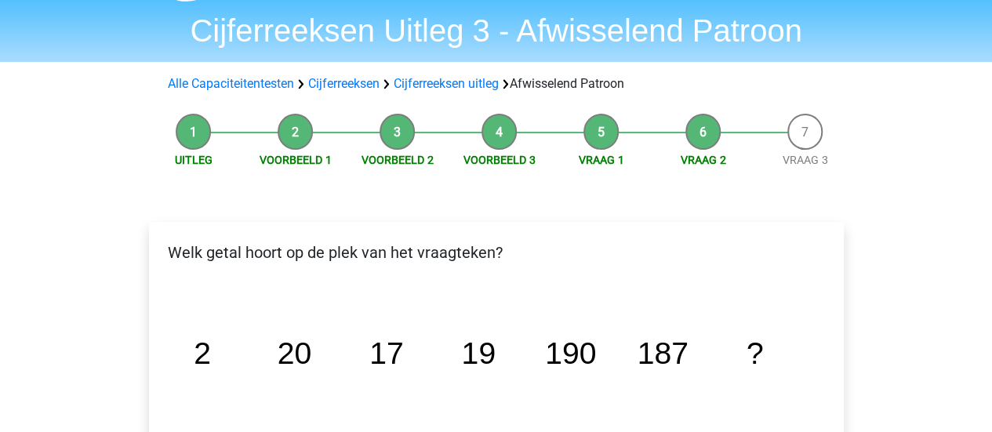
scroll to position [47, 0]
click at [805, 158] on link "Vraag 3" at bounding box center [805, 161] width 45 height 13
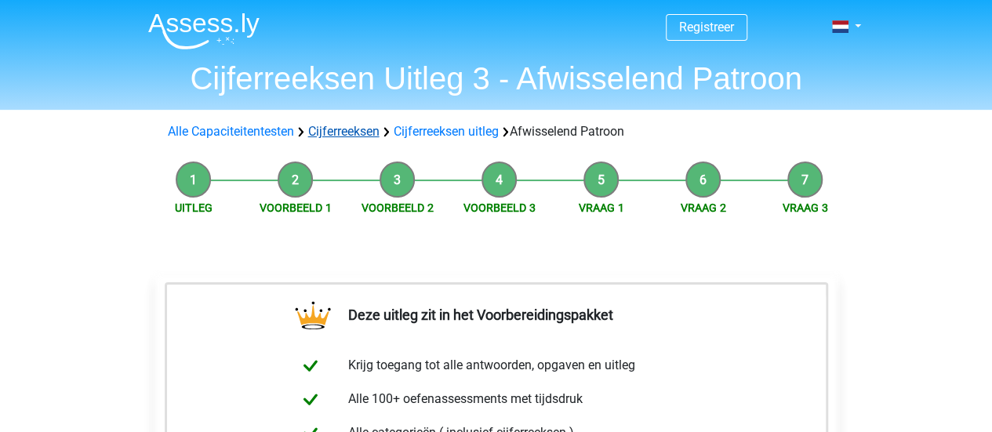
click at [358, 136] on link "Cijferreeksen" at bounding box center [343, 131] width 71 height 15
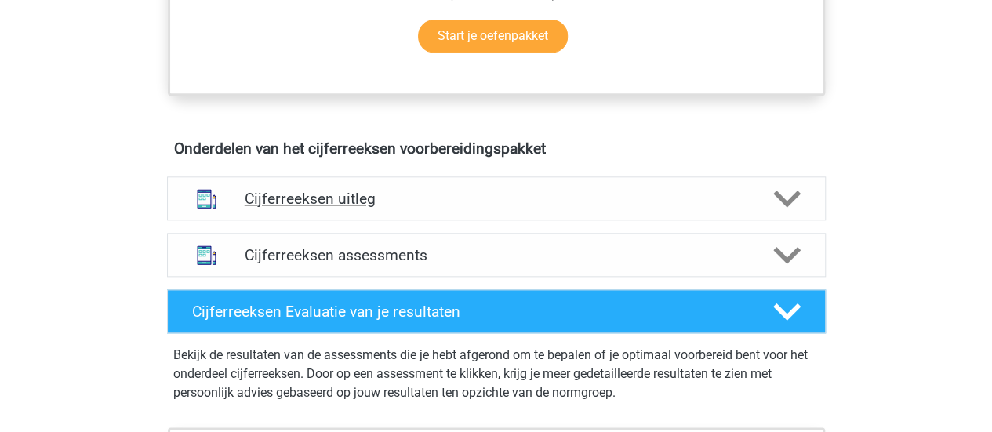
click at [359, 208] on h4 "Cijferreeksen uitleg" at bounding box center [497, 199] width 504 height 18
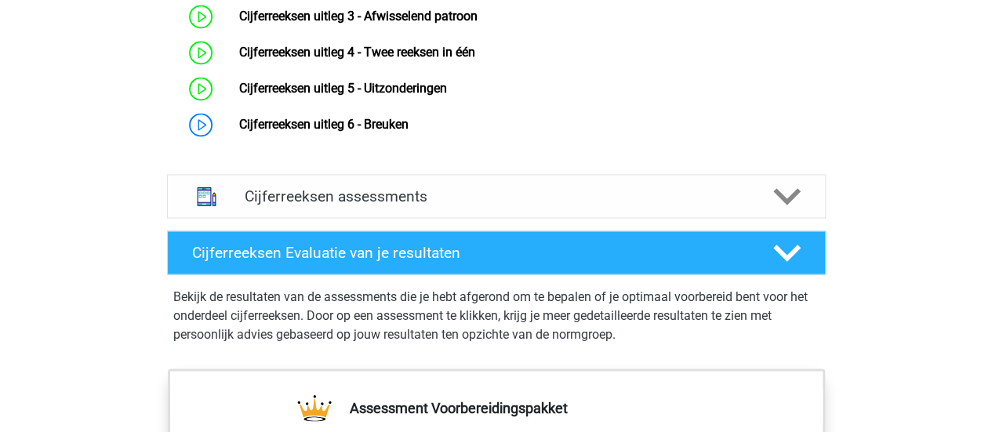
scroll to position [1195, 0]
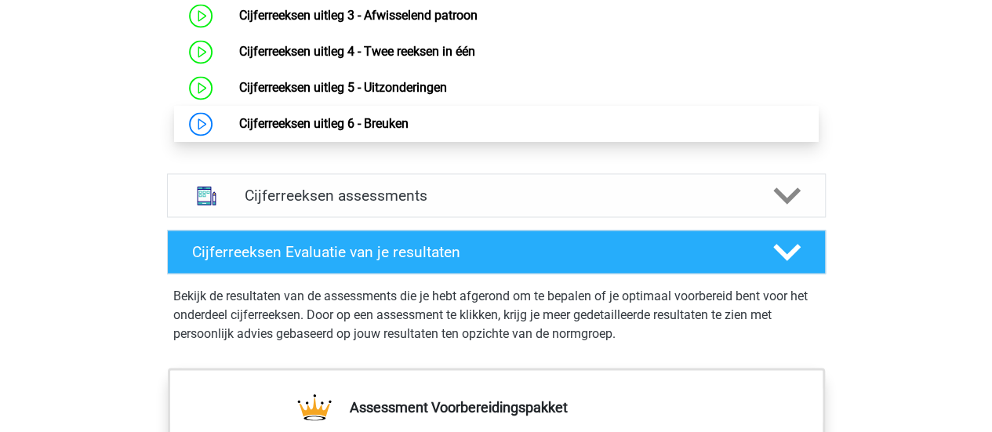
click at [378, 131] on link "Cijferreeksen uitleg 6 - Breuken" at bounding box center [323, 123] width 169 height 15
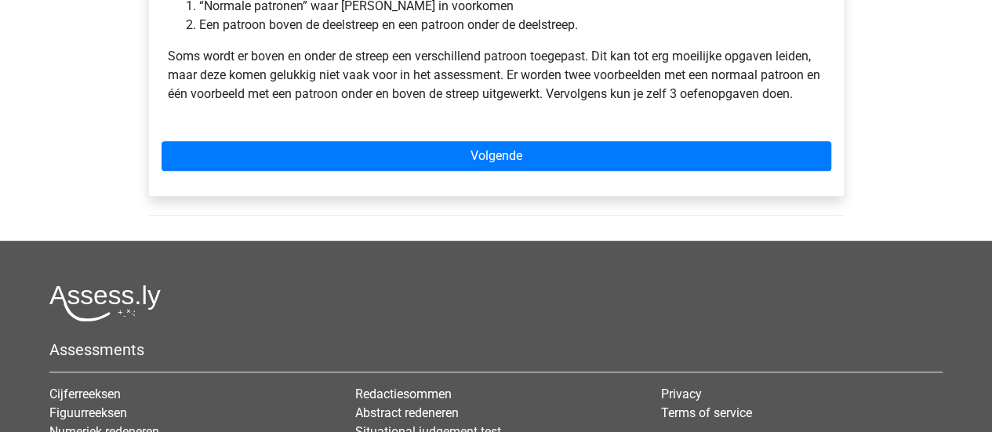
scroll to position [370, 0]
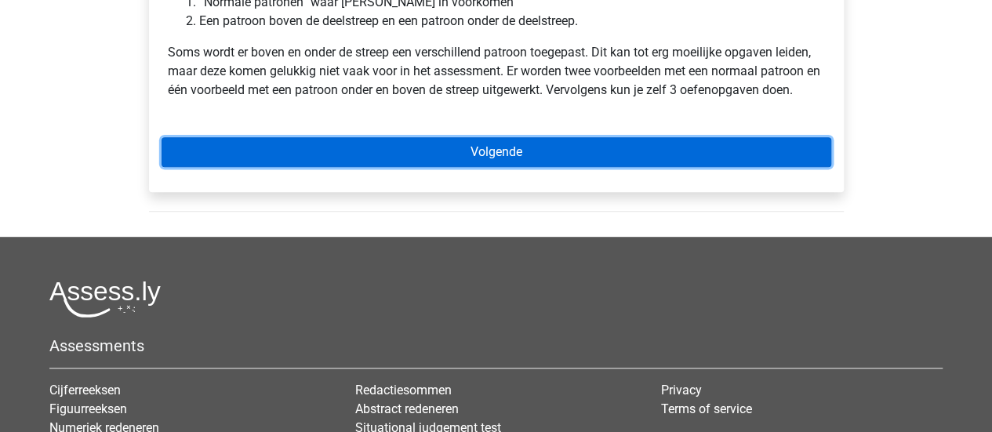
click at [378, 146] on link "Volgende" at bounding box center [497, 152] width 670 height 30
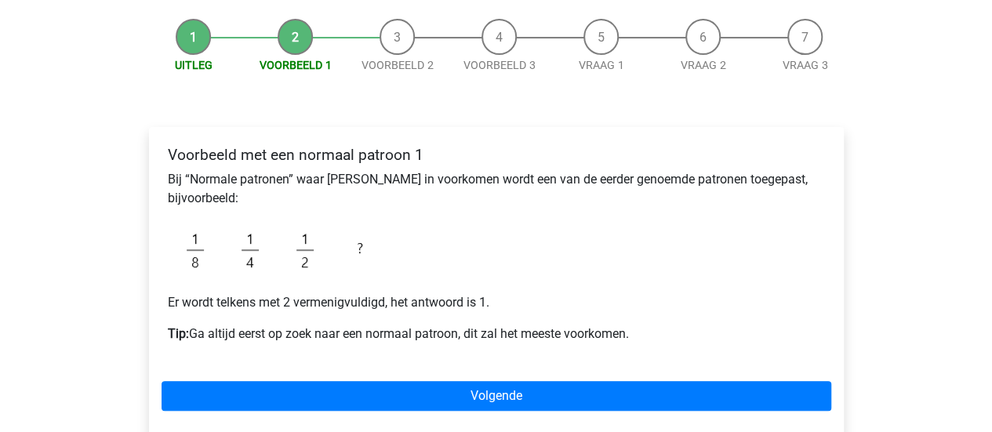
scroll to position [39, 0]
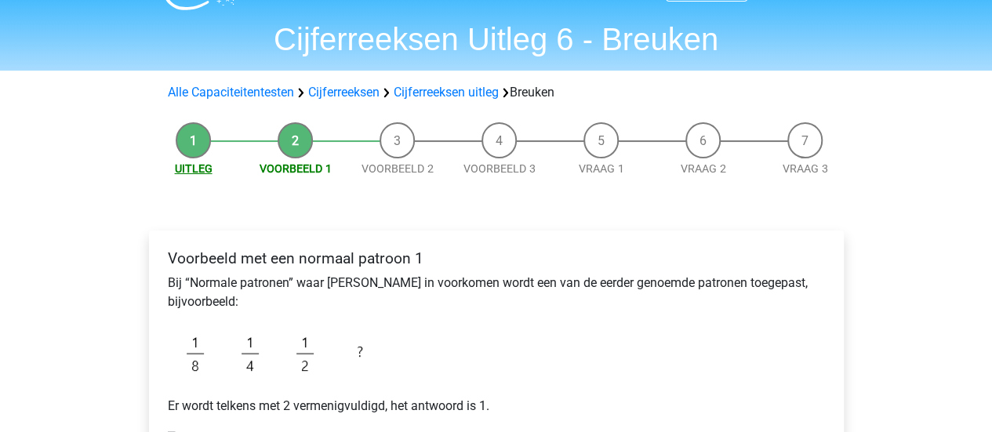
click at [198, 172] on link "Uitleg" at bounding box center [194, 168] width 38 height 13
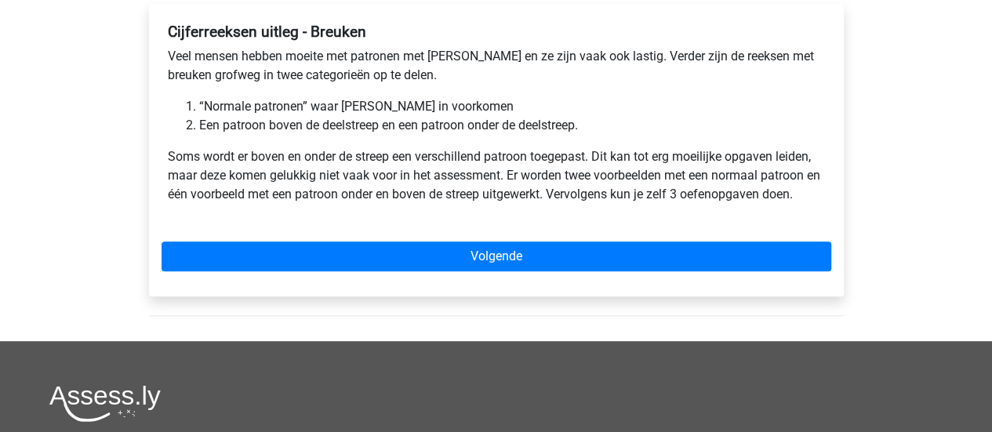
scroll to position [267, 0]
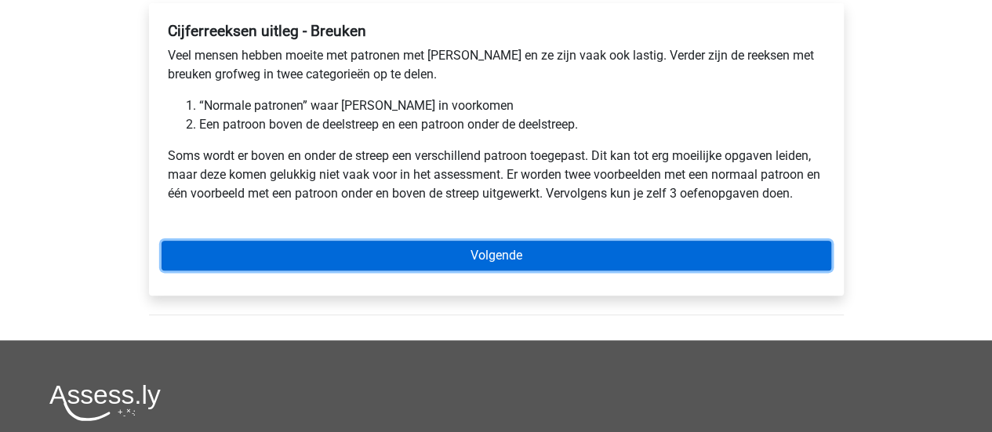
click at [458, 245] on link "Volgende" at bounding box center [497, 256] width 670 height 30
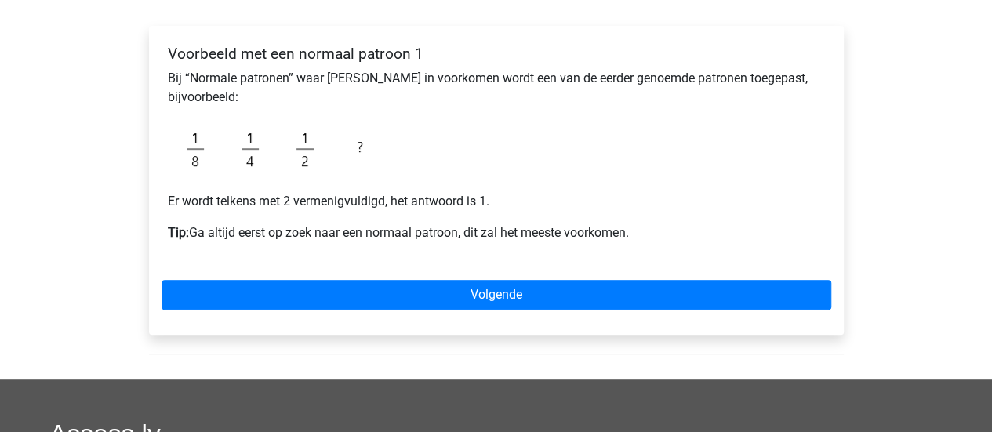
scroll to position [243, 0]
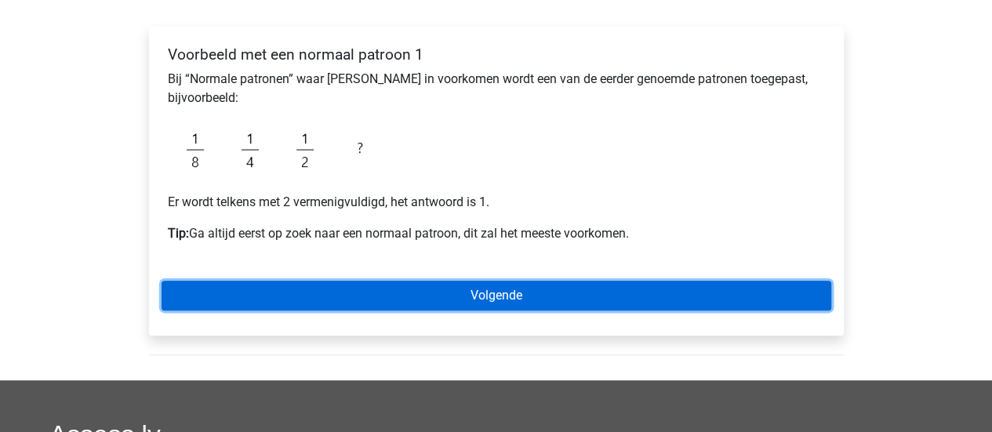
click at [464, 293] on link "Volgende" at bounding box center [497, 296] width 670 height 30
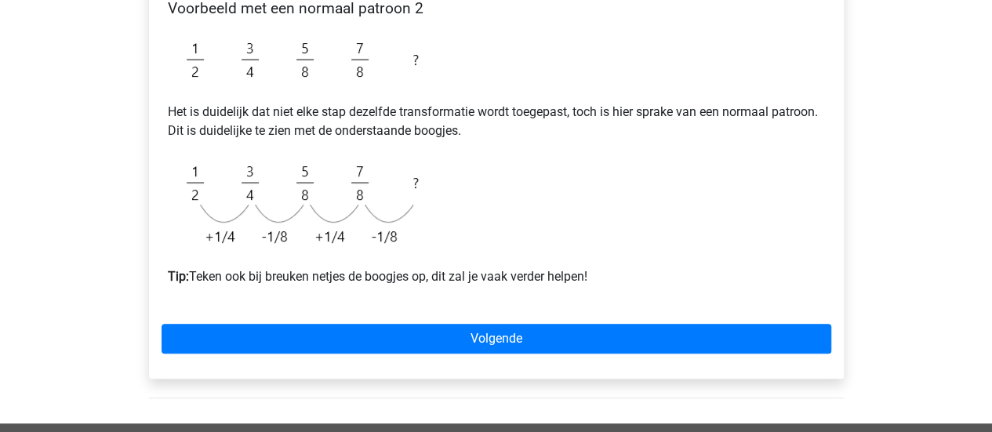
scroll to position [326, 0]
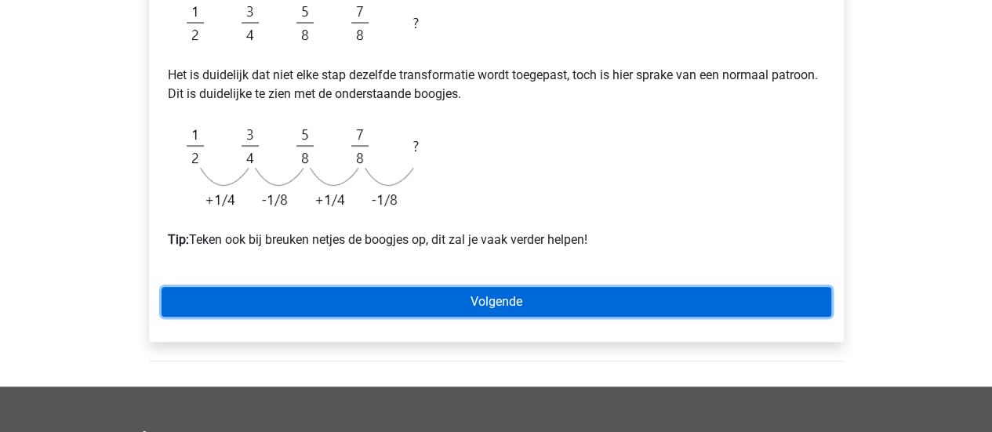
click at [493, 291] on link "Volgende" at bounding box center [497, 302] width 670 height 30
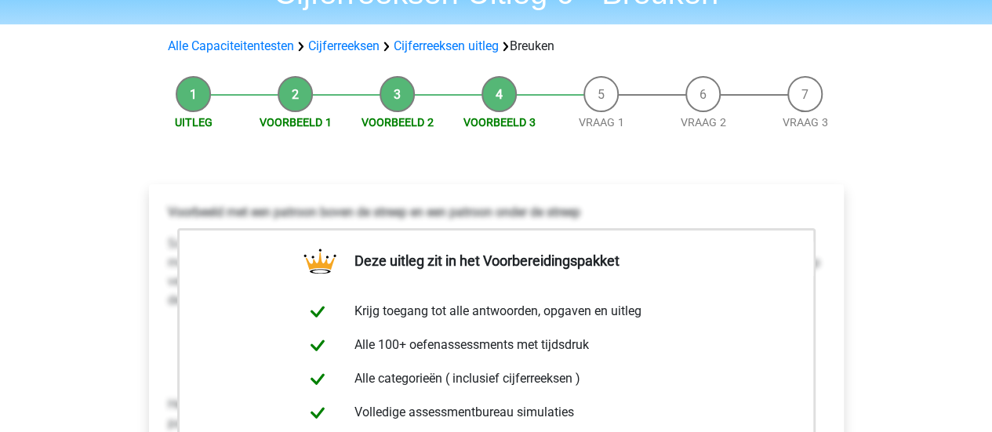
scroll to position [91, 0]
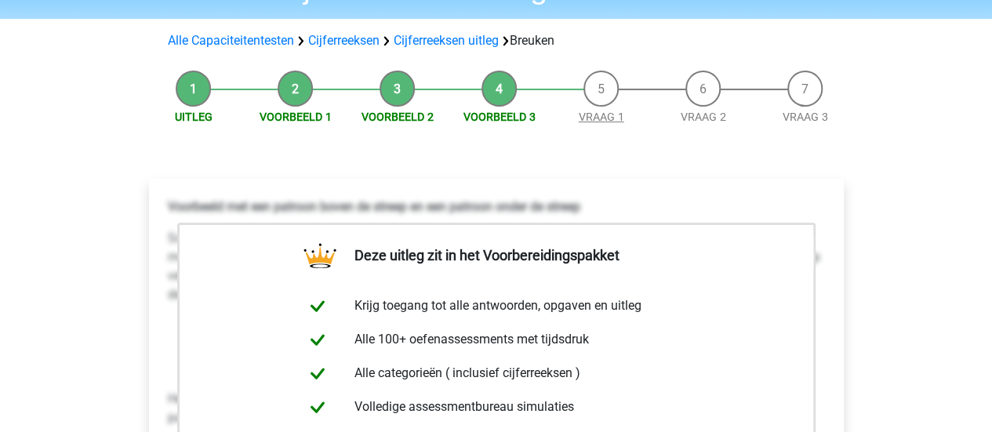
click at [591, 118] on link "Vraag 1" at bounding box center [601, 117] width 45 height 13
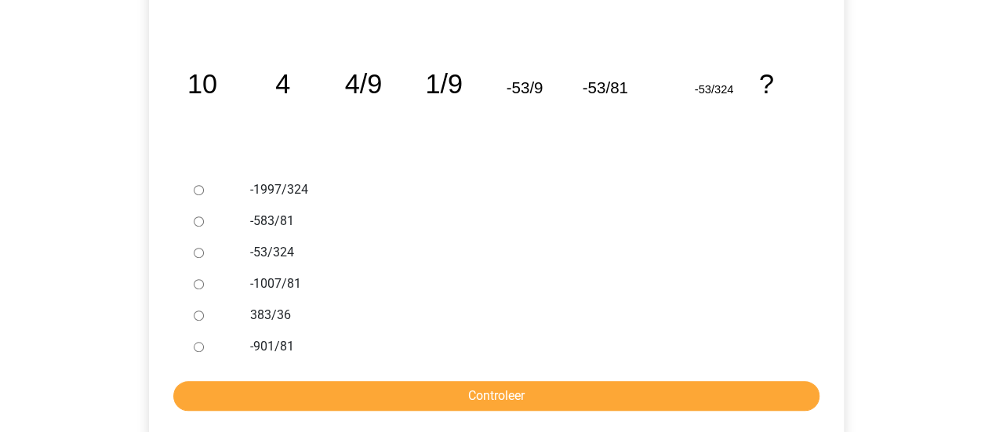
scroll to position [318, 0]
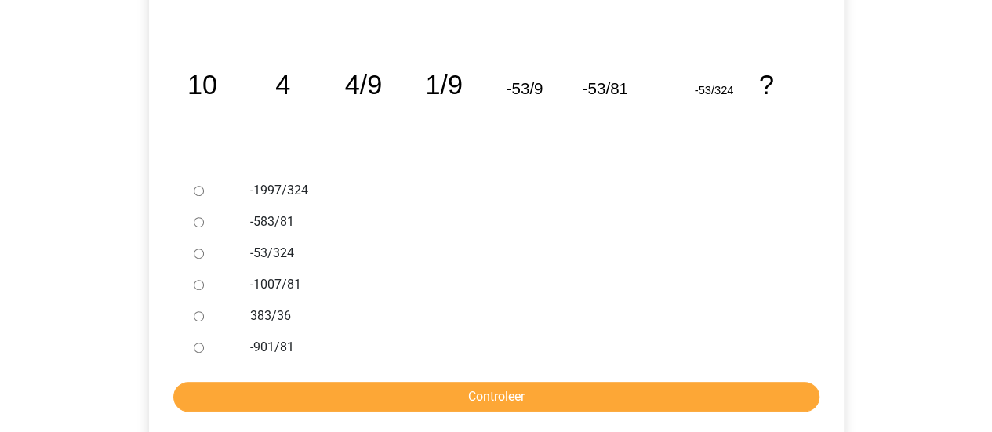
click at [199, 188] on input "-1997/324" at bounding box center [199, 191] width 10 height 10
radio input "true"
click at [194, 219] on input "-583/81" at bounding box center [199, 222] width 10 height 10
radio input "true"
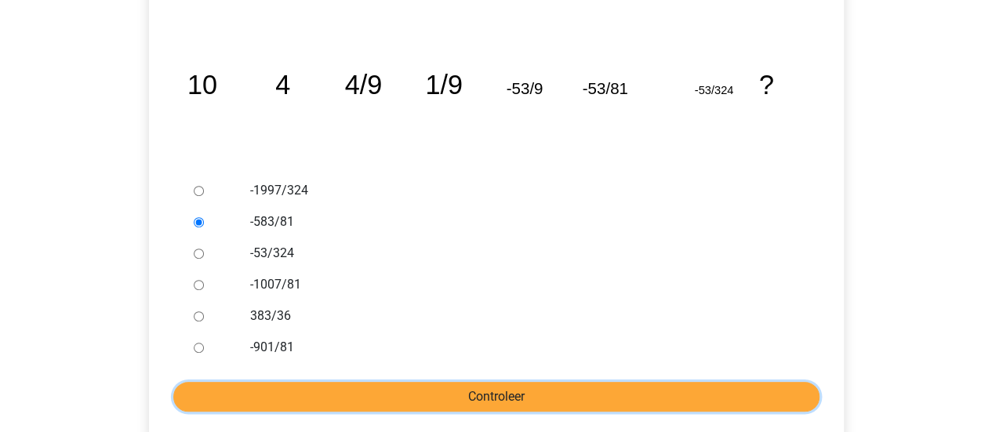
click at [308, 398] on input "Controleer" at bounding box center [496, 397] width 646 height 30
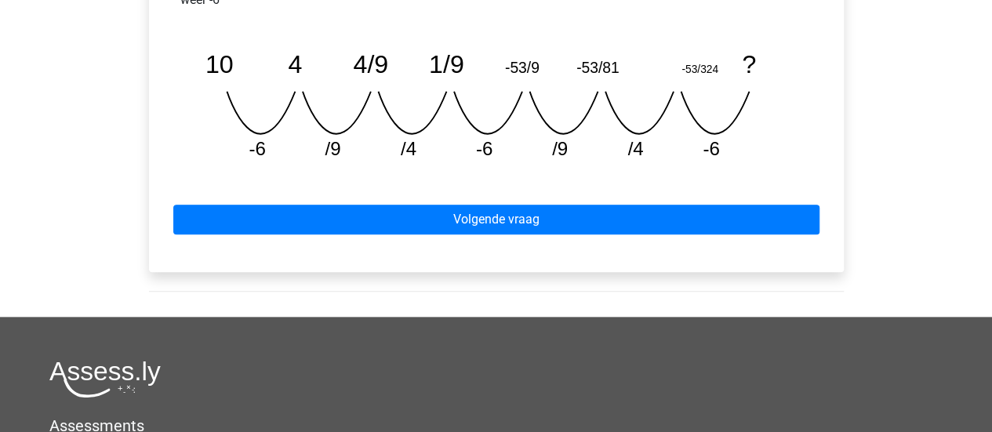
scroll to position [767, 0]
